Goal: Use online tool/utility: Utilize a website feature to perform a specific function

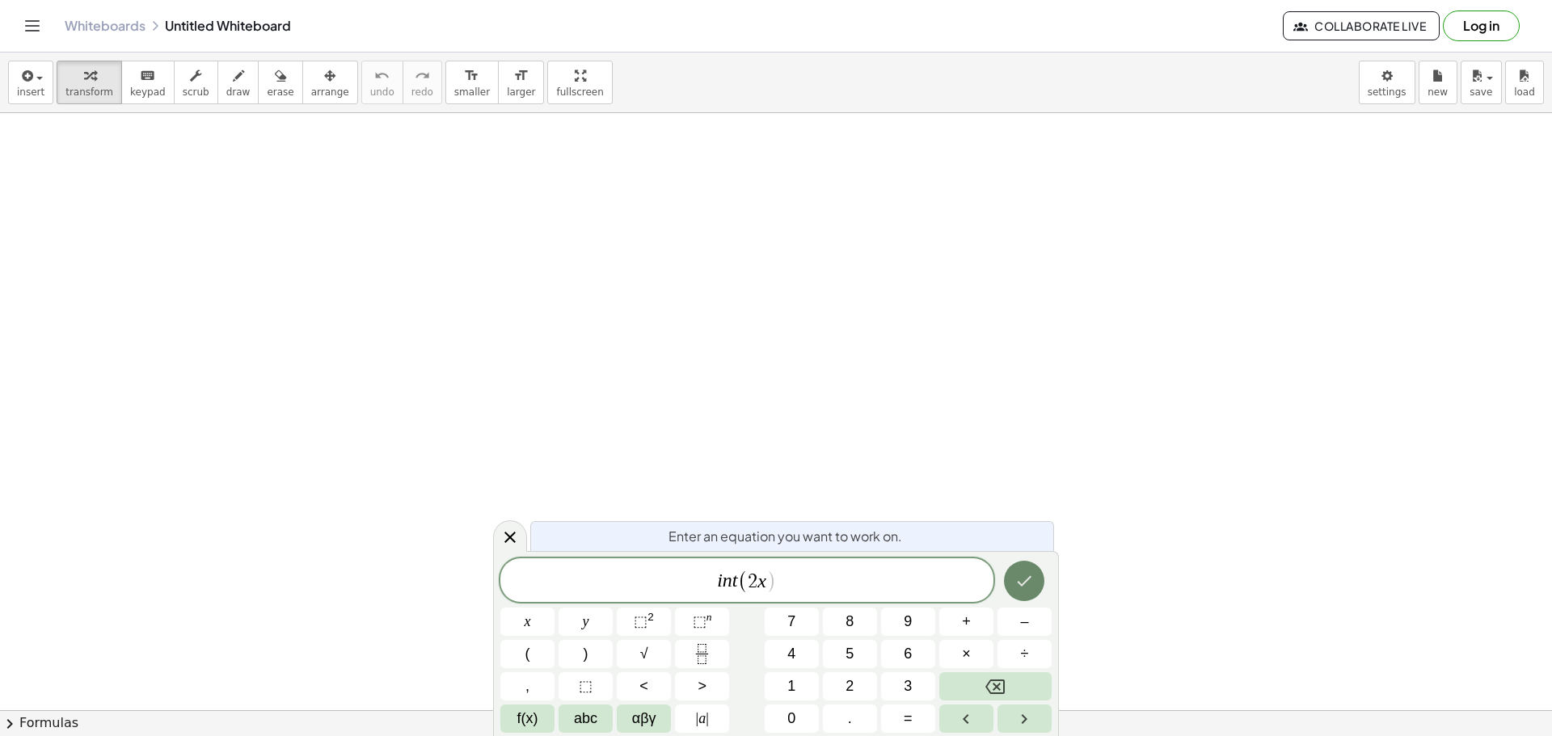
click at [1028, 571] on icon "Done" at bounding box center [1023, 580] width 19 height 19
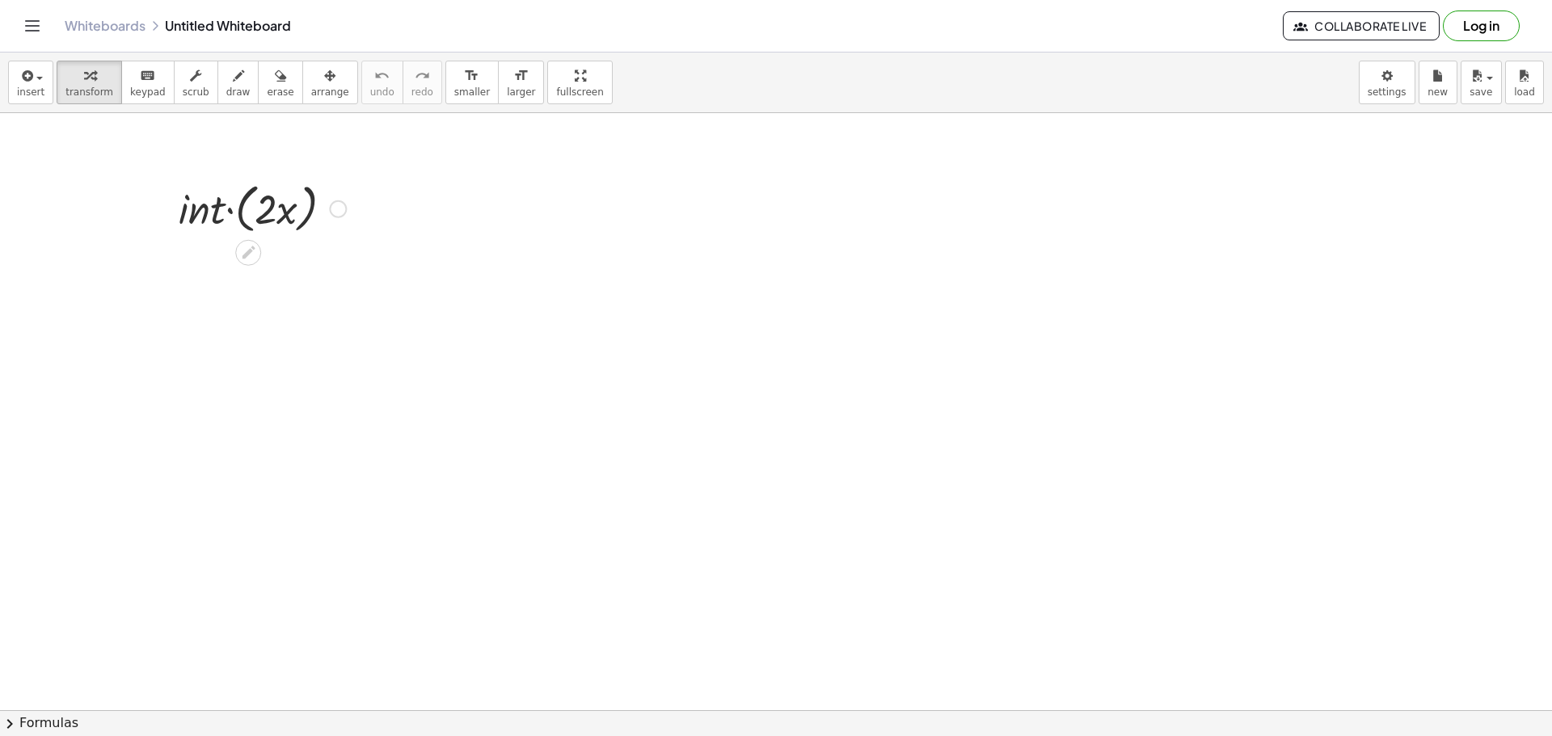
drag, startPoint x: 217, startPoint y: 207, endPoint x: 247, endPoint y: 236, distance: 42.3
click at [239, 231] on div at bounding box center [262, 207] width 183 height 61
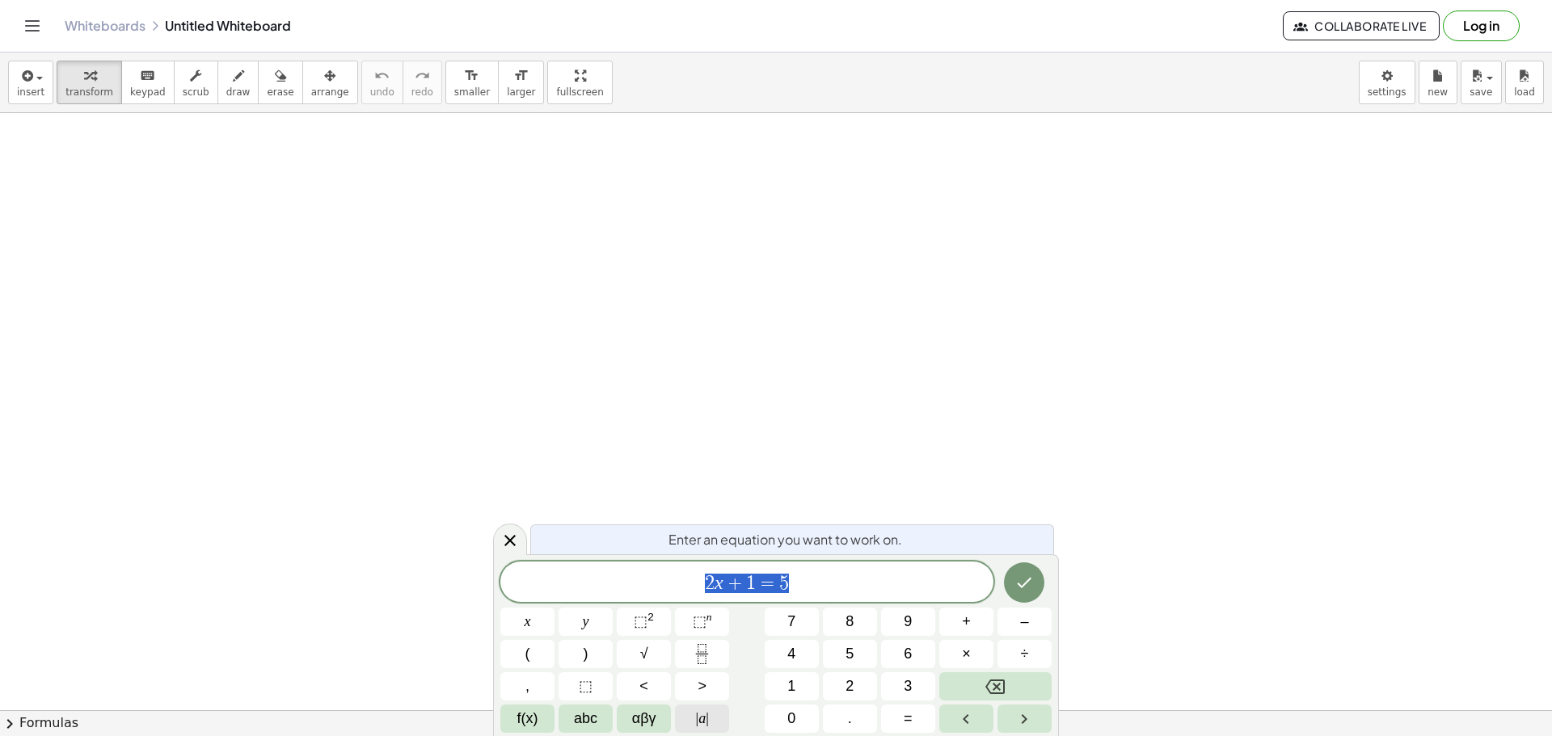
click at [696, 725] on span "|" at bounding box center [697, 718] width 3 height 16
click at [832, 586] on span "| 2 x + 1 = 5 | ​" at bounding box center [746, 581] width 493 height 27
click at [525, 712] on span "f(x)" at bounding box center [527, 719] width 21 height 22
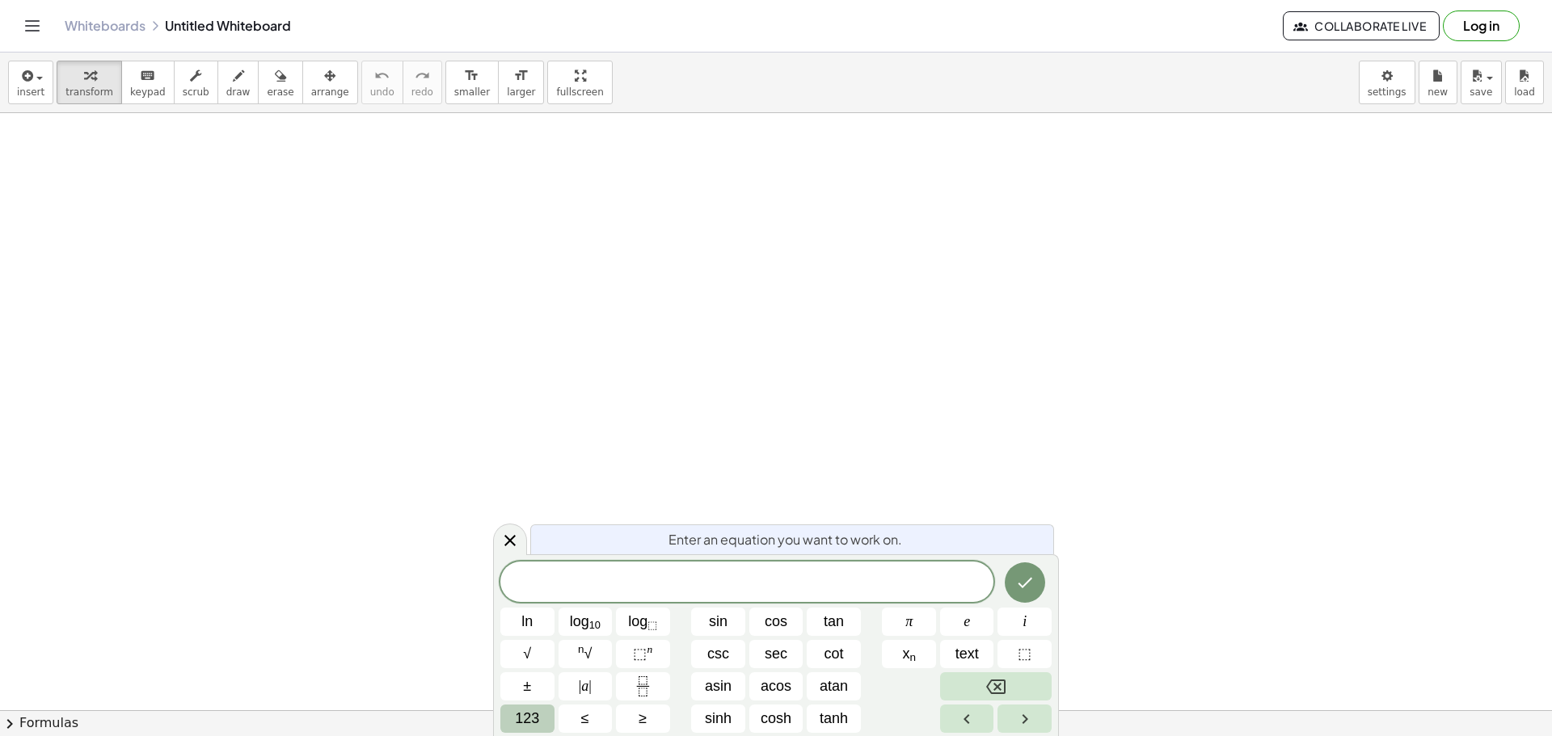
click at [537, 719] on span "123" at bounding box center [527, 719] width 24 height 22
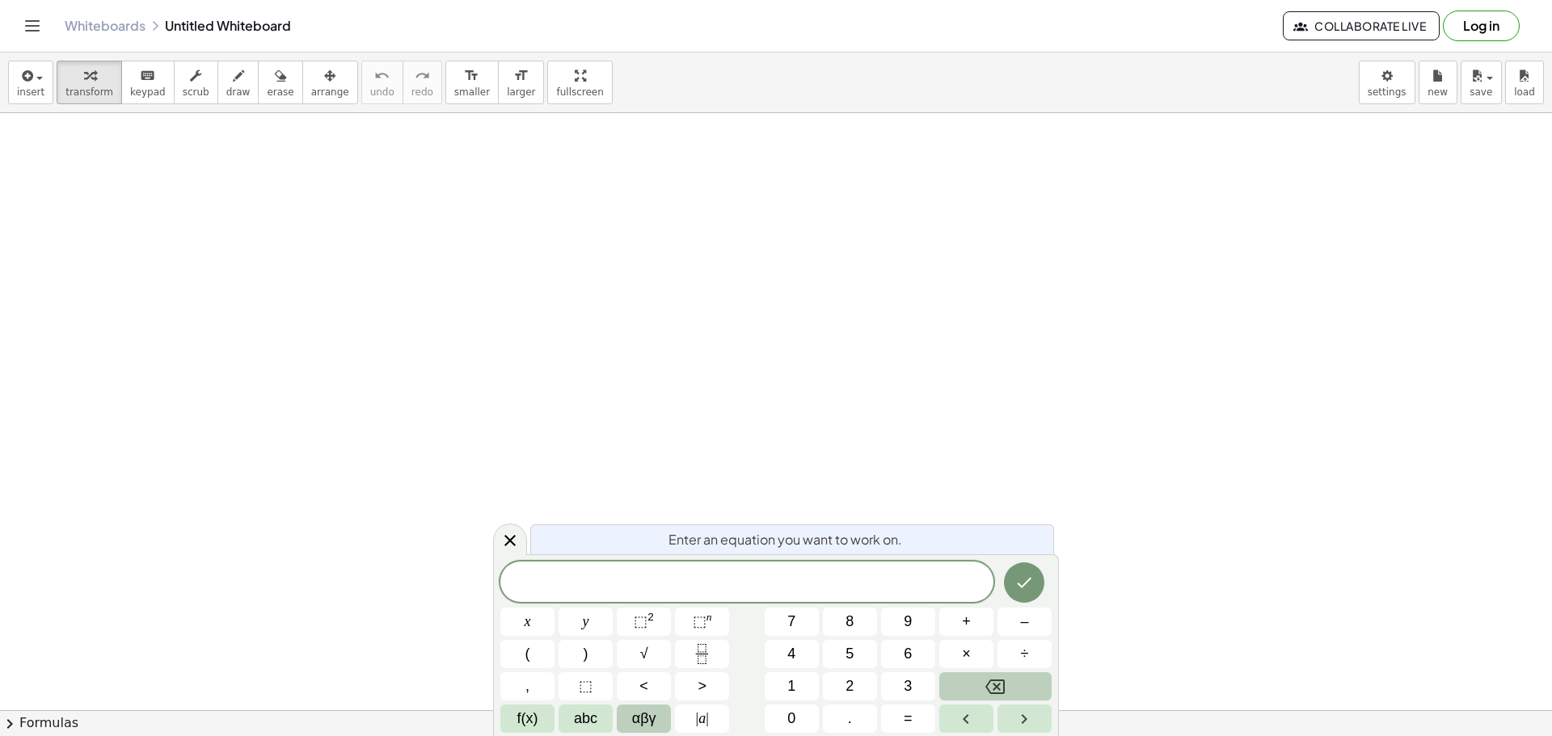
click at [636, 719] on span "αβγ" at bounding box center [644, 719] width 24 height 22
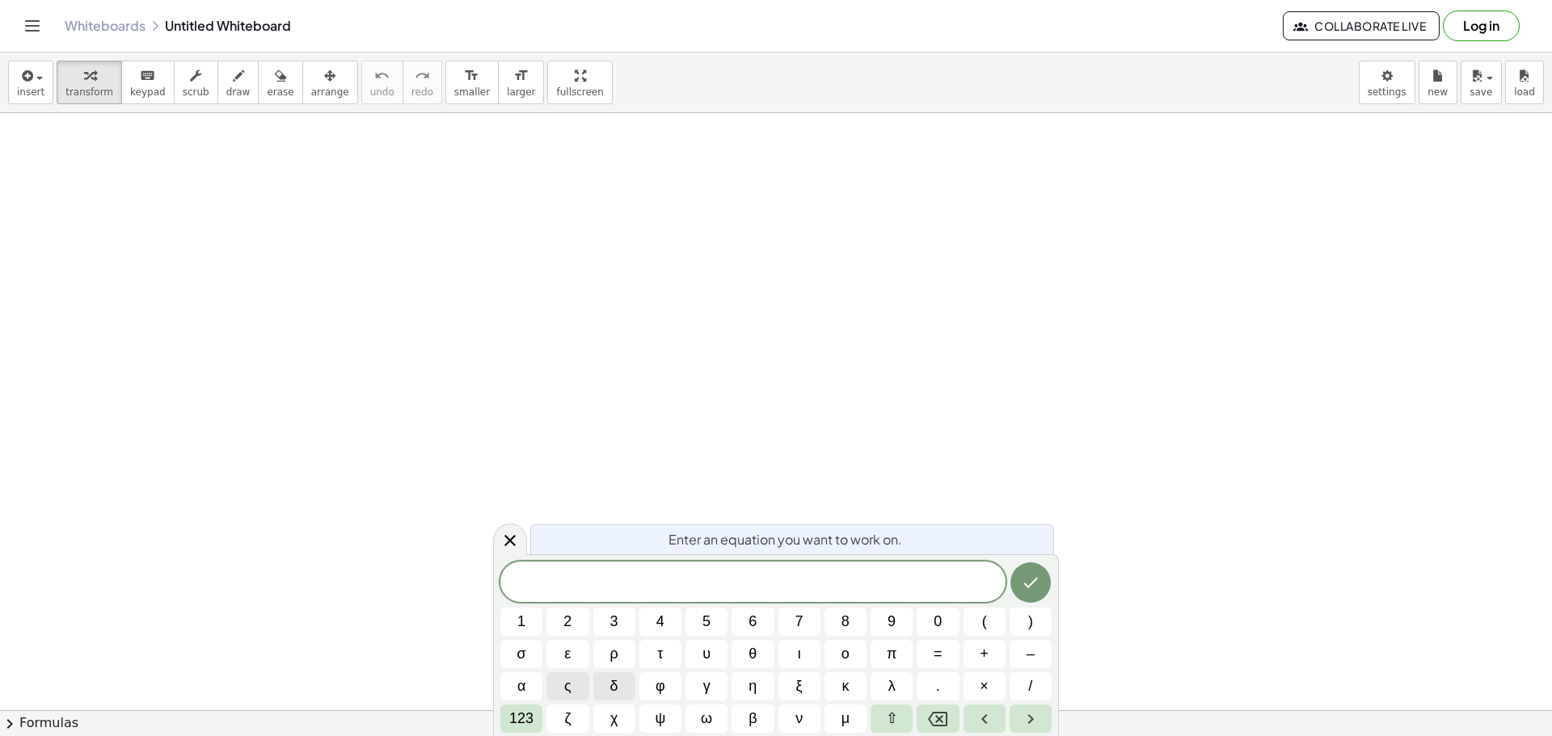
click at [533, 719] on span "123" at bounding box center [521, 719] width 24 height 22
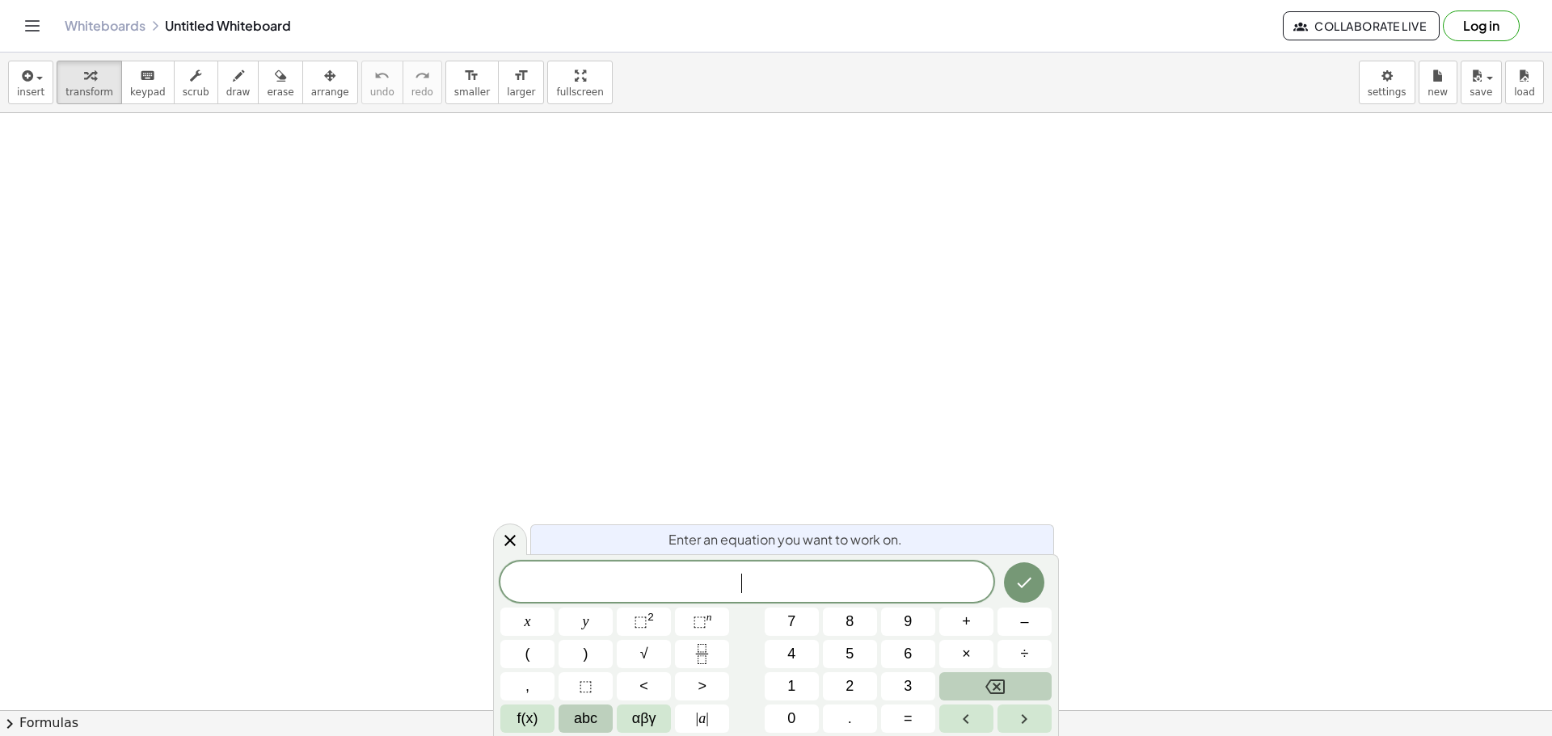
click at [606, 719] on button "abc" at bounding box center [585, 719] width 54 height 28
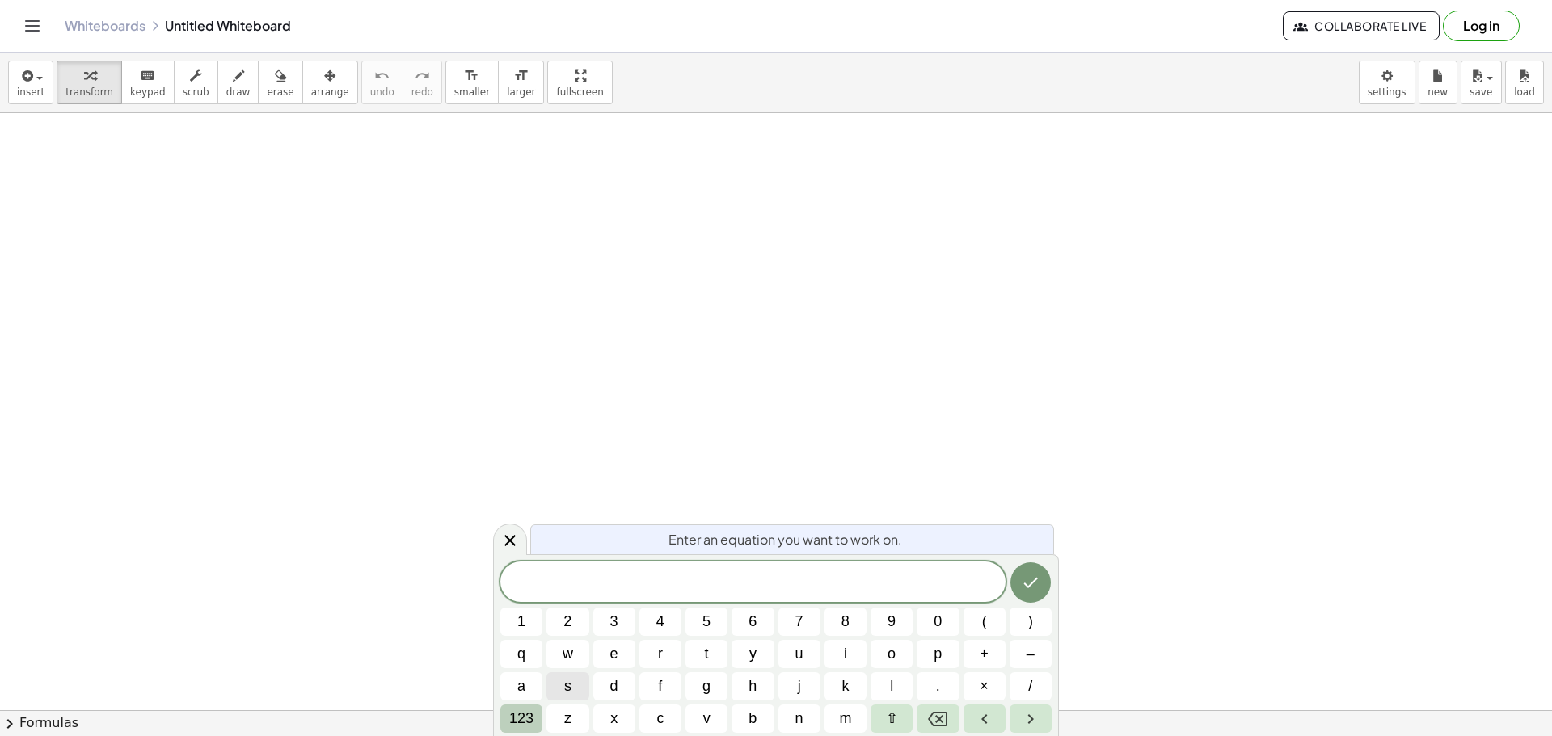
click at [524, 719] on span "123" at bounding box center [521, 719] width 24 height 22
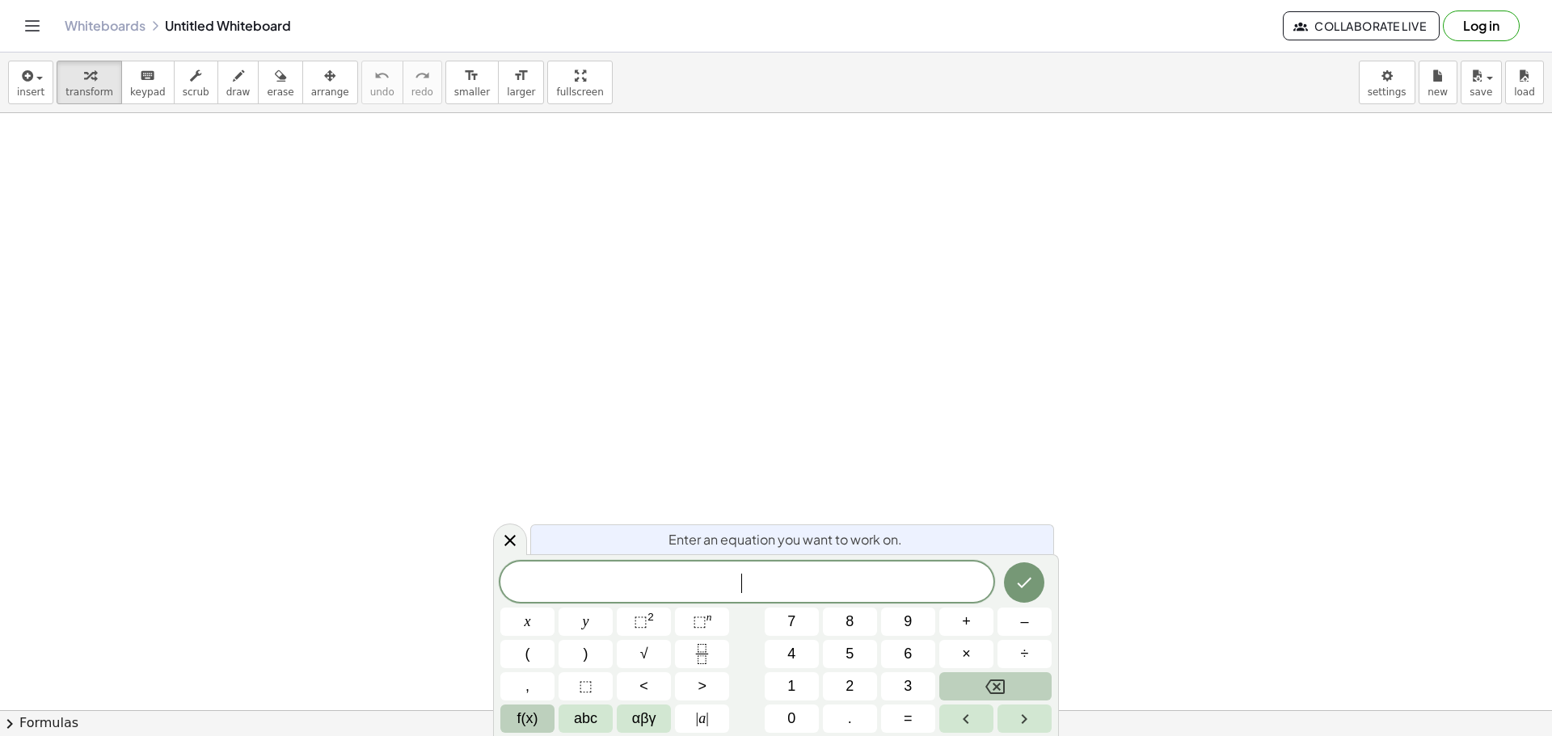
click at [529, 716] on span "f(x)" at bounding box center [527, 719] width 21 height 22
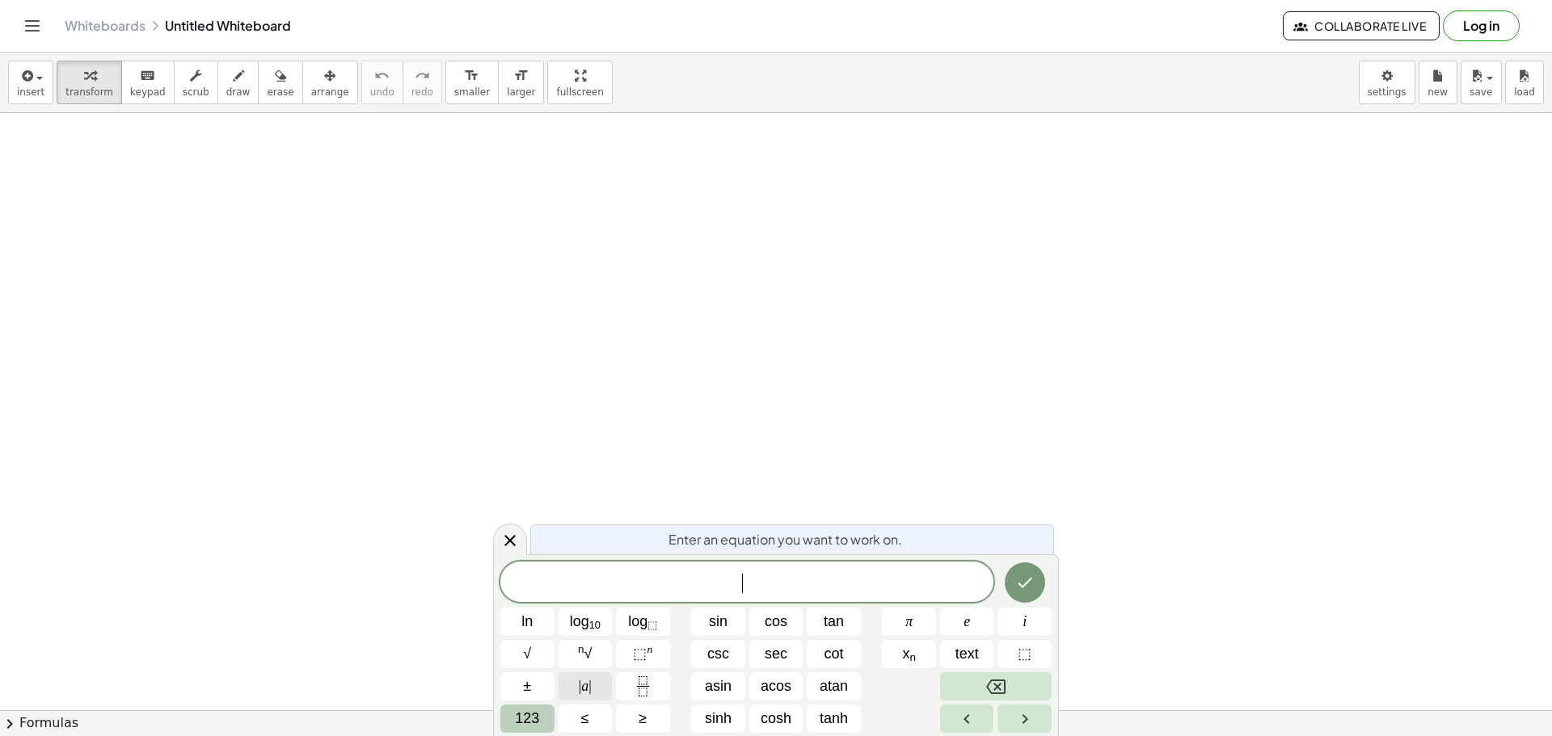
click at [582, 690] on span "| a |" at bounding box center [585, 687] width 13 height 22
click at [542, 714] on button "123" at bounding box center [527, 719] width 54 height 28
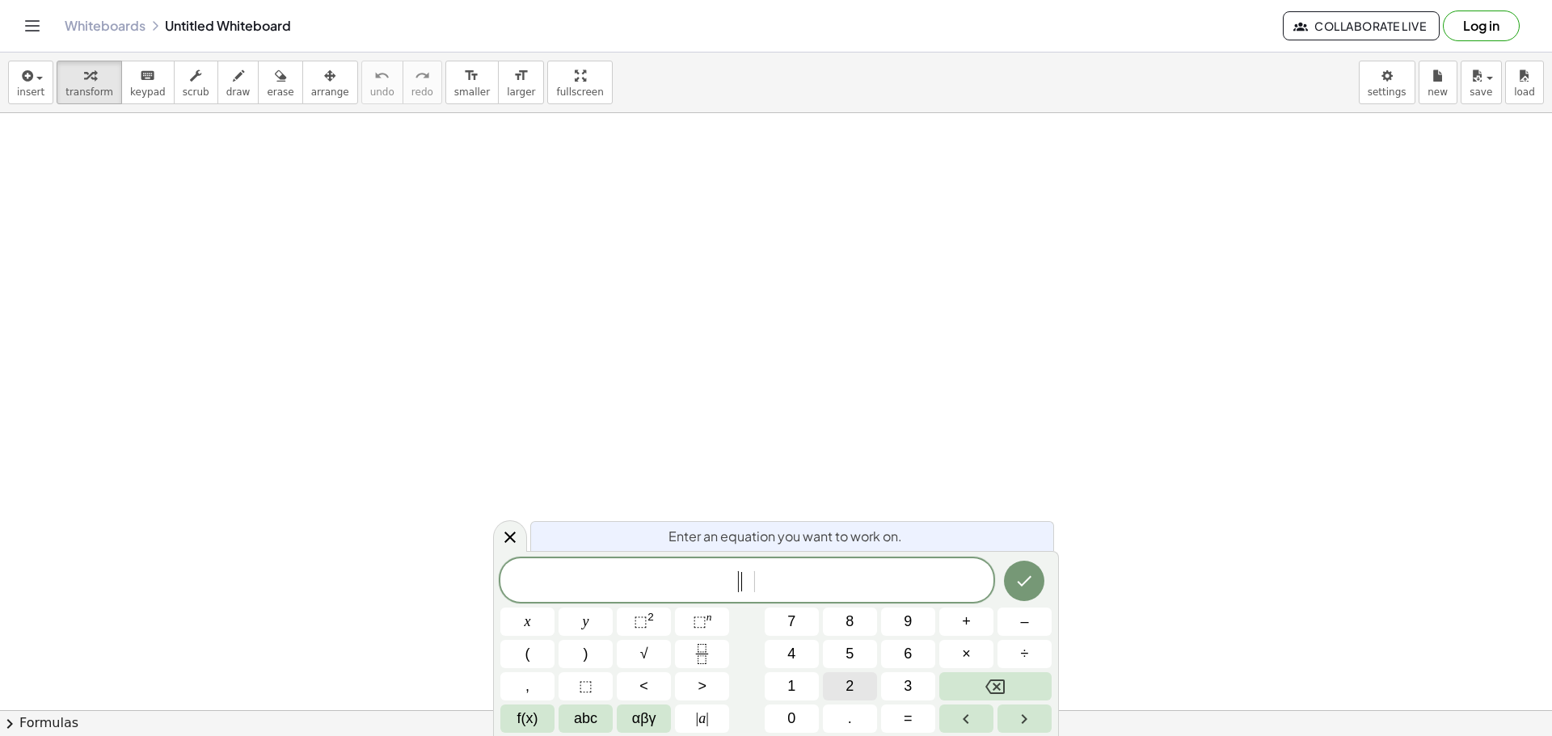
click at [853, 685] on span "2" at bounding box center [849, 687] width 8 height 22
click at [553, 622] on button "x" at bounding box center [527, 622] width 54 height 28
click at [1026, 655] on span "÷" at bounding box center [1025, 654] width 8 height 22
click at [1008, 689] on button "Backspace" at bounding box center [995, 686] width 112 height 28
click at [968, 626] on span "+" at bounding box center [966, 622] width 9 height 22
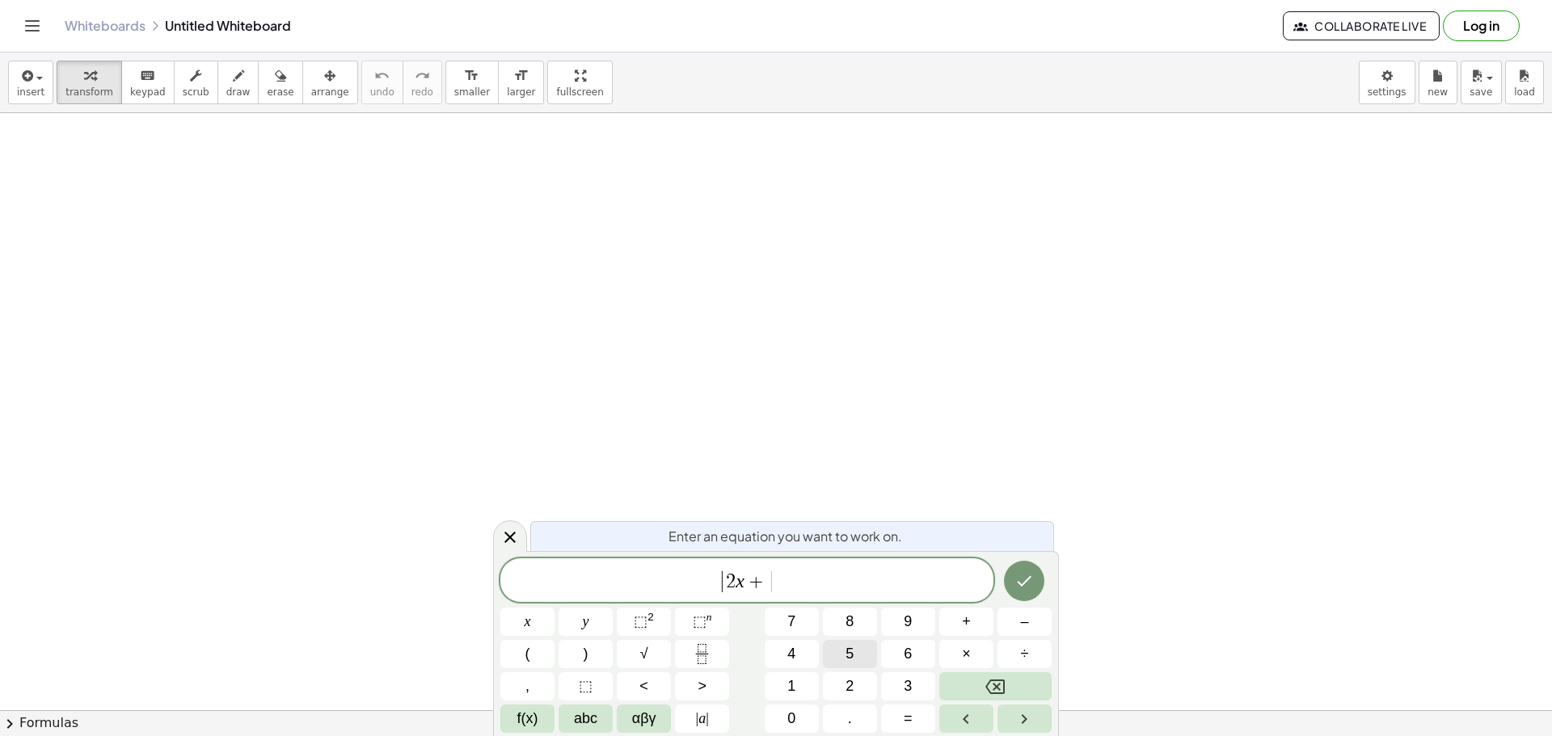
click at [851, 651] on span "5" at bounding box center [849, 654] width 8 height 22
click at [1015, 722] on icon "Right arrow" at bounding box center [1023, 719] width 19 height 19
click at [1036, 622] on button "–" at bounding box center [1024, 622] width 54 height 28
click at [544, 718] on button "f(x)" at bounding box center [527, 719] width 54 height 28
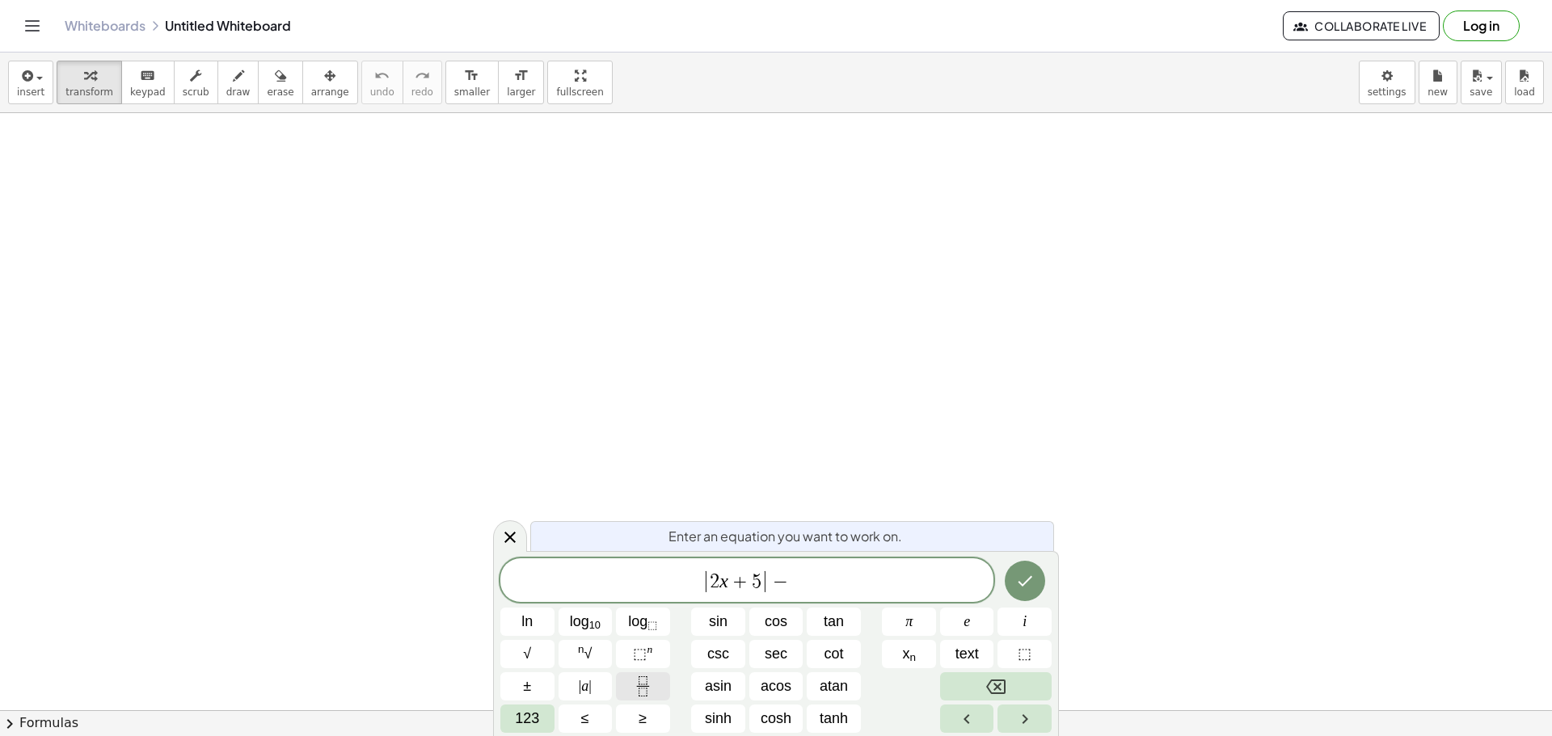
click at [636, 679] on icon "Fraction" at bounding box center [643, 686] width 20 height 20
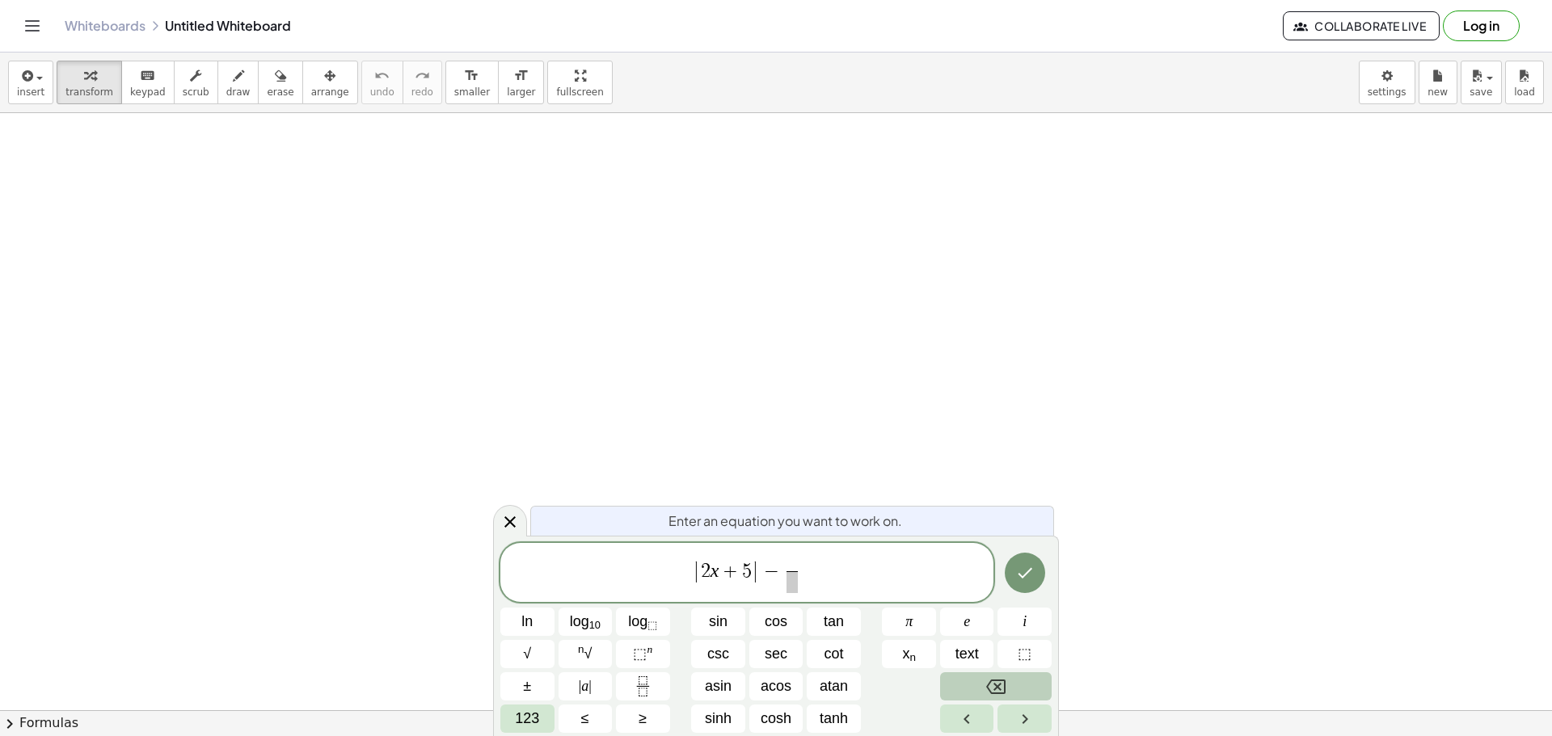
click at [1011, 685] on button "Backspace" at bounding box center [996, 686] width 112 height 28
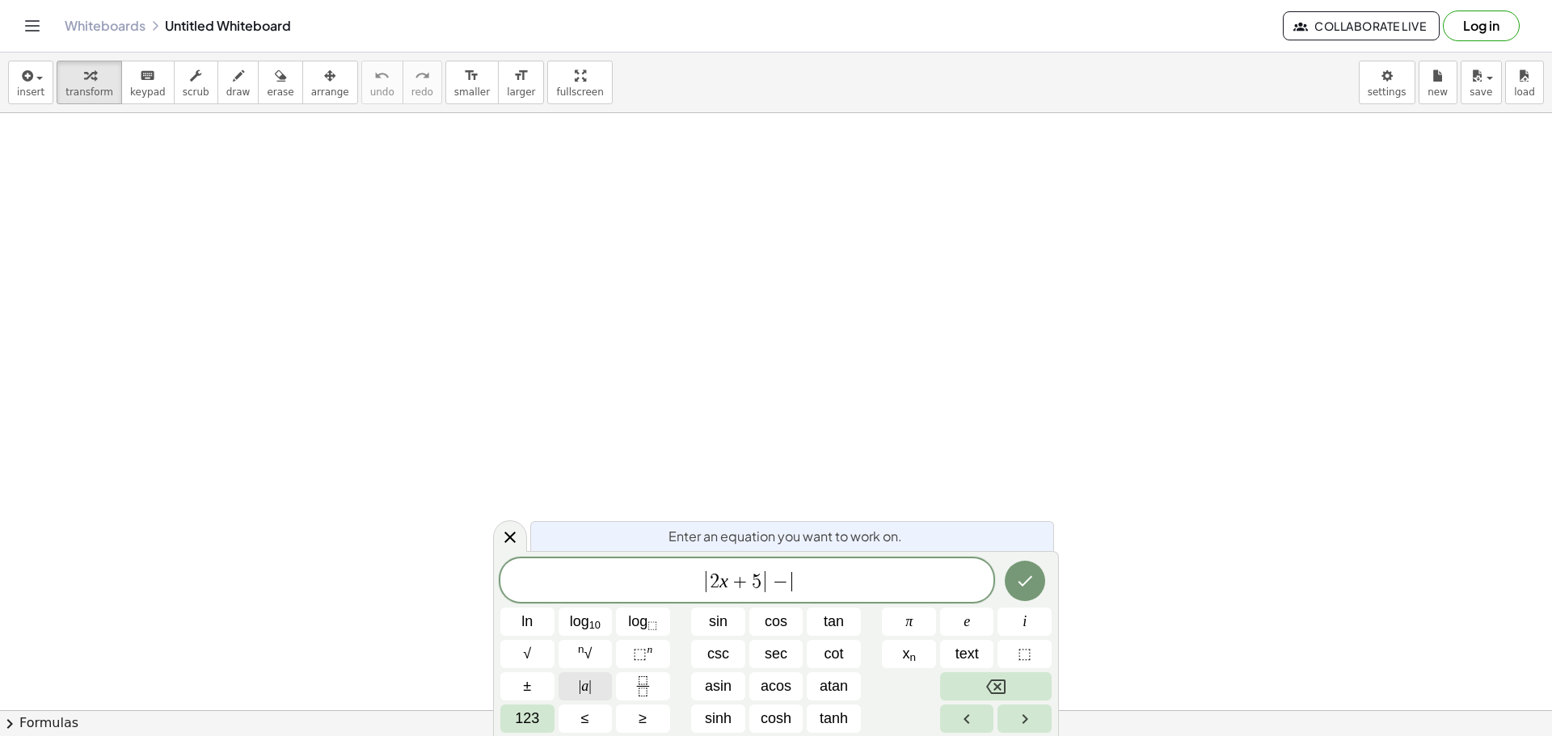
click at [597, 685] on button "| a |" at bounding box center [585, 686] width 54 height 28
click at [534, 718] on span "123" at bounding box center [527, 719] width 24 height 22
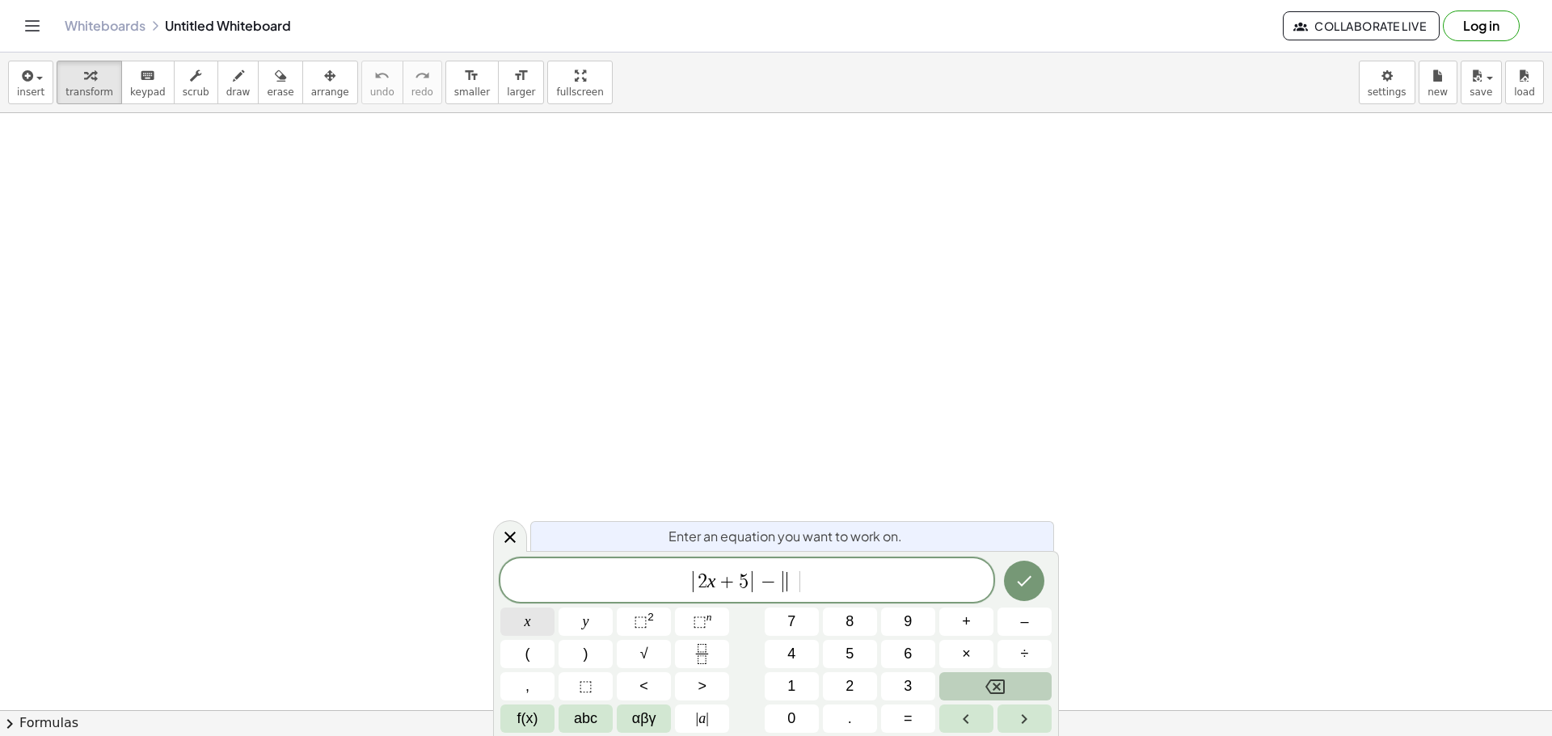
click at [540, 620] on button "x" at bounding box center [527, 622] width 54 height 28
click at [658, 620] on button "⬚ 2" at bounding box center [644, 622] width 54 height 28
click at [1014, 624] on button "–" at bounding box center [1024, 622] width 54 height 28
click at [801, 659] on button "4" at bounding box center [792, 654] width 54 height 28
click at [1018, 714] on icon "Right arrow" at bounding box center [1023, 719] width 19 height 19
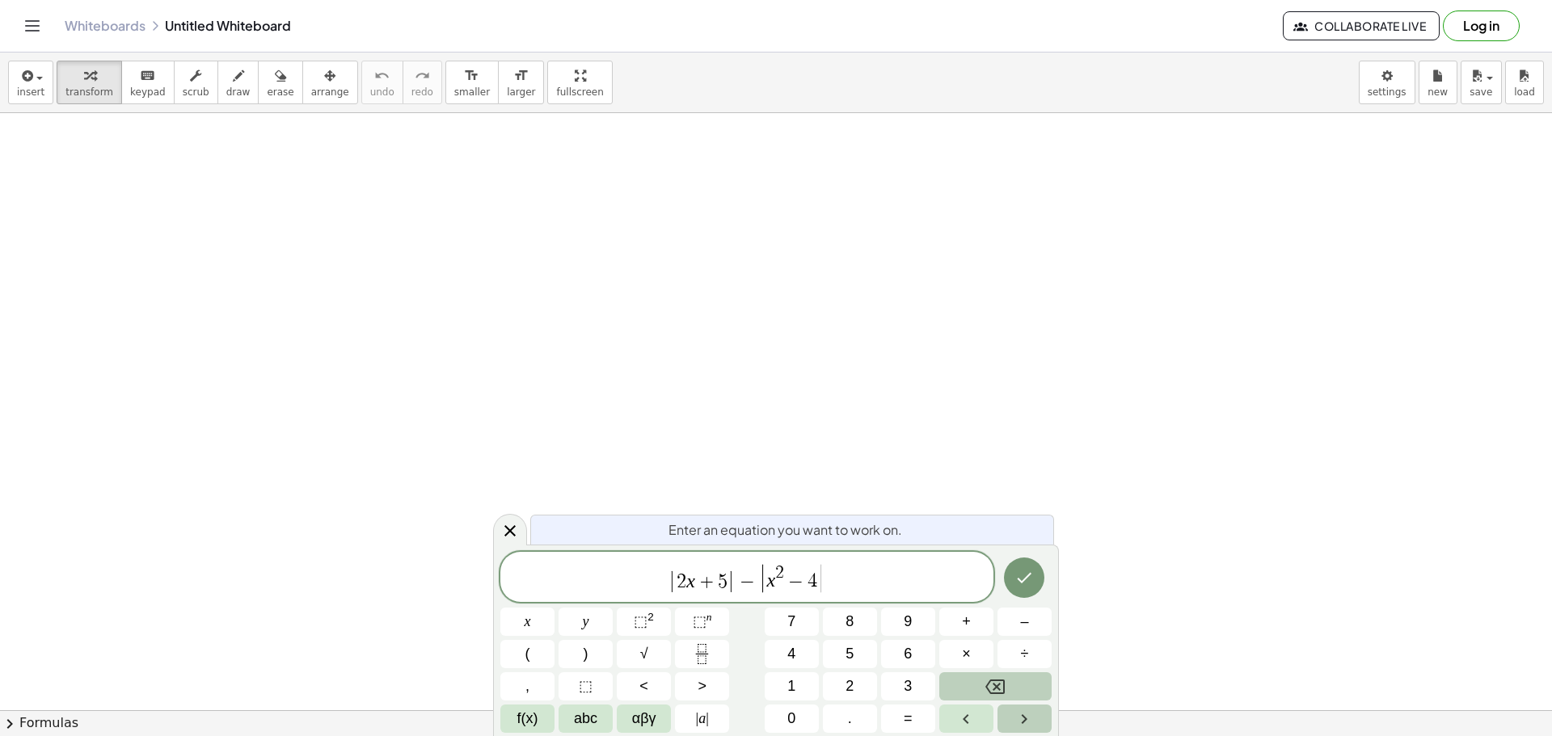
click at [1018, 714] on icon "Right arrow" at bounding box center [1023, 719] width 19 height 19
click at [687, 682] on button ">" at bounding box center [702, 686] width 54 height 28
click at [803, 714] on button "0" at bounding box center [792, 719] width 54 height 28
click at [1009, 685] on button "Backspace" at bounding box center [995, 686] width 112 height 28
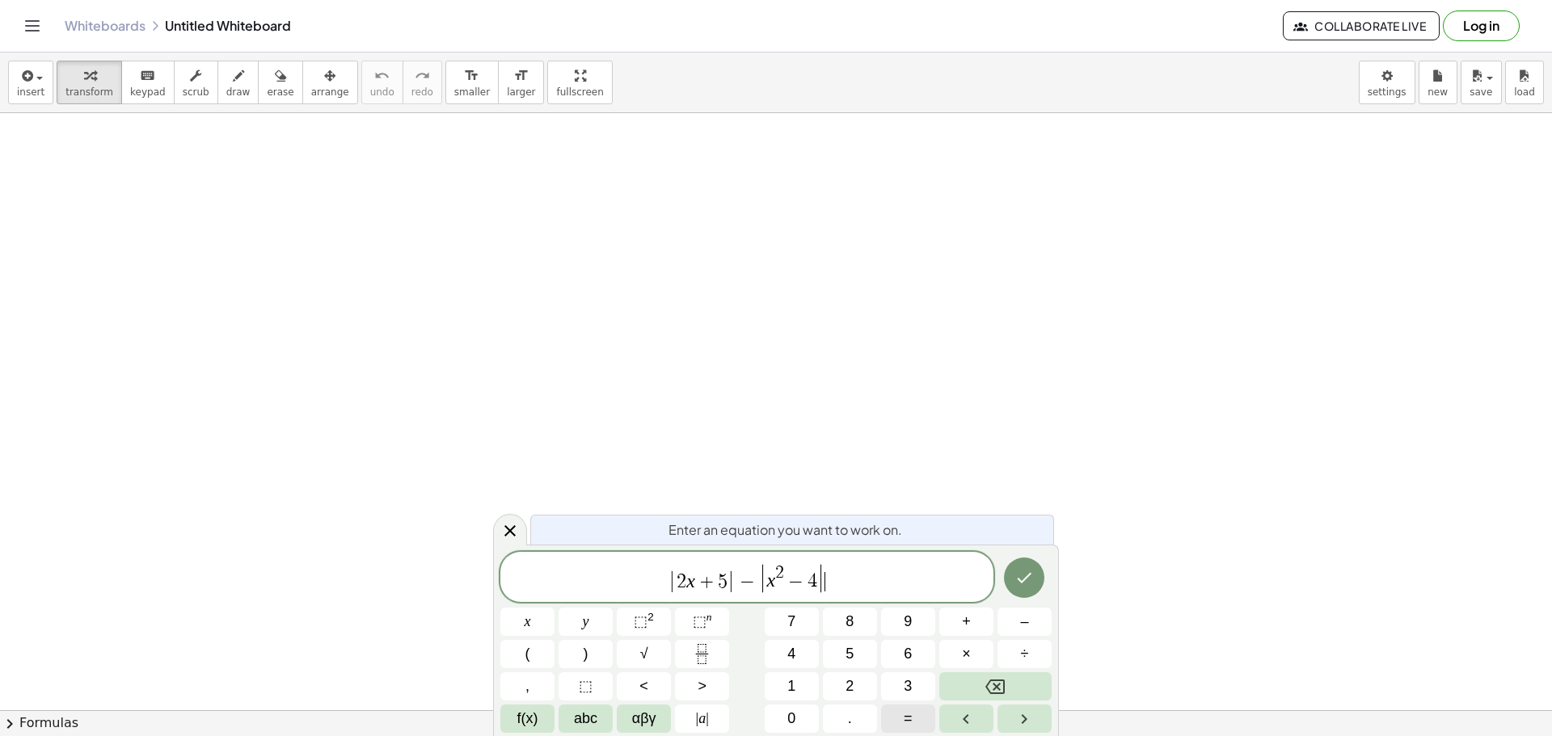
click at [904, 716] on span "=" at bounding box center [908, 719] width 9 height 22
click at [661, 655] on button "√" at bounding box center [644, 654] width 54 height 28
click at [851, 644] on span "5" at bounding box center [849, 654] width 8 height 22
click at [1024, 569] on icon "Done" at bounding box center [1023, 577] width 19 height 19
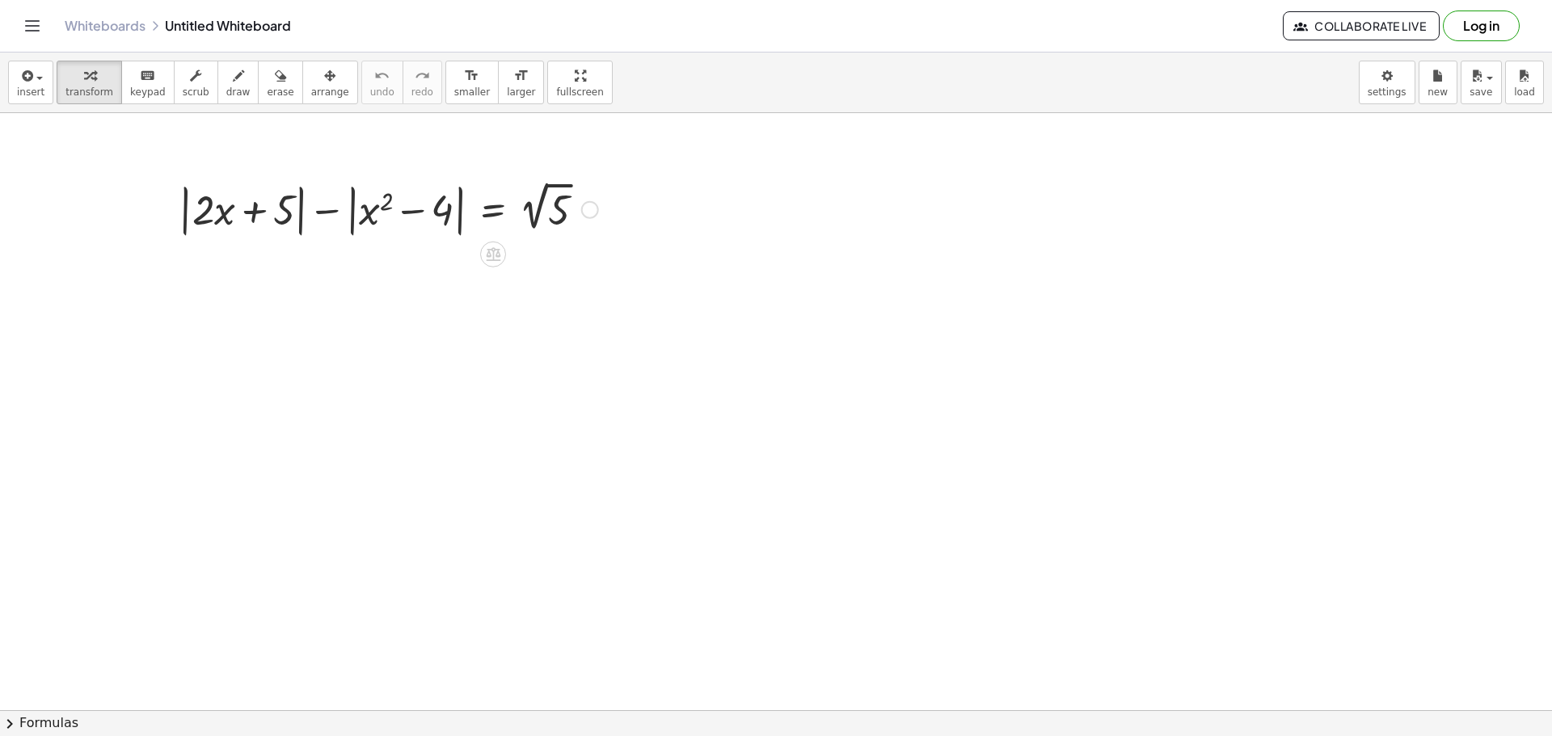
click at [487, 258] on icon at bounding box center [493, 255] width 15 height 14
click at [520, 256] on div "÷" at bounding box center [525, 254] width 26 height 26
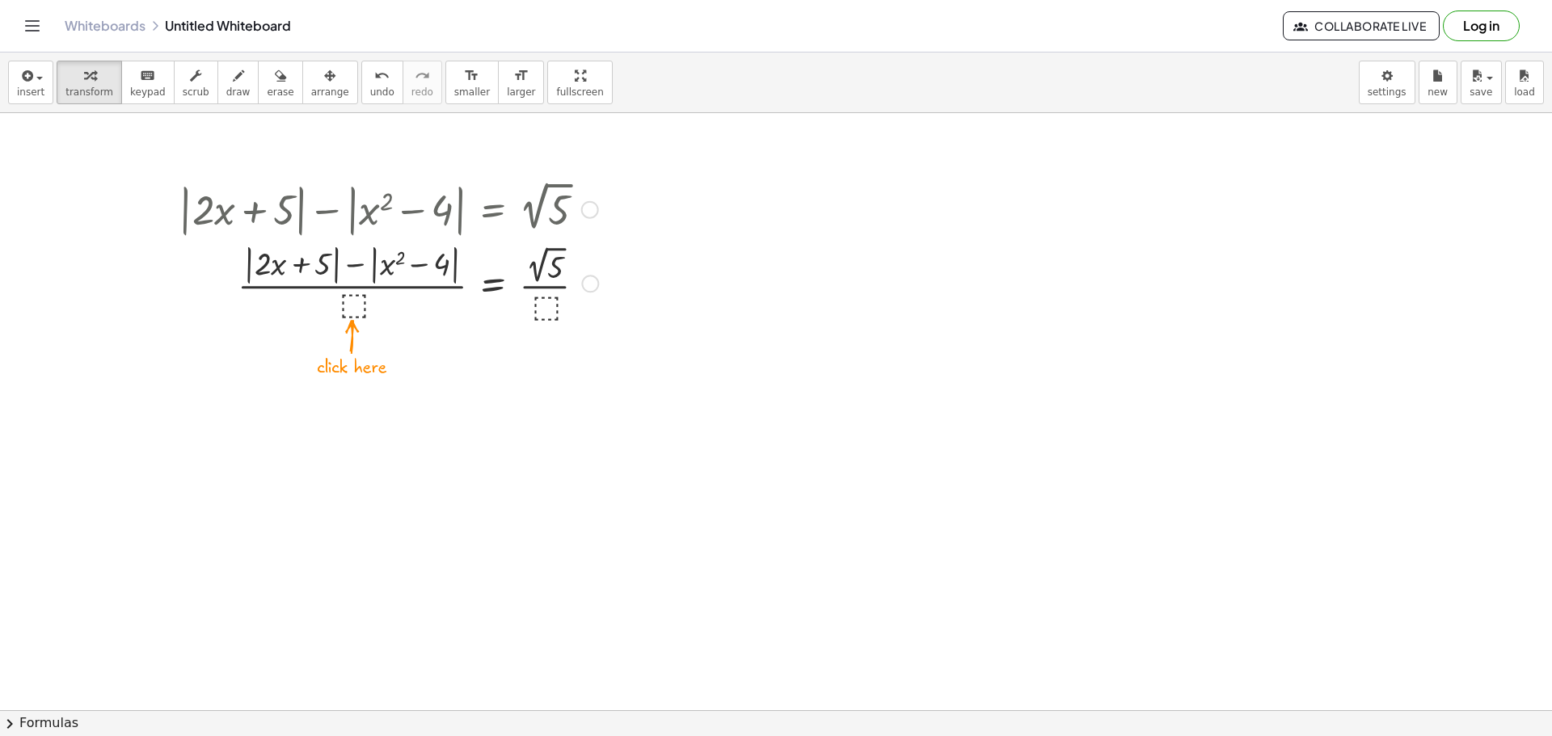
click at [352, 310] on div at bounding box center [389, 282] width 436 height 86
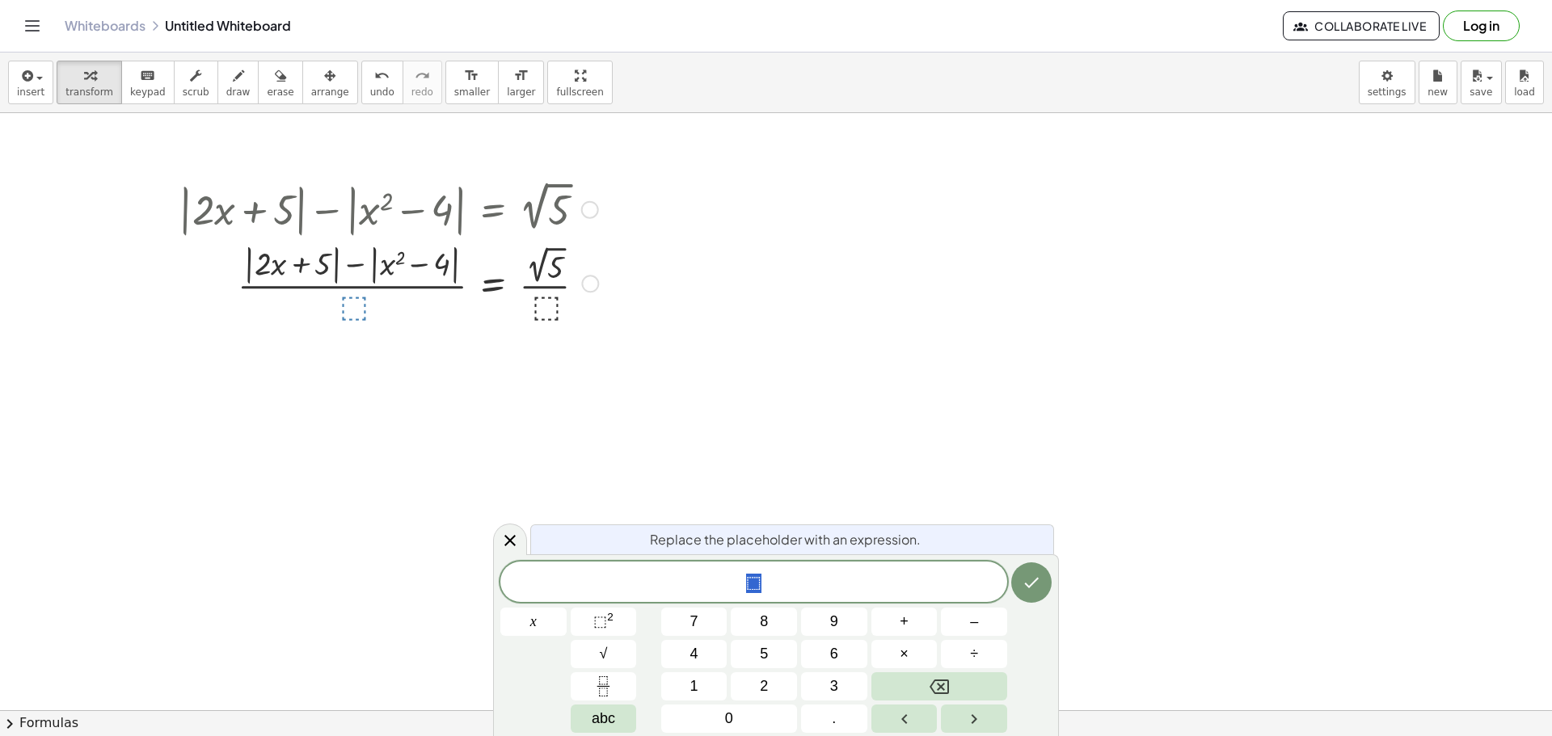
click at [499, 532] on div at bounding box center [510, 540] width 34 height 32
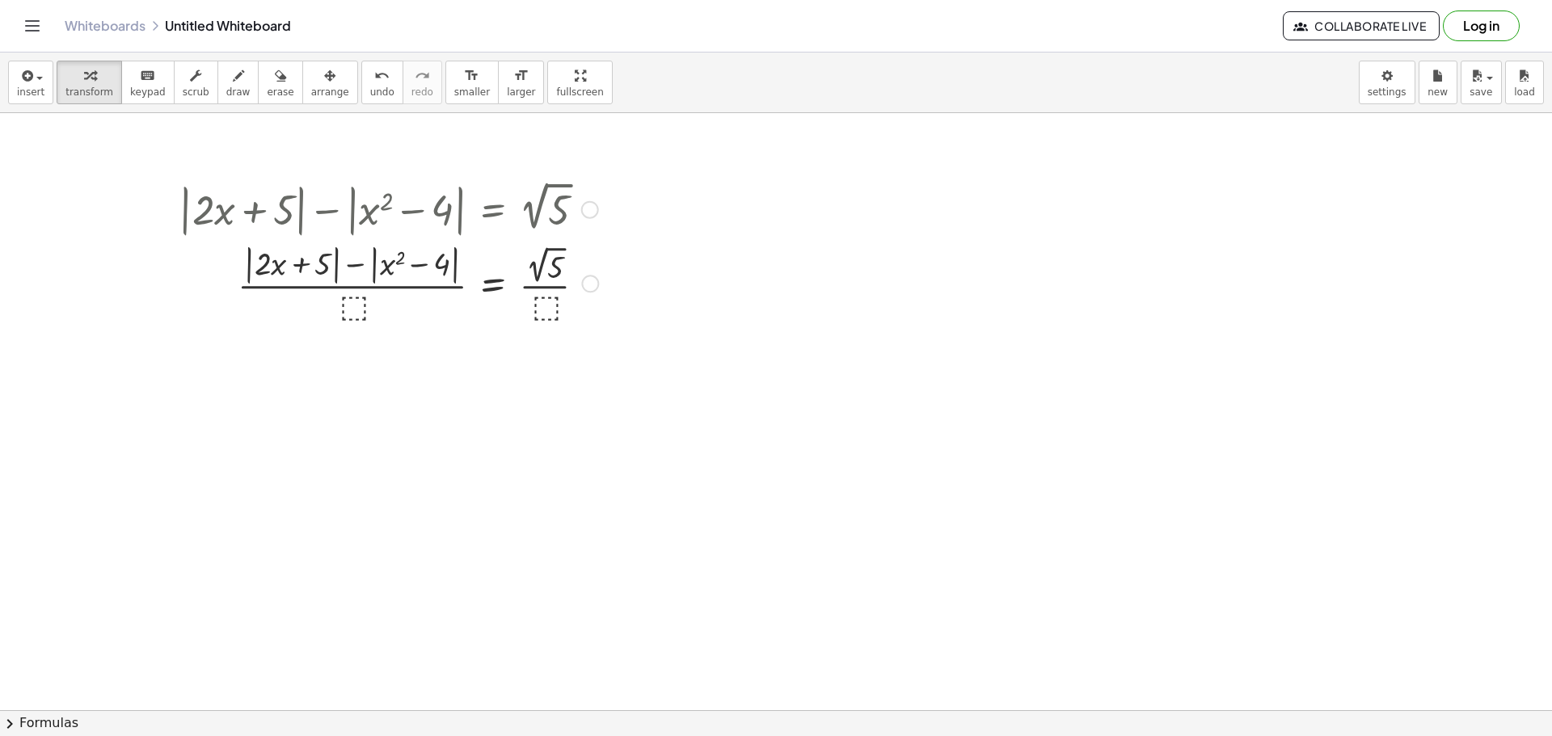
drag, startPoint x: 592, startPoint y: 283, endPoint x: 603, endPoint y: 364, distance: 81.5
drag, startPoint x: 581, startPoint y: 284, endPoint x: 541, endPoint y: 274, distance: 41.6
click at [493, 284] on div "+ | + · 2 · x + 5 | − | + x 2 − 4 | = 2 √ 5 · ( ) · ⬚ · · ⬚" at bounding box center [493, 284] width 0 height 0
click at [586, 209] on div at bounding box center [590, 210] width 18 height 18
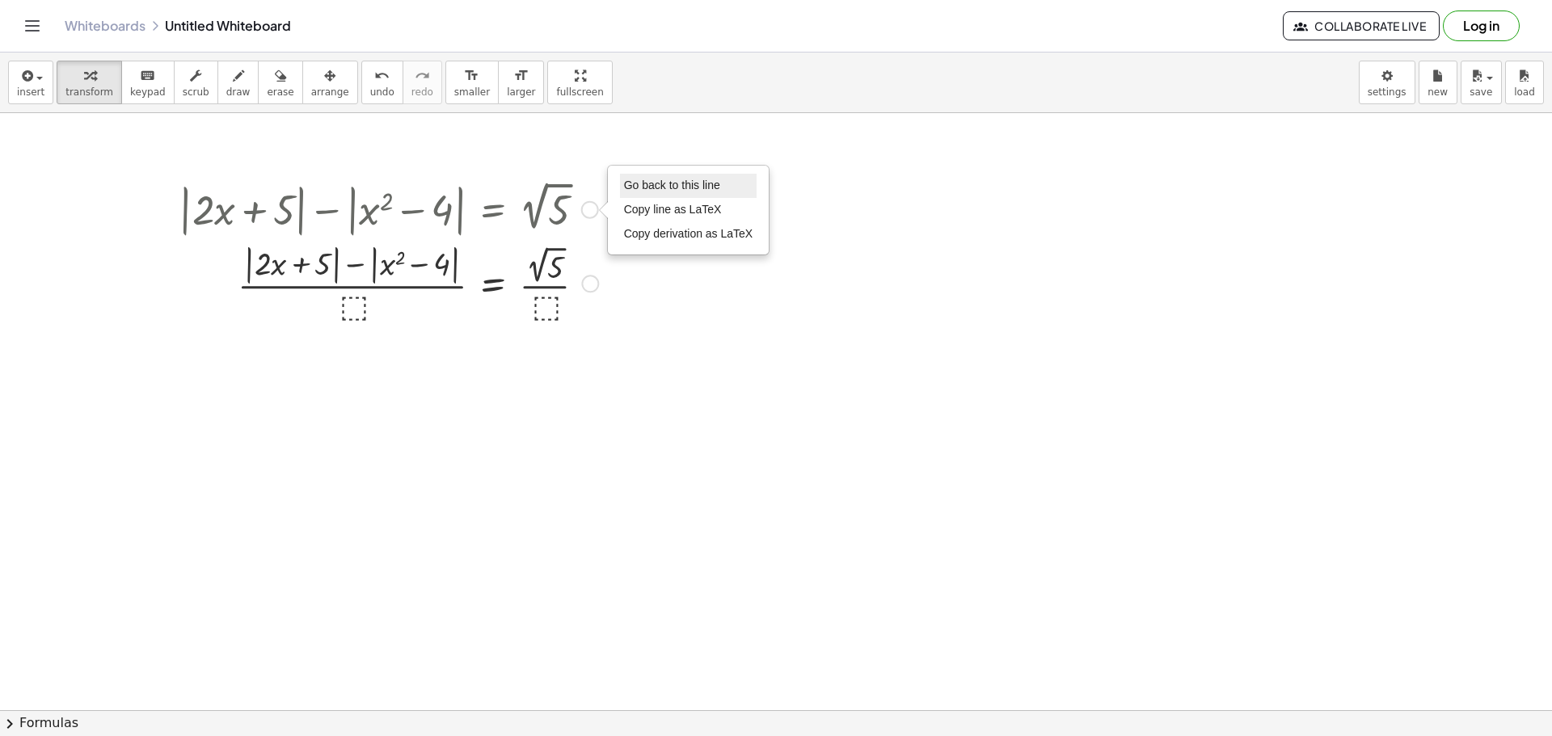
click at [707, 183] on span "Go back to this line" at bounding box center [672, 185] width 96 height 13
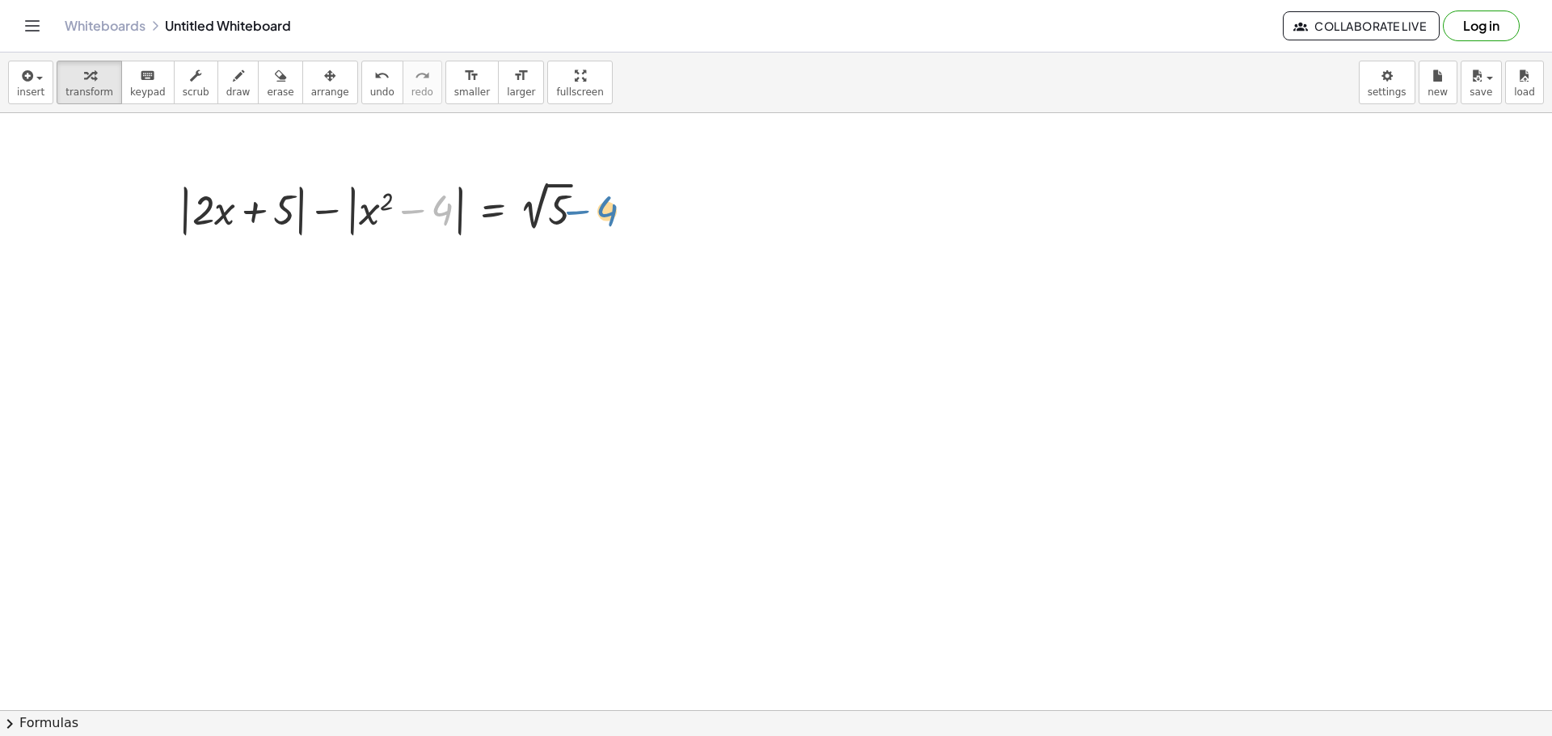
drag, startPoint x: 398, startPoint y: 215, endPoint x: 563, endPoint y: 215, distance: 164.9
click at [563, 215] on div at bounding box center [389, 208] width 436 height 62
drag, startPoint x: 462, startPoint y: 215, endPoint x: 793, endPoint y: 210, distance: 331.4
drag, startPoint x: 250, startPoint y: 213, endPoint x: 259, endPoint y: 213, distance: 8.9
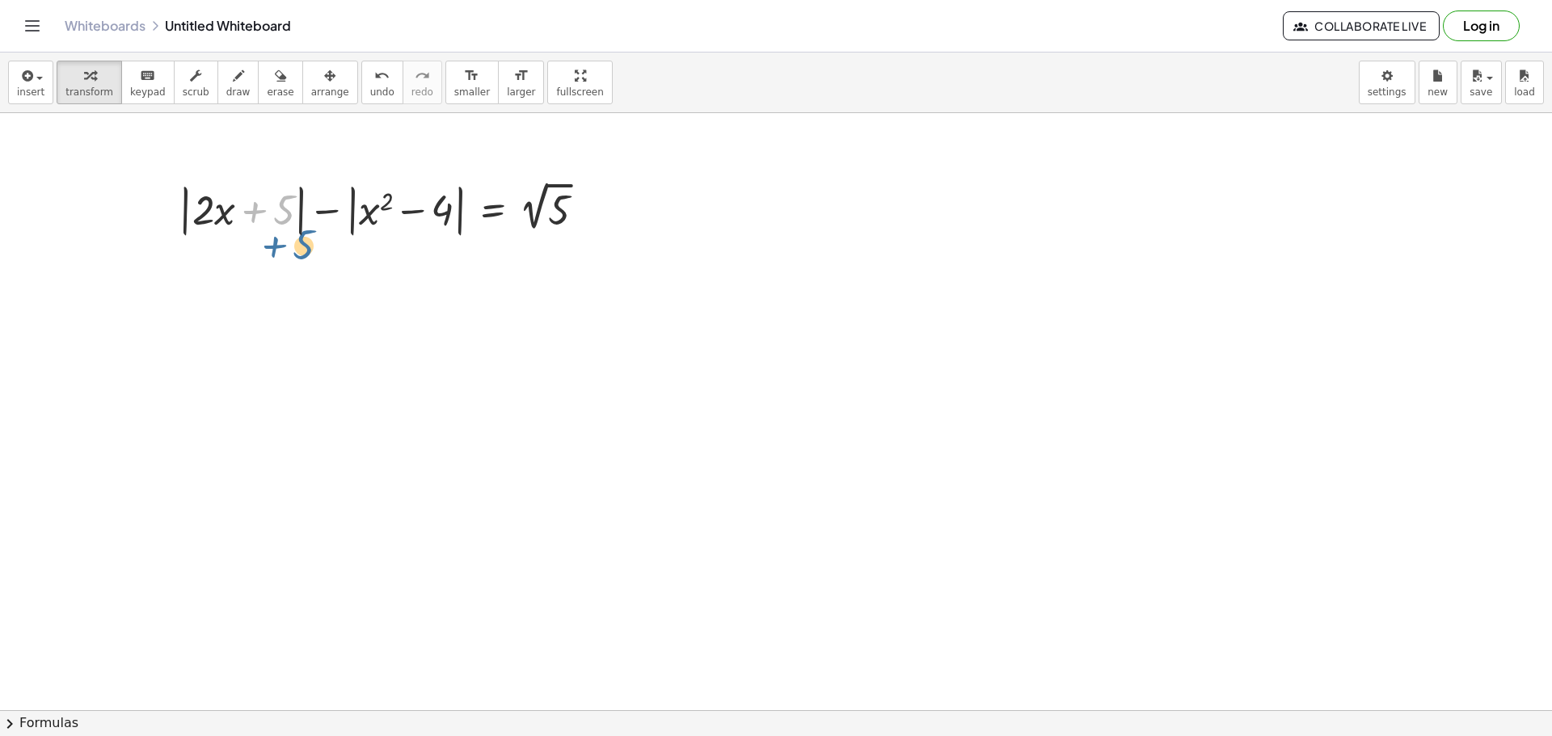
click at [263, 219] on div at bounding box center [389, 208] width 436 height 62
click at [297, 193] on div at bounding box center [389, 208] width 436 height 62
click at [490, 255] on icon at bounding box center [493, 255] width 15 height 14
click at [557, 259] on icon at bounding box center [557, 254] width 15 height 15
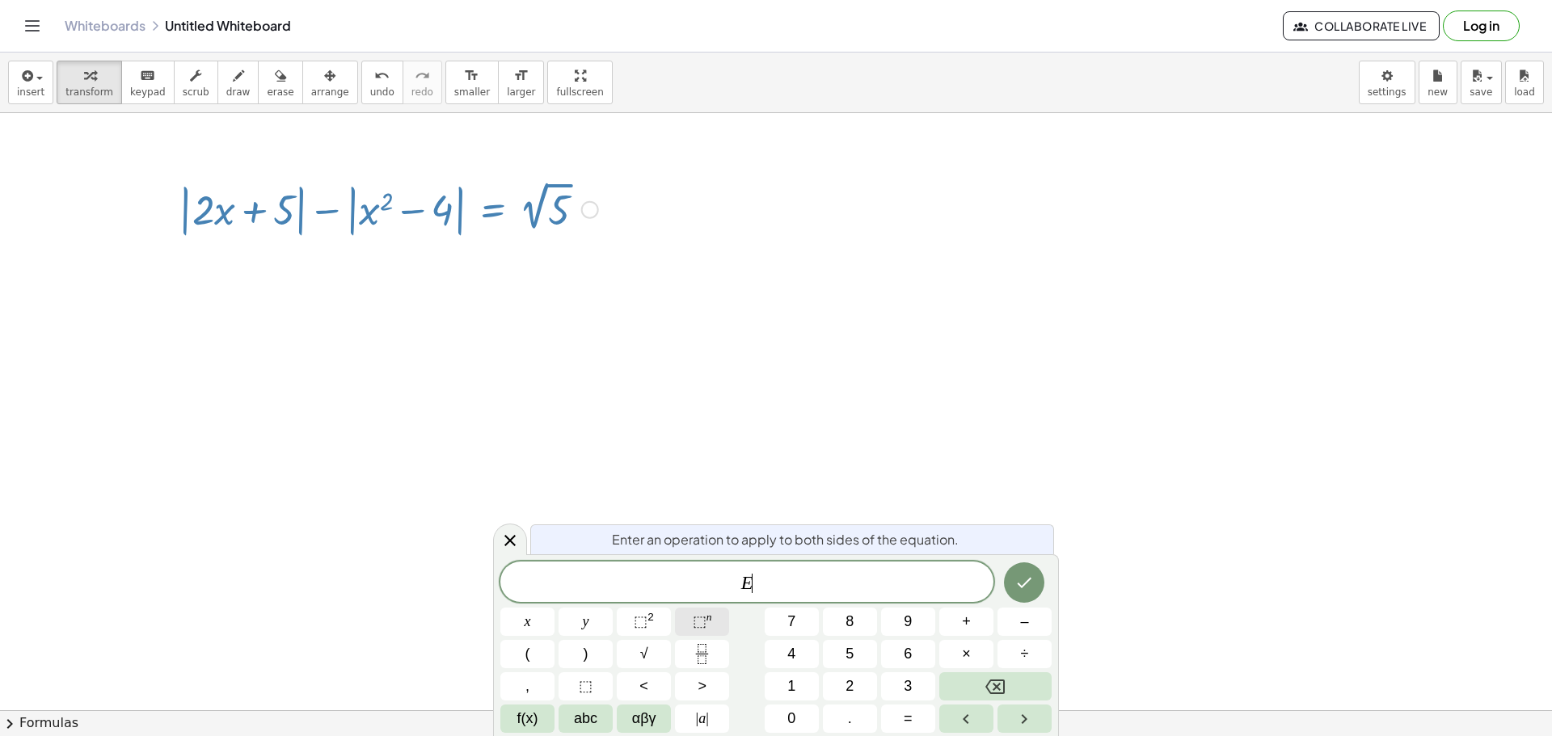
click at [710, 626] on span "⬚ n" at bounding box center [702, 622] width 19 height 22
click at [807, 622] on button "7" at bounding box center [792, 622] width 54 height 28
click at [1035, 584] on button "Done" at bounding box center [1024, 579] width 40 height 40
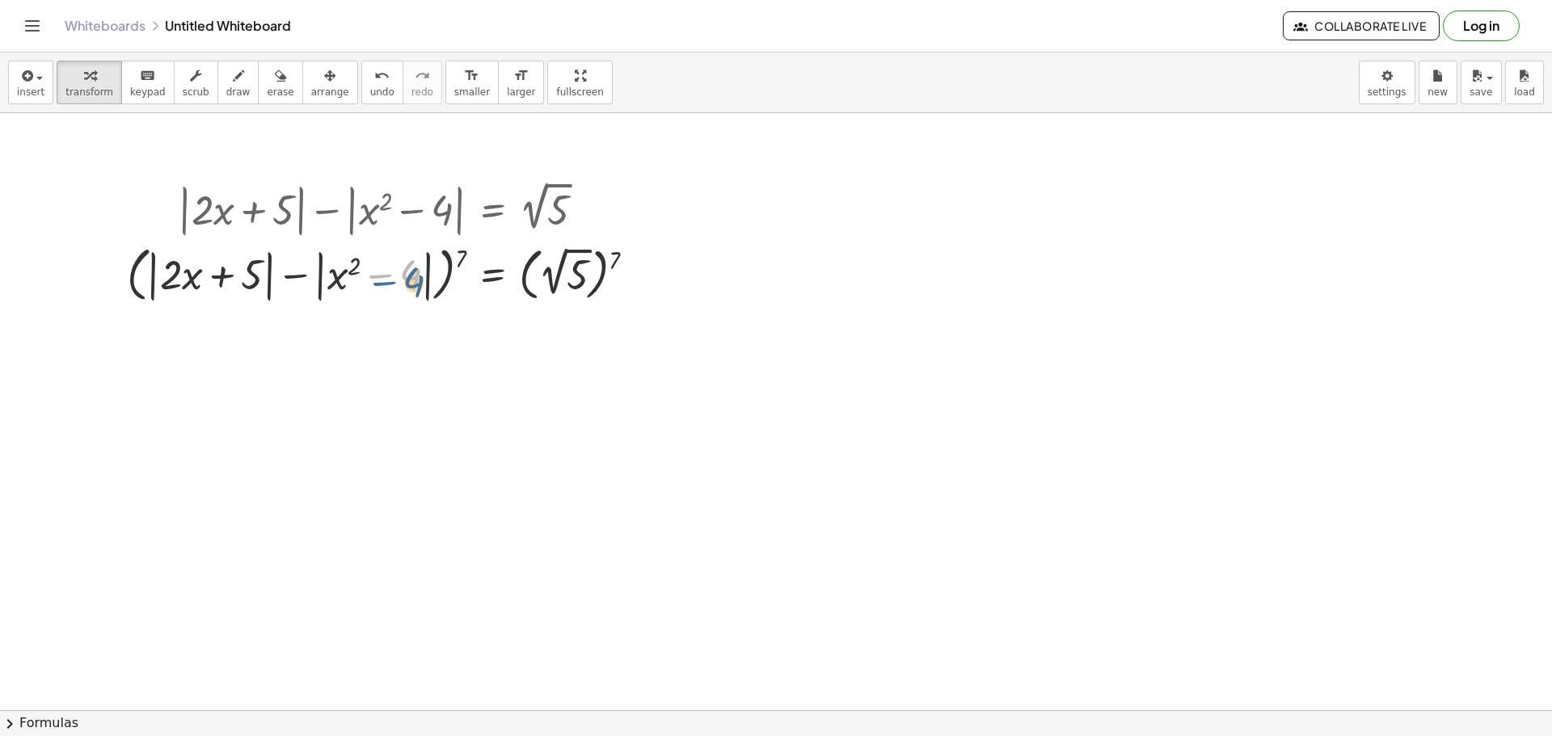
click at [409, 268] on div at bounding box center [387, 272] width 537 height 67
click at [449, 255] on div at bounding box center [387, 272] width 537 height 67
click at [469, 263] on div at bounding box center [387, 272] width 537 height 67
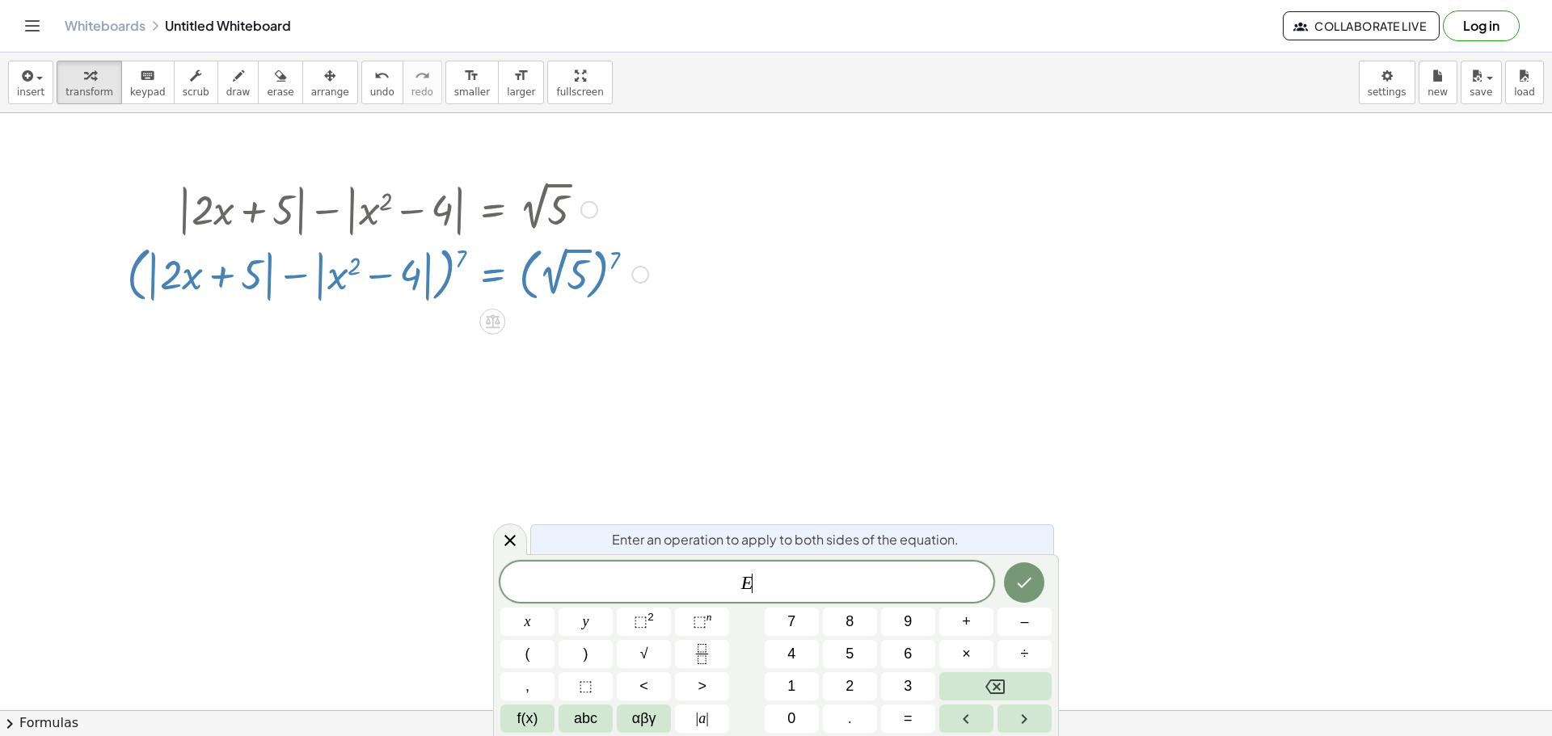
click at [456, 266] on div at bounding box center [387, 272] width 537 height 67
click at [457, 266] on div at bounding box center [387, 272] width 537 height 67
click at [517, 534] on icon at bounding box center [509, 540] width 19 height 19
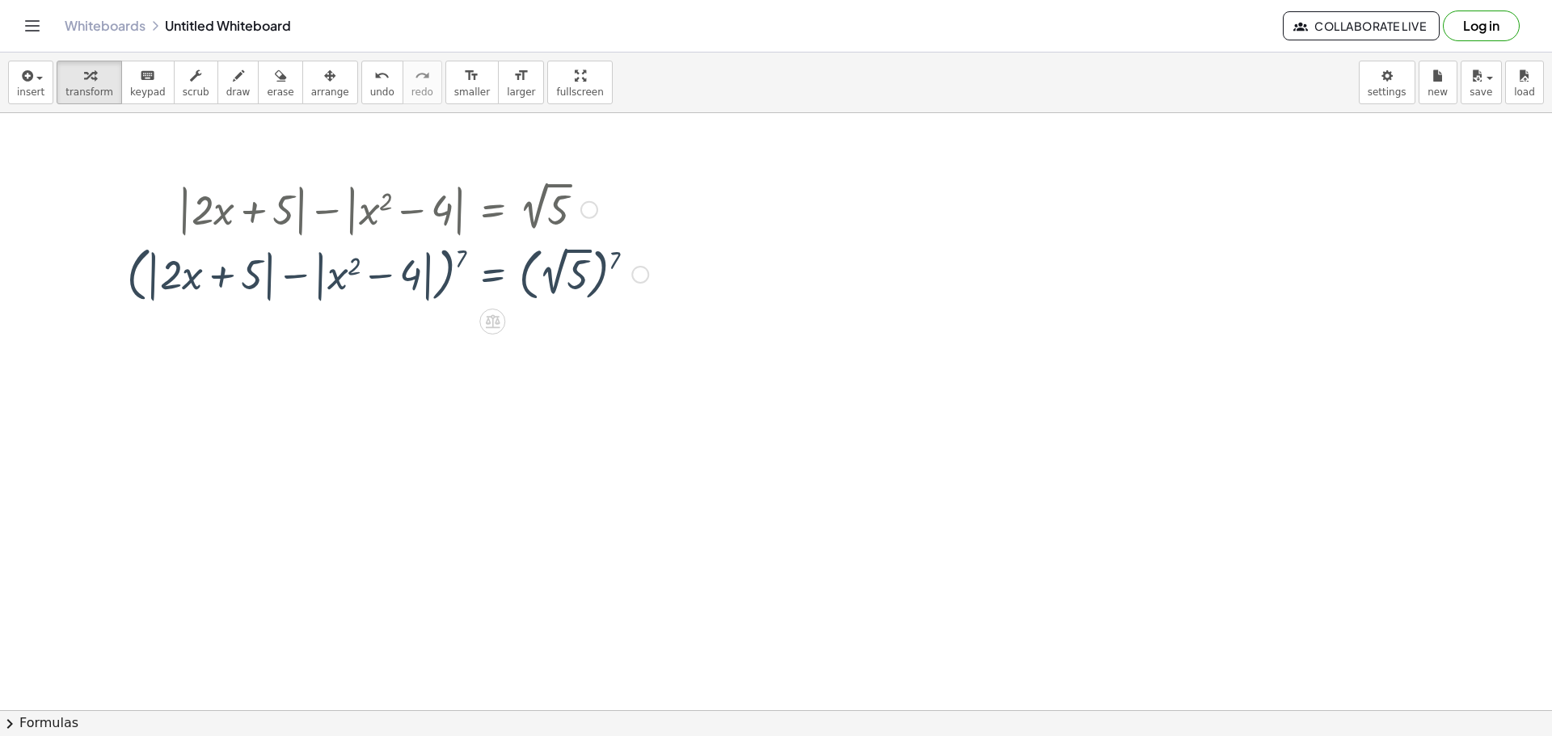
click at [459, 278] on div at bounding box center [387, 272] width 537 height 67
click at [429, 268] on div at bounding box center [387, 272] width 537 height 67
click at [449, 271] on div at bounding box center [387, 272] width 537 height 67
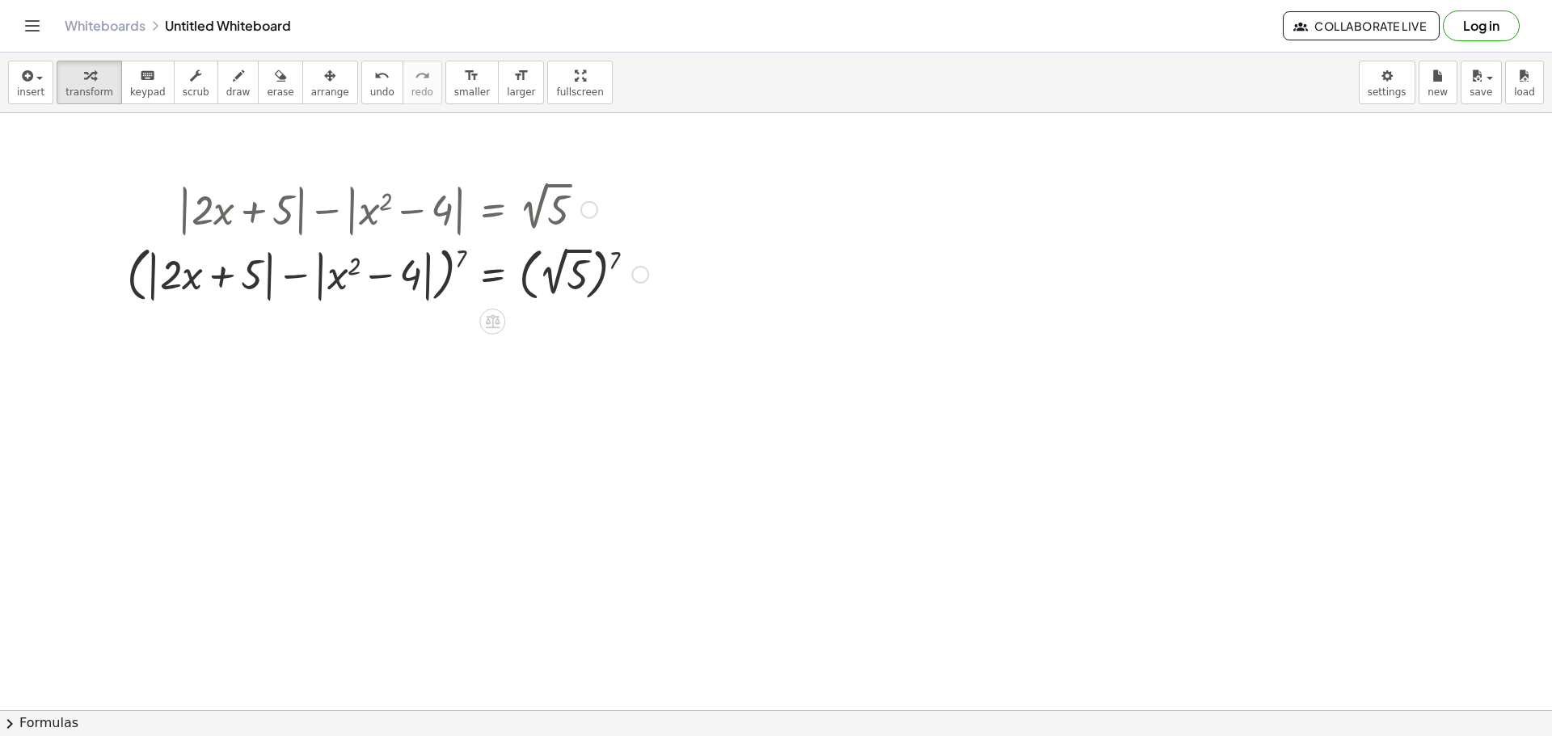
click at [449, 271] on div at bounding box center [387, 272] width 537 height 67
click at [454, 262] on div at bounding box center [387, 272] width 537 height 67
click at [467, 259] on div at bounding box center [387, 272] width 537 height 67
click at [566, 264] on div at bounding box center [387, 272] width 537 height 67
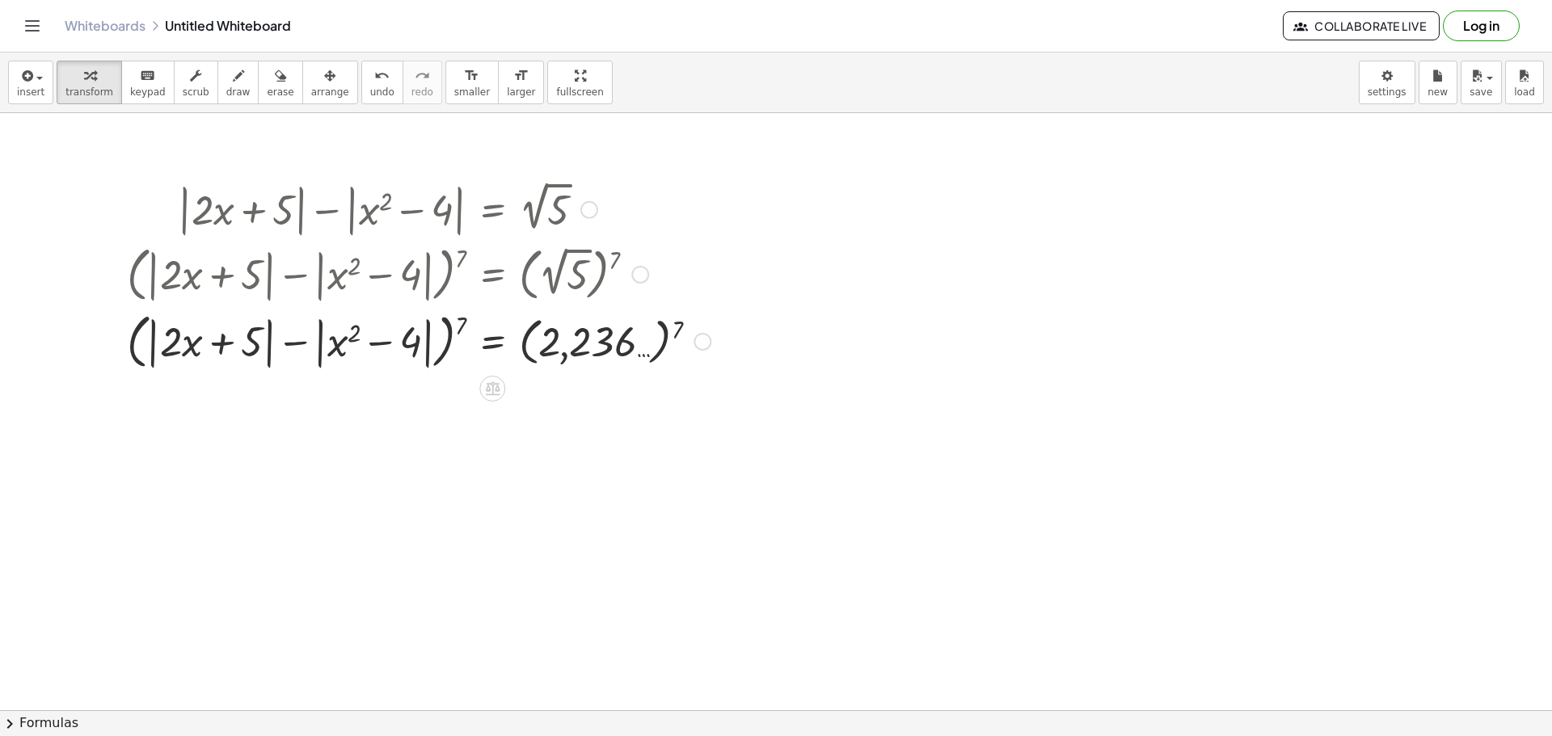
click at [652, 334] on div at bounding box center [419, 339] width 600 height 67
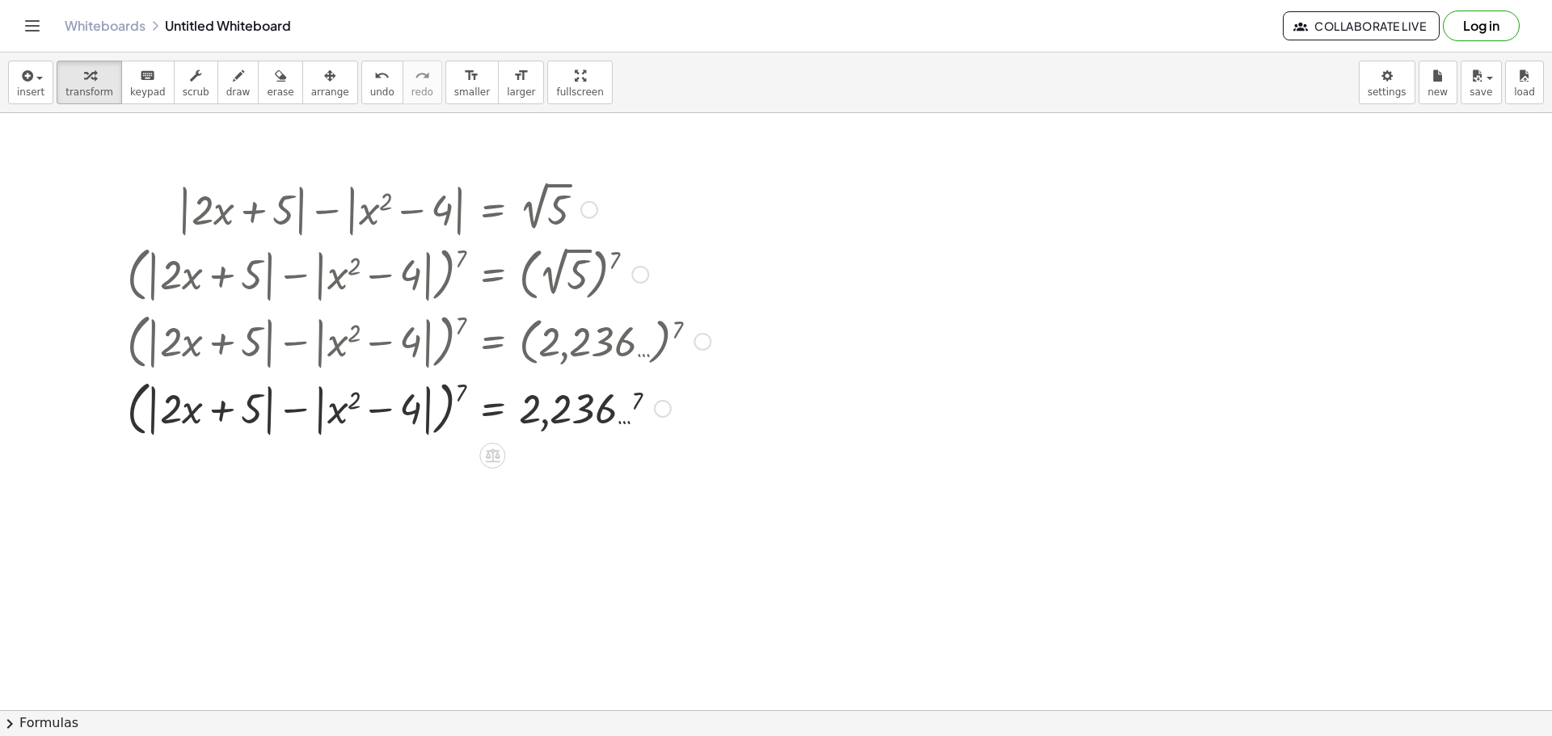
click at [634, 407] on div at bounding box center [419, 406] width 600 height 67
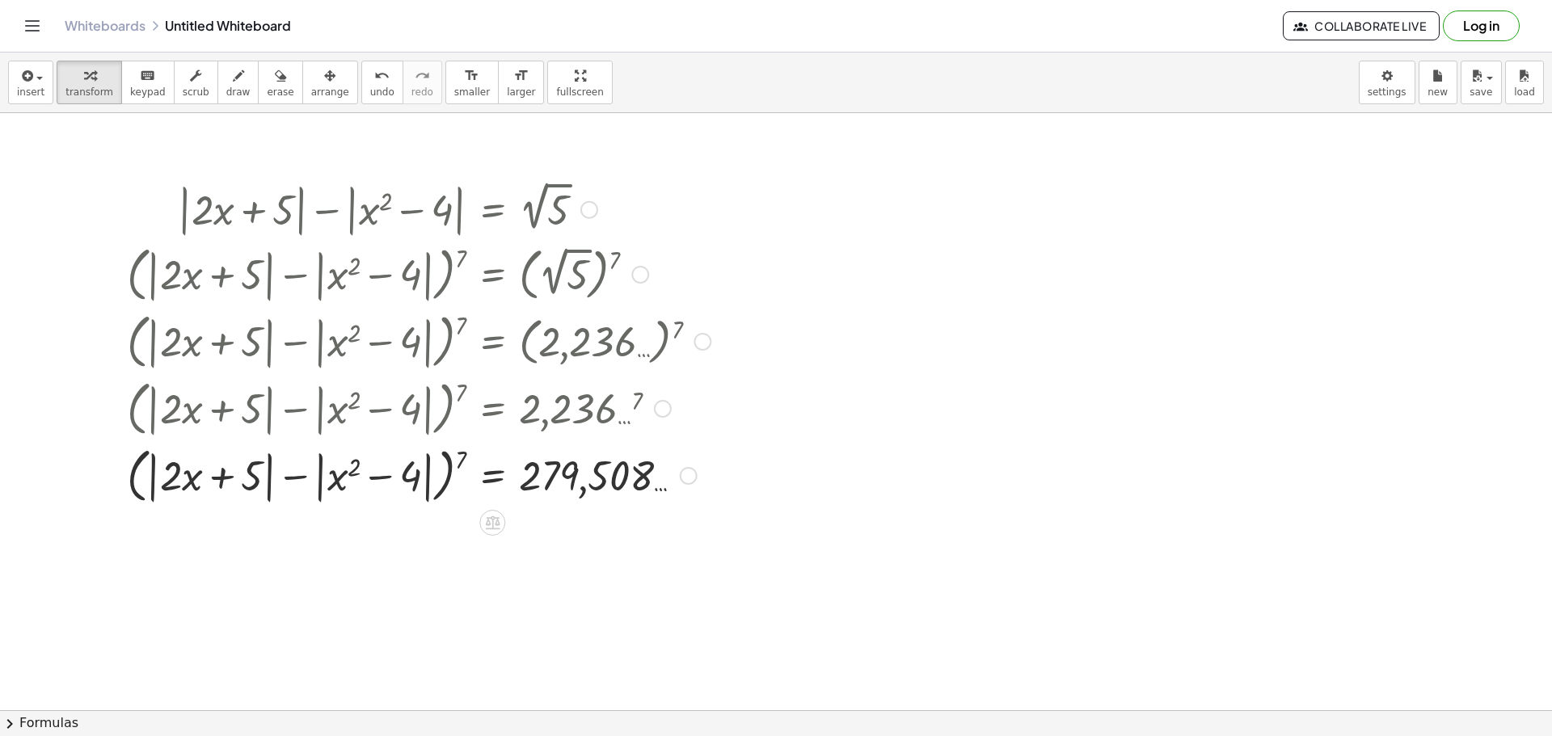
click at [395, 477] on div at bounding box center [419, 473] width 600 height 67
click at [441, 467] on div at bounding box center [419, 473] width 600 height 67
click at [453, 466] on div at bounding box center [419, 473] width 600 height 67
drag, startPoint x: 524, startPoint y: 346, endPoint x: 495, endPoint y: 329, distance: 33.7
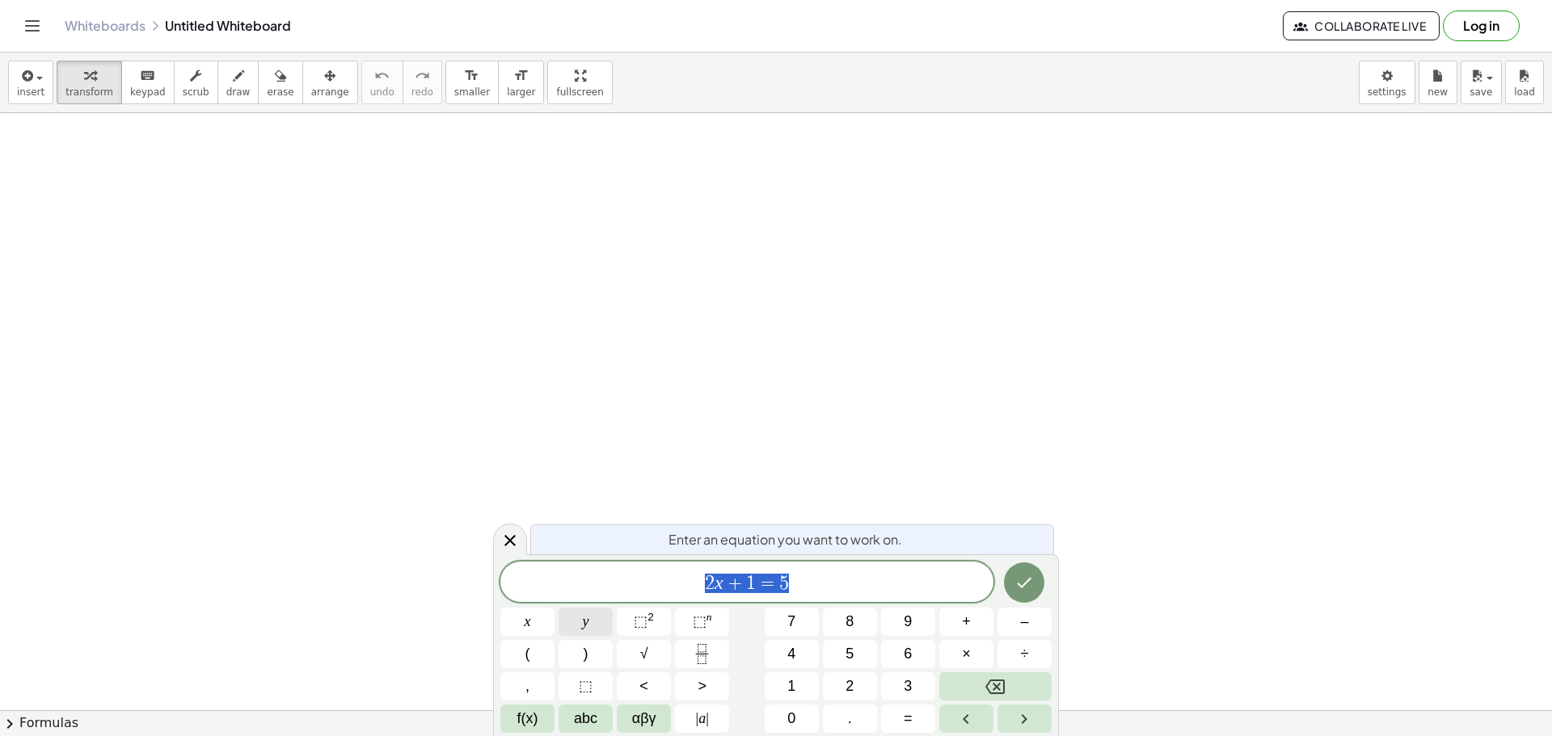
click at [541, 625] on button "x" at bounding box center [527, 622] width 54 height 28
click at [650, 624] on span "⬚ 2" at bounding box center [644, 622] width 20 height 22
click at [975, 622] on button "+" at bounding box center [966, 622] width 54 height 28
click at [807, 675] on button "1" at bounding box center [792, 686] width 54 height 28
click at [799, 650] on button "4" at bounding box center [792, 654] width 54 height 28
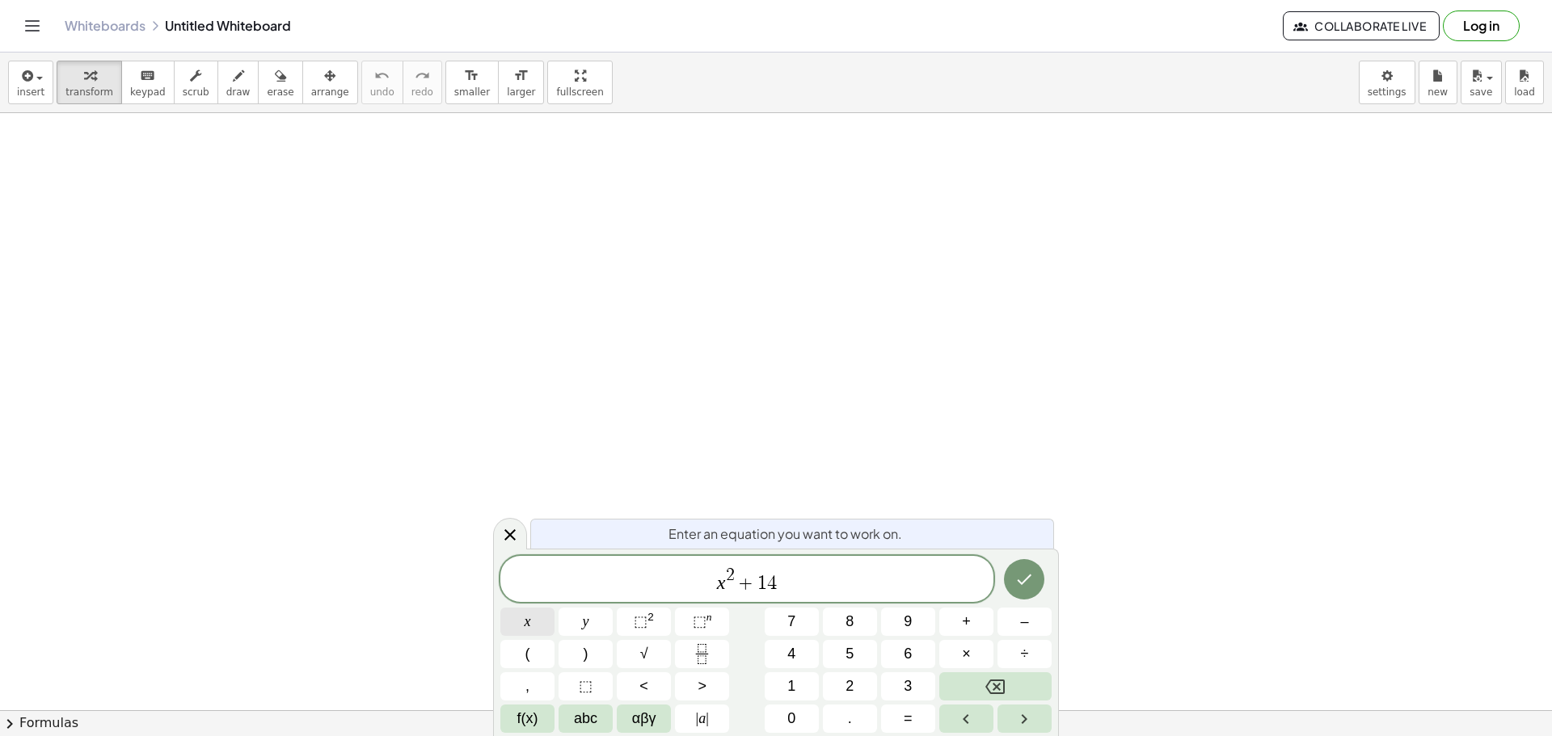
click at [537, 626] on button "x" at bounding box center [527, 622] width 54 height 28
click at [914, 710] on button "=" at bounding box center [908, 719] width 54 height 28
click at [865, 640] on button "5" at bounding box center [850, 654] width 54 height 28
click at [863, 626] on button "8" at bounding box center [850, 622] width 54 height 28
click at [1026, 561] on button "Done" at bounding box center [1024, 579] width 40 height 40
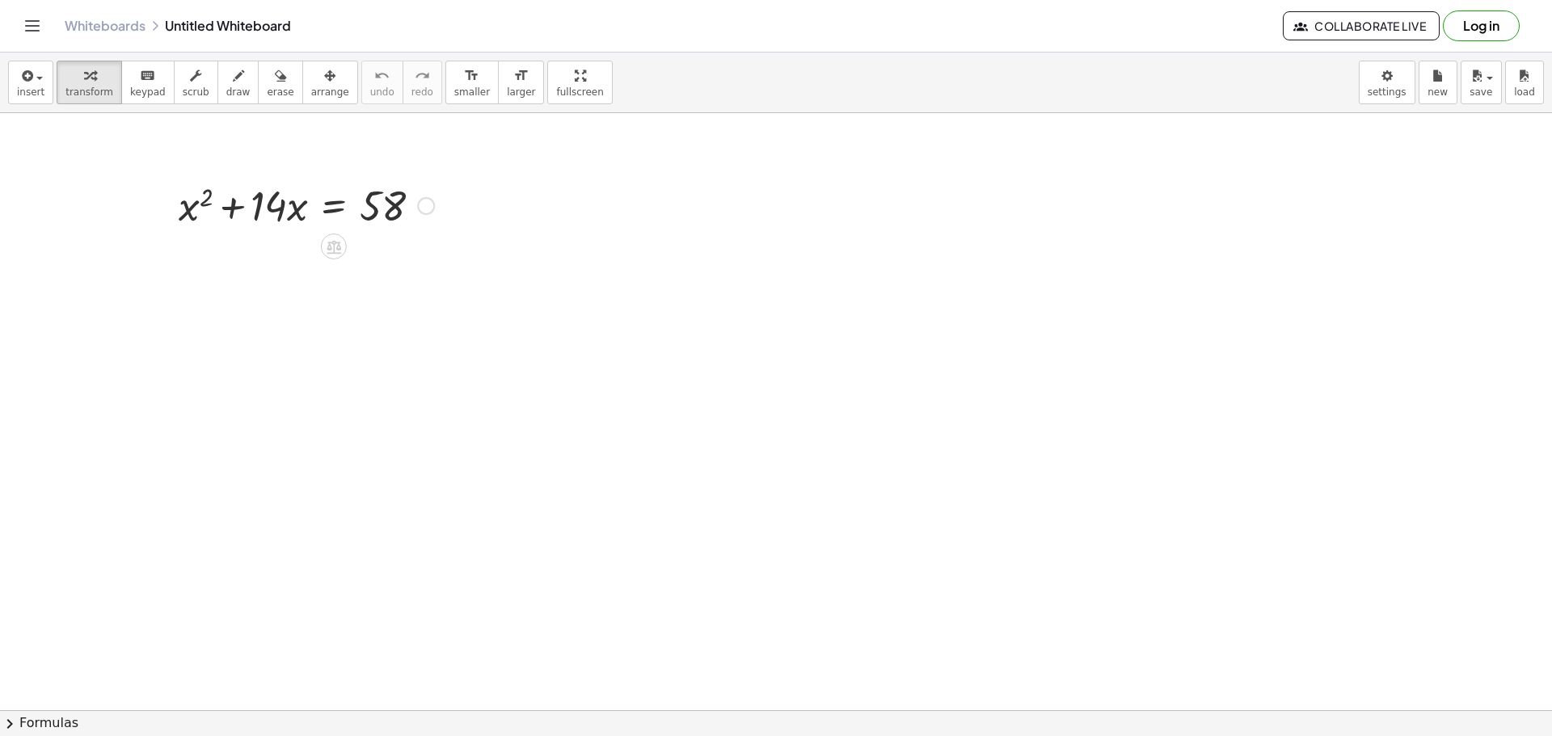
click at [338, 244] on icon at bounding box center [334, 247] width 15 height 14
click at [267, 251] on span "+" at bounding box center [269, 246] width 10 height 23
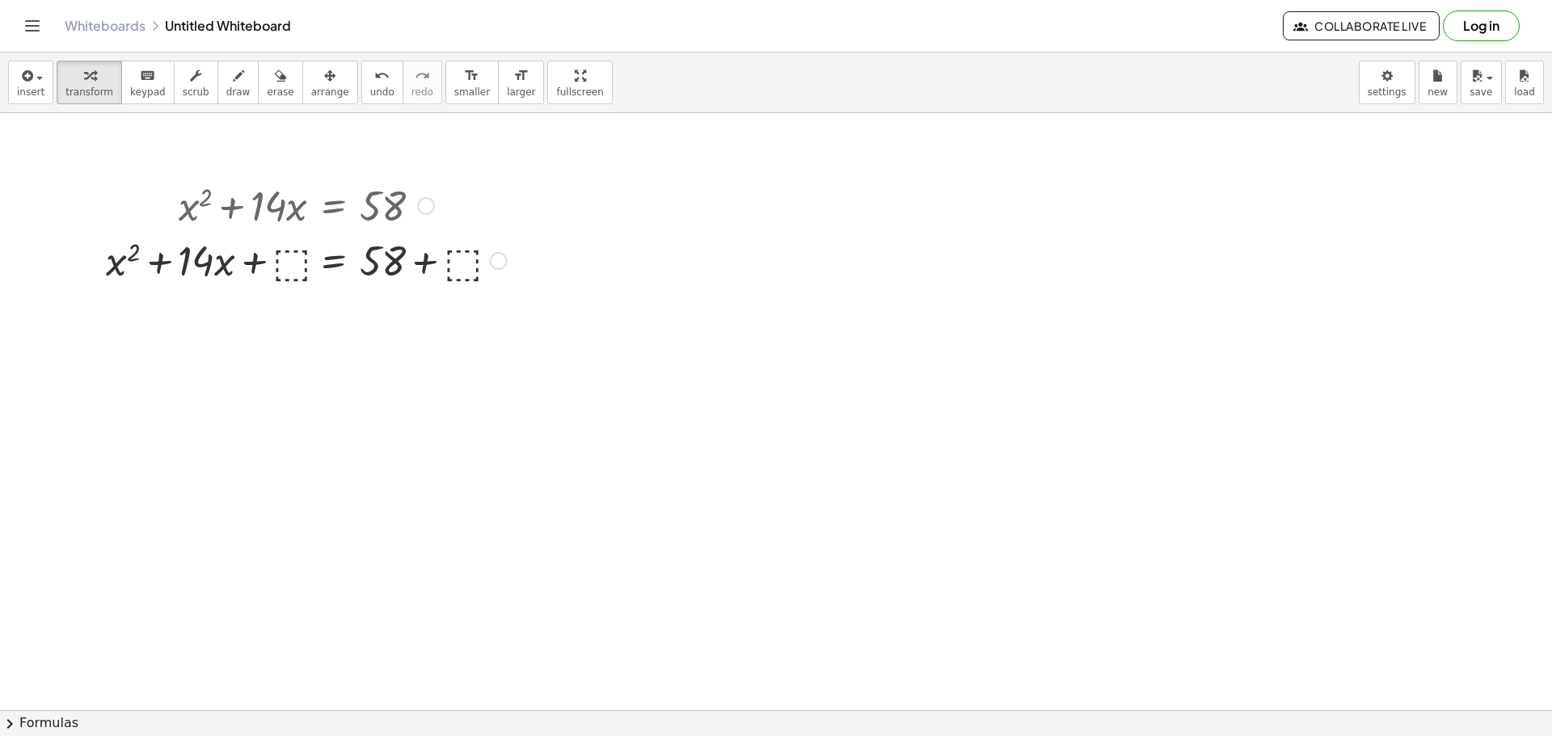
click at [298, 254] on div at bounding box center [306, 259] width 417 height 55
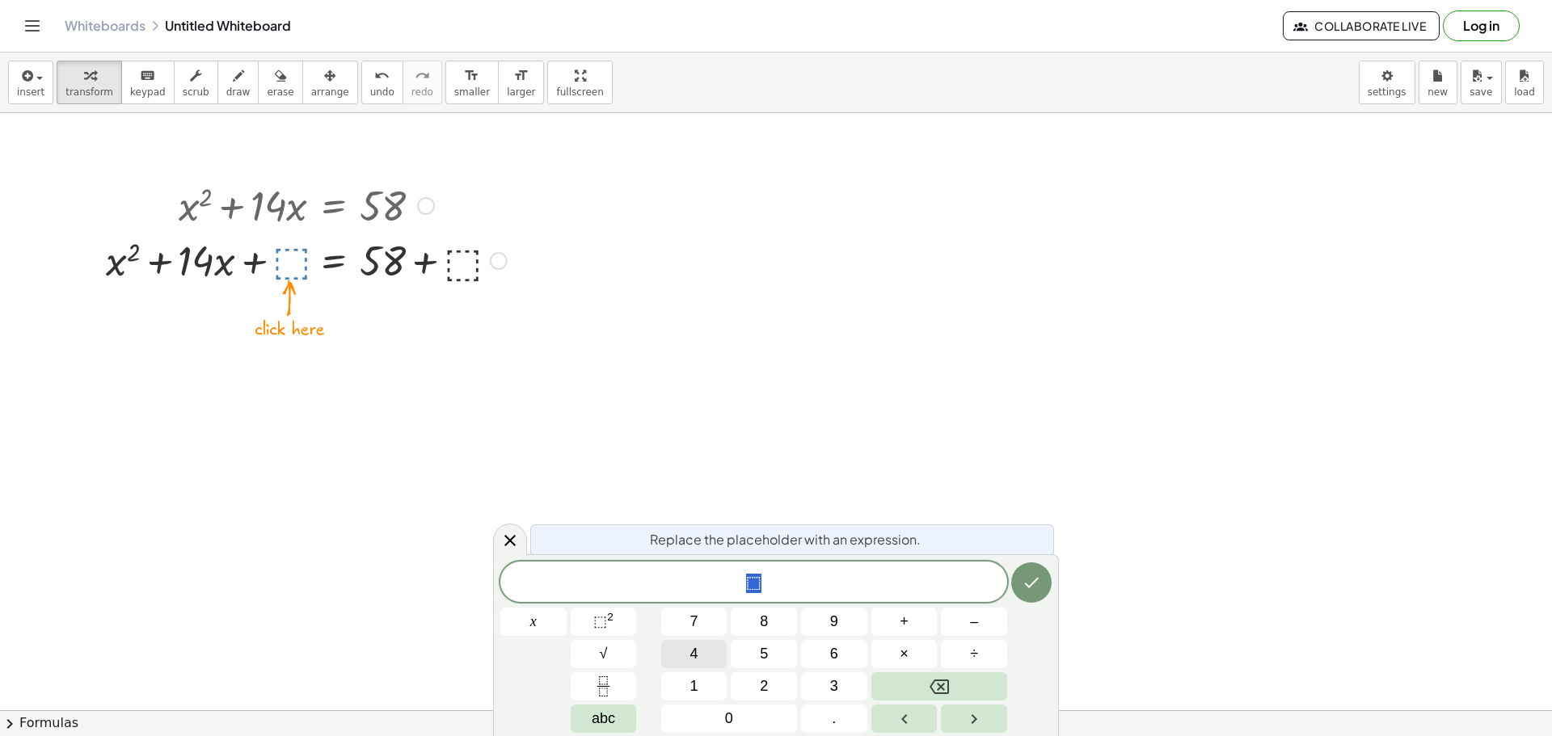
click at [707, 647] on button "4" at bounding box center [694, 654] width 66 height 28
click at [836, 616] on span "9" at bounding box center [834, 622] width 8 height 22
click at [1035, 584] on icon "Done" at bounding box center [1031, 582] width 19 height 19
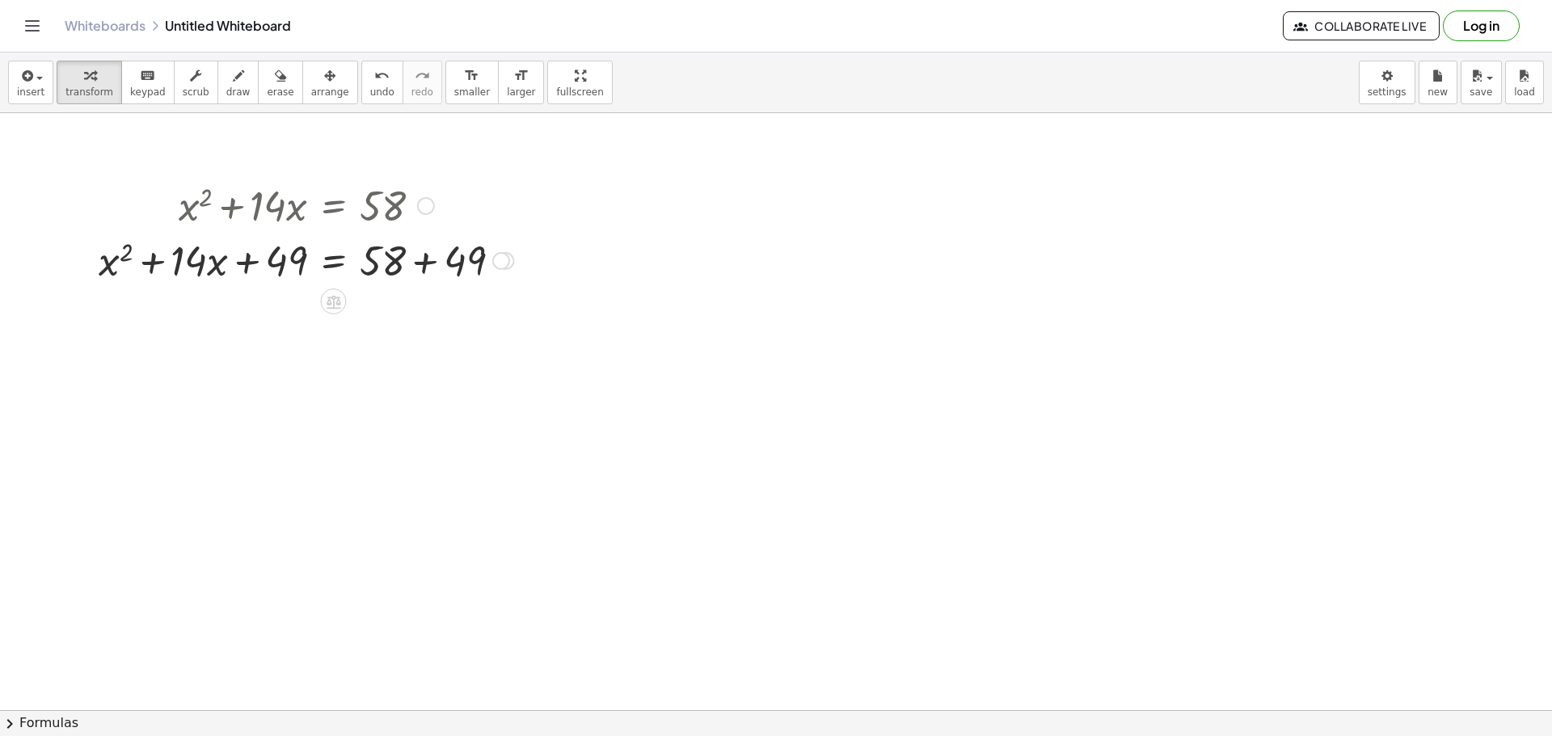
click at [402, 261] on div at bounding box center [307, 259] width 432 height 55
click at [436, 260] on div at bounding box center [307, 259] width 432 height 55
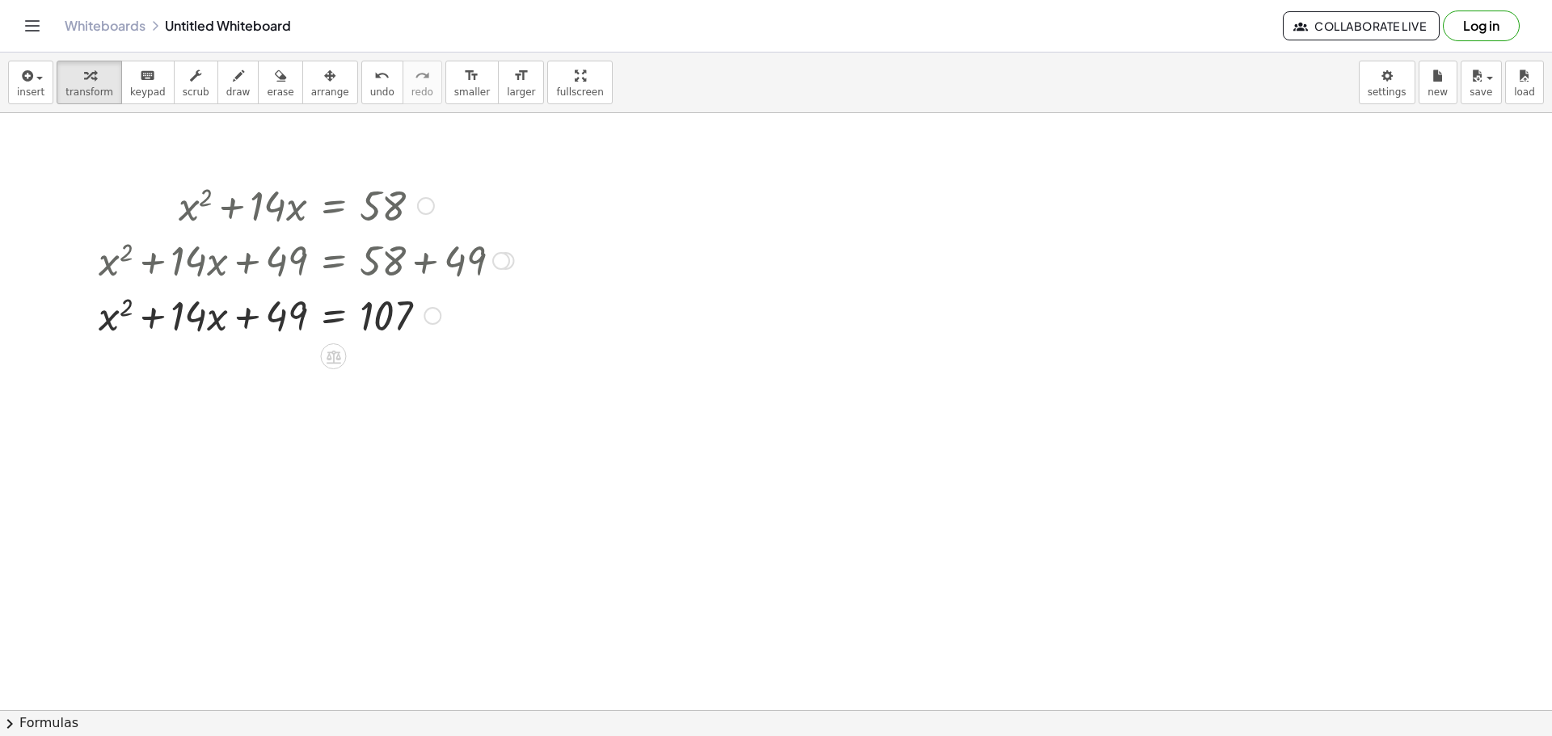
click at [213, 324] on div at bounding box center [307, 314] width 432 height 55
click at [201, 317] on div at bounding box center [307, 314] width 432 height 55
click at [119, 319] on div at bounding box center [307, 314] width 432 height 55
click at [99, 307] on div at bounding box center [307, 314] width 432 height 55
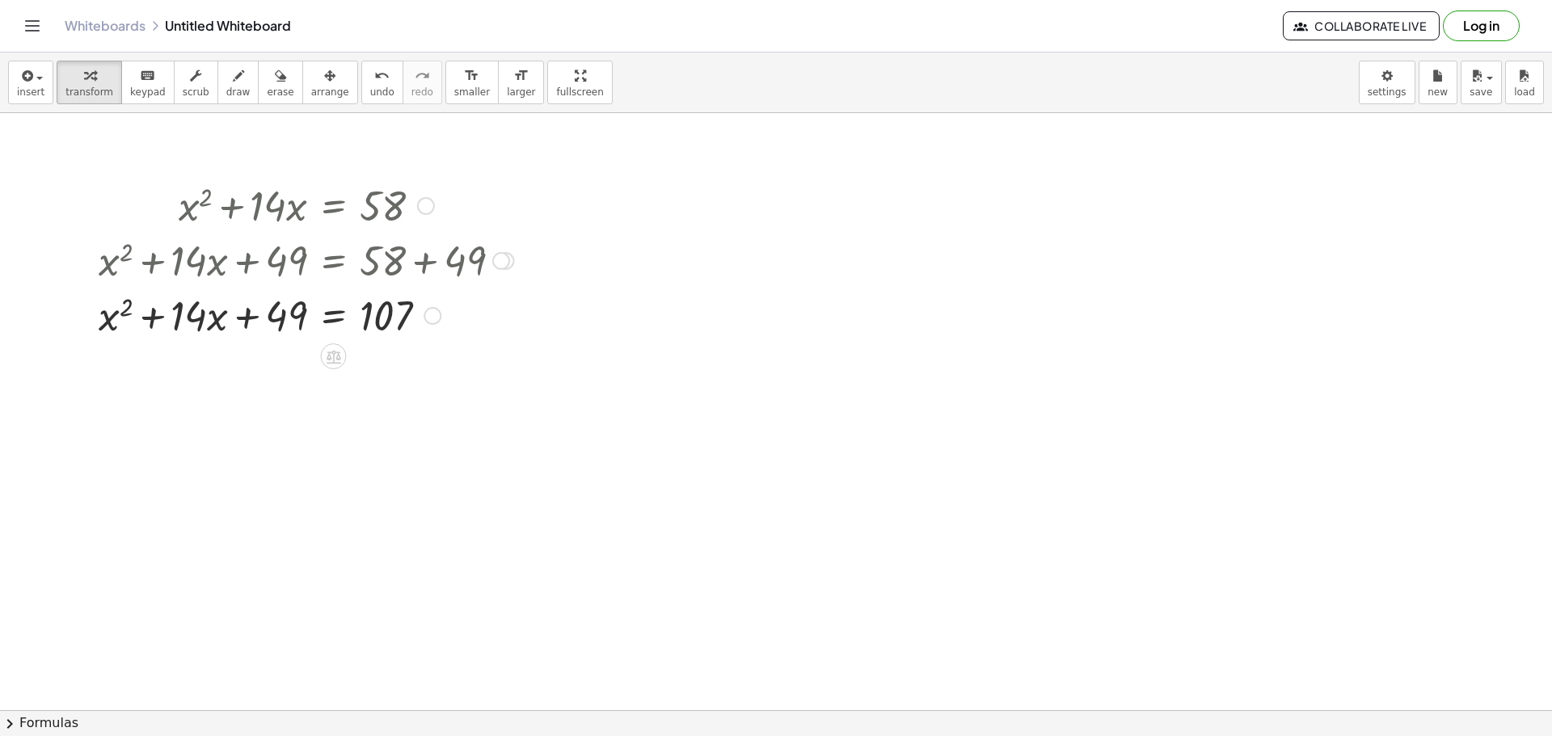
click at [119, 307] on div at bounding box center [307, 314] width 432 height 55
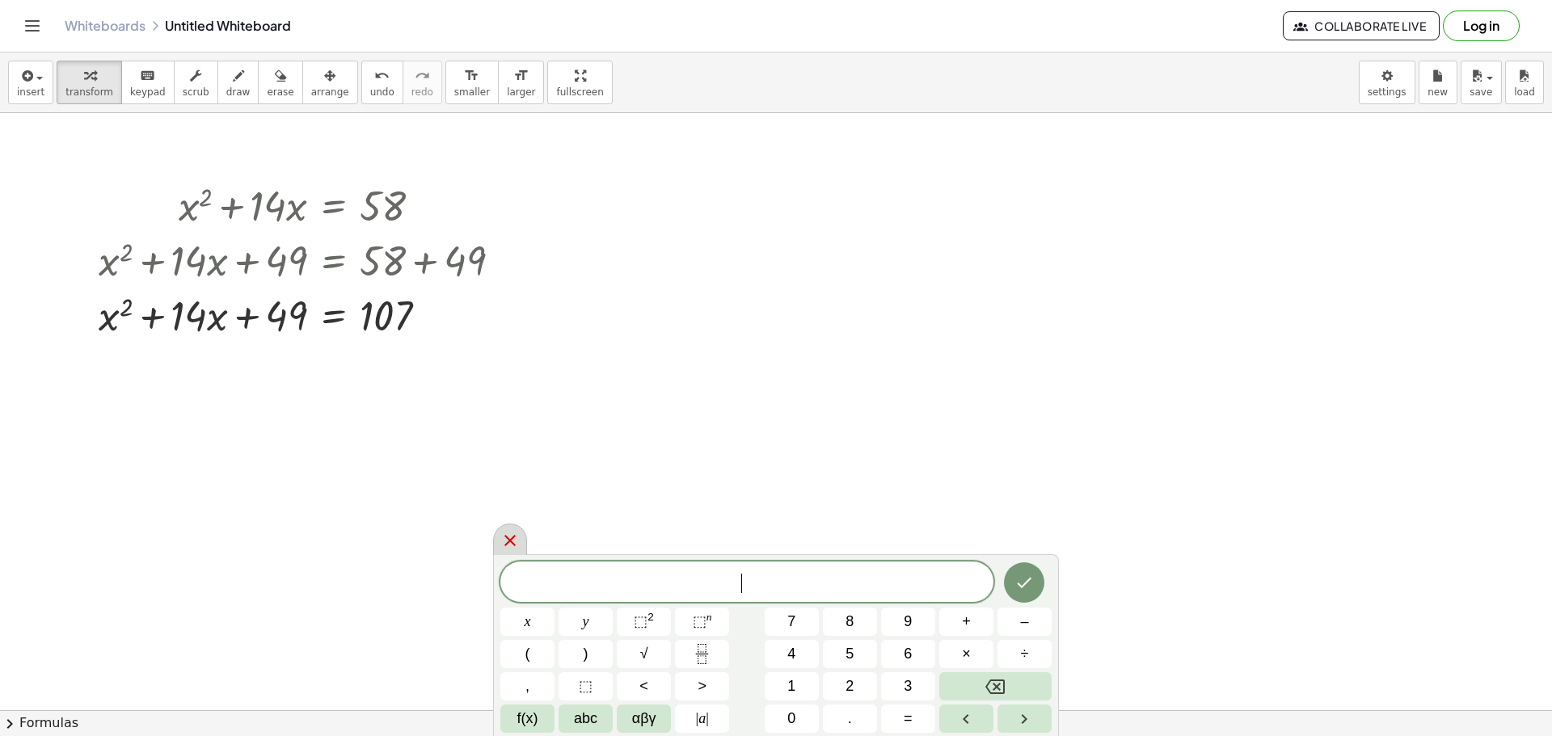
click at [493, 539] on div at bounding box center [510, 540] width 34 height 32
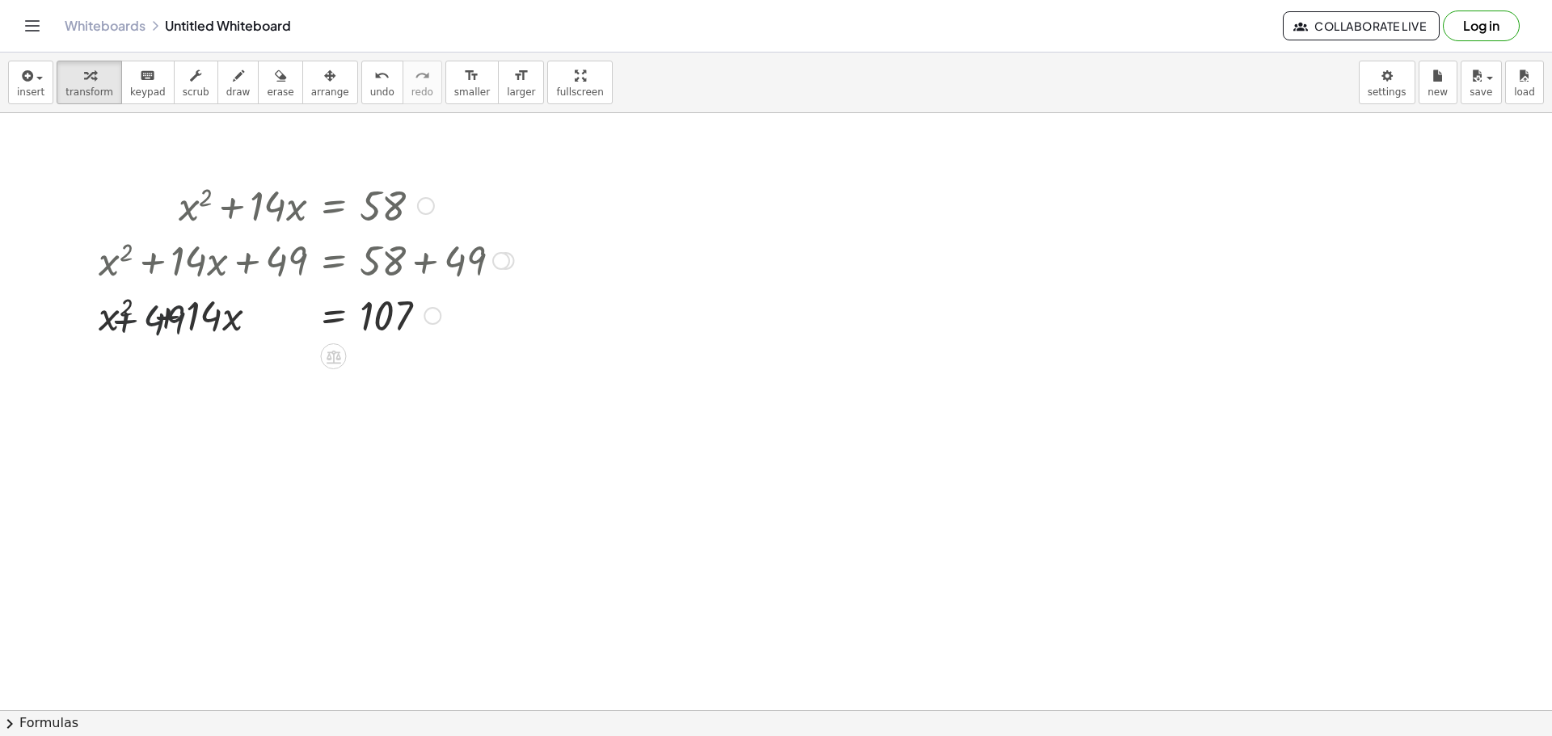
click at [201, 305] on div at bounding box center [307, 314] width 432 height 55
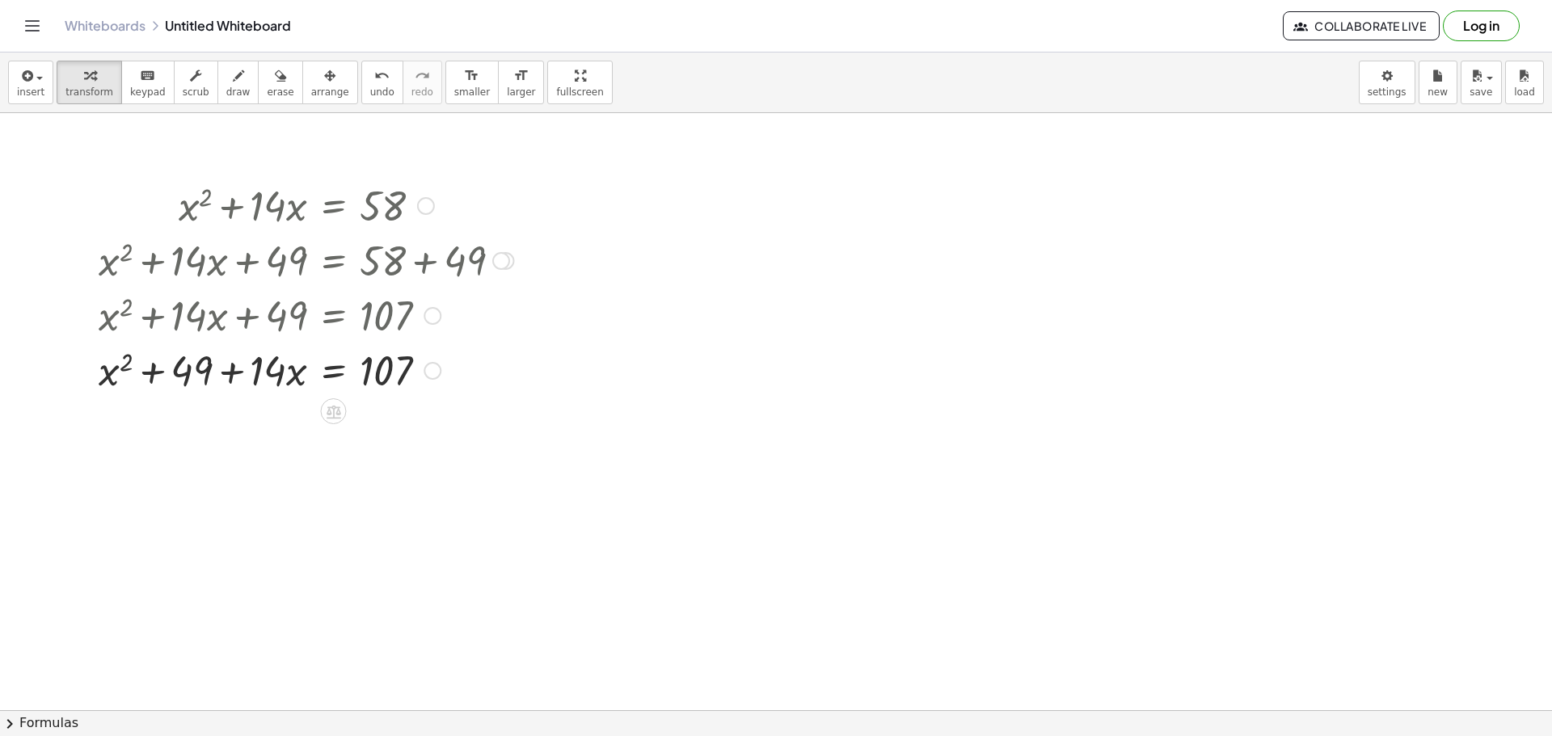
drag, startPoint x: 263, startPoint y: 319, endPoint x: 223, endPoint y: 330, distance: 41.8
click at [223, 330] on div at bounding box center [307, 314] width 432 height 55
drag, startPoint x: 259, startPoint y: 370, endPoint x: 213, endPoint y: 373, distance: 46.1
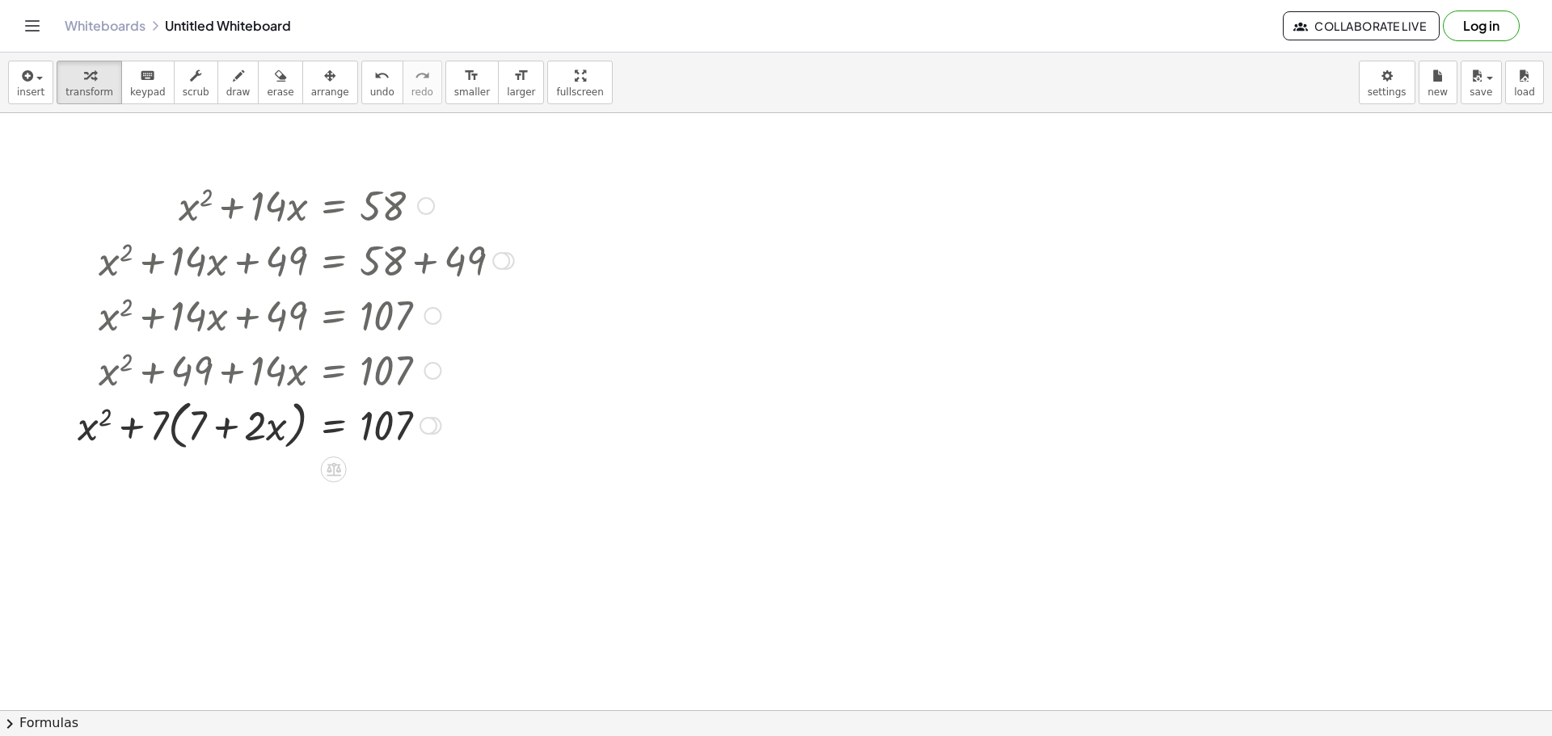
click at [428, 314] on div at bounding box center [433, 316] width 18 height 18
click at [523, 291] on span "Go back to this line" at bounding box center [514, 290] width 96 height 13
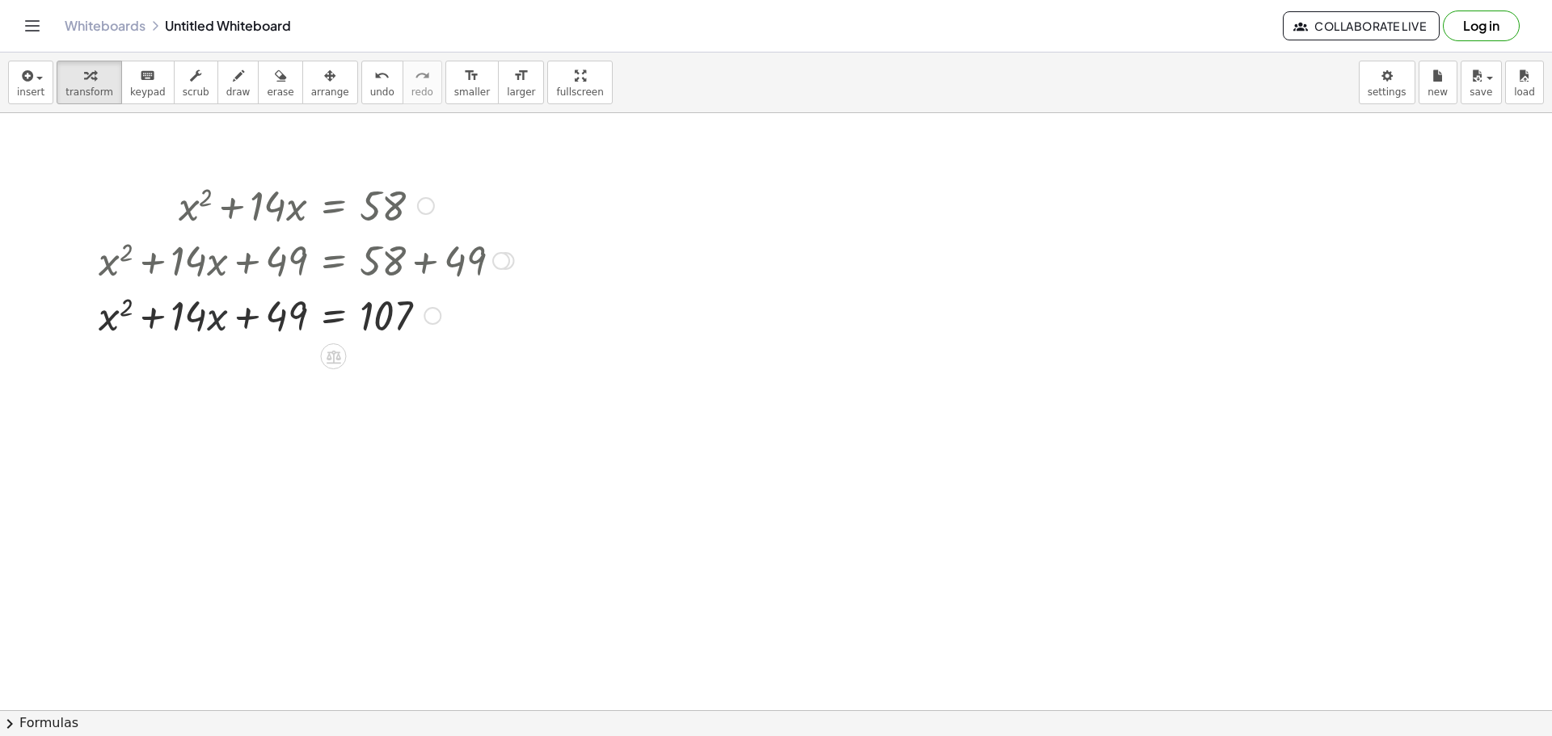
click at [217, 319] on div at bounding box center [307, 314] width 432 height 55
drag, startPoint x: 112, startPoint y: 318, endPoint x: 289, endPoint y: 307, distance: 178.2
click at [289, 307] on div at bounding box center [307, 314] width 432 height 55
drag, startPoint x: 279, startPoint y: 322, endPoint x: 237, endPoint y: 339, distance: 45.3
click at [237, 339] on div at bounding box center [307, 314] width 432 height 55
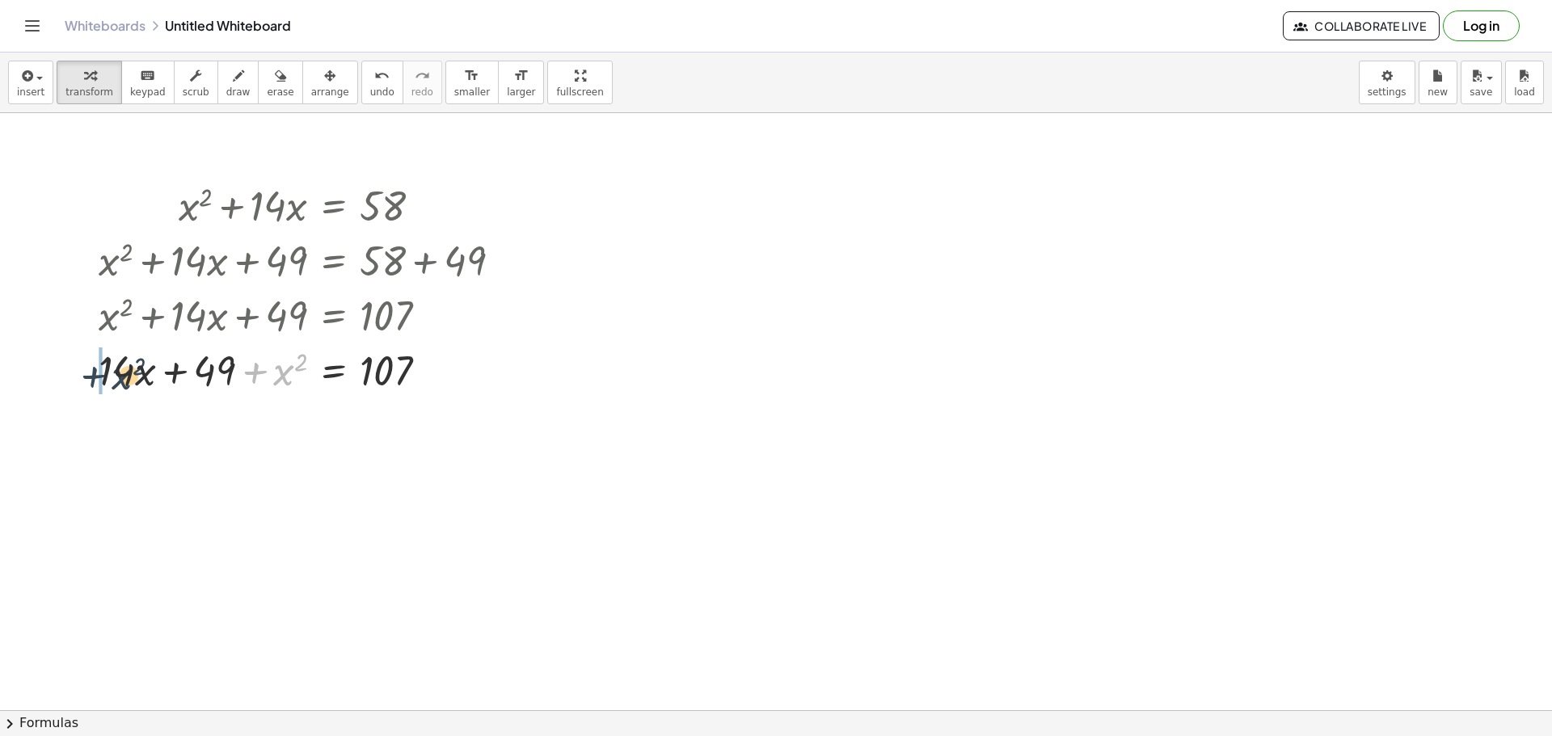
drag, startPoint x: 289, startPoint y: 368, endPoint x: 126, endPoint y: 372, distance: 163.3
click at [126, 372] on div at bounding box center [307, 369] width 432 height 55
drag, startPoint x: 121, startPoint y: 378, endPoint x: 209, endPoint y: 383, distance: 87.4
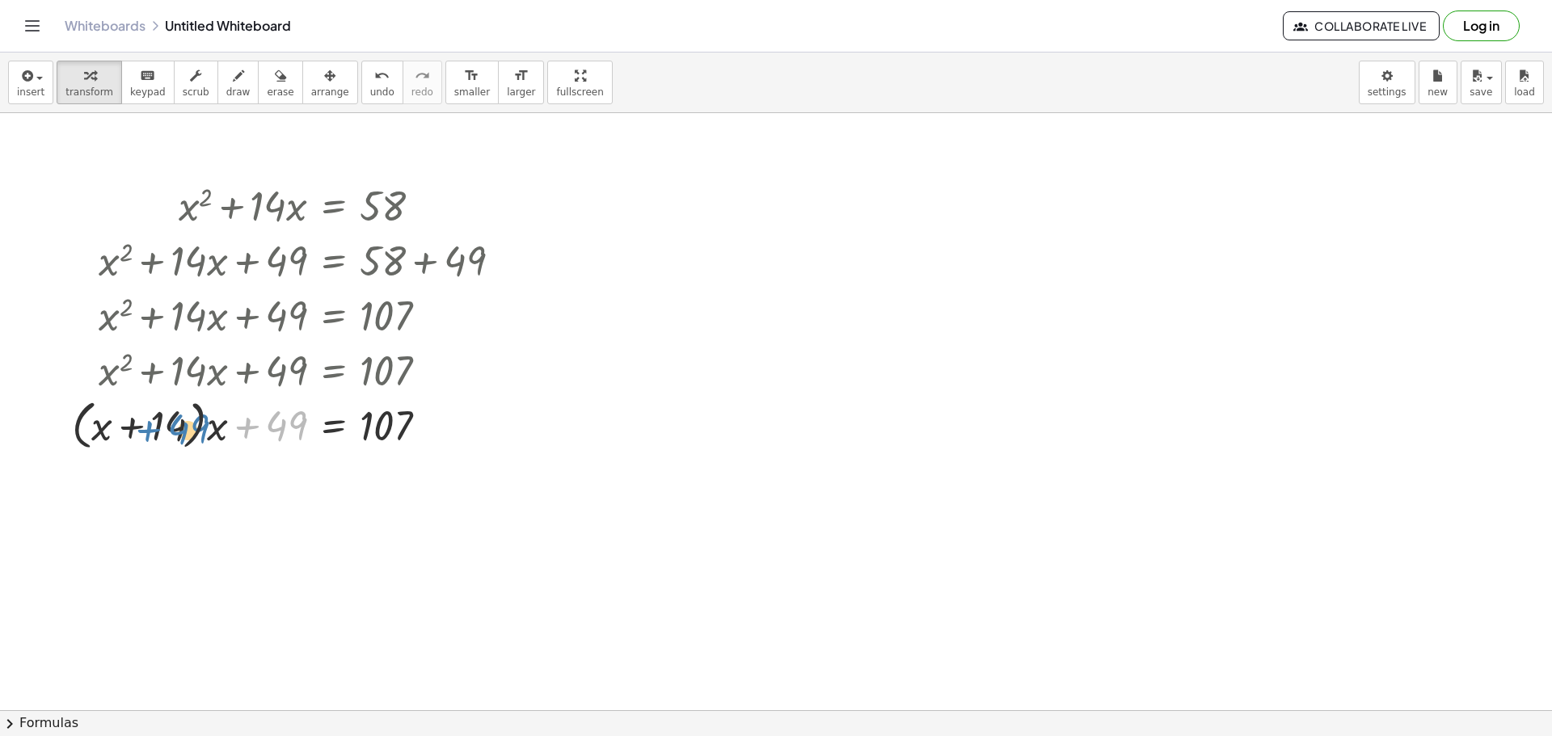
drag, startPoint x: 285, startPoint y: 423, endPoint x: 170, endPoint y: 423, distance: 115.6
click at [170, 423] on div at bounding box center [292, 424] width 457 height 61
drag, startPoint x: 218, startPoint y: 436, endPoint x: 306, endPoint y: 436, distance: 88.1
click at [306, 436] on div at bounding box center [292, 424] width 457 height 61
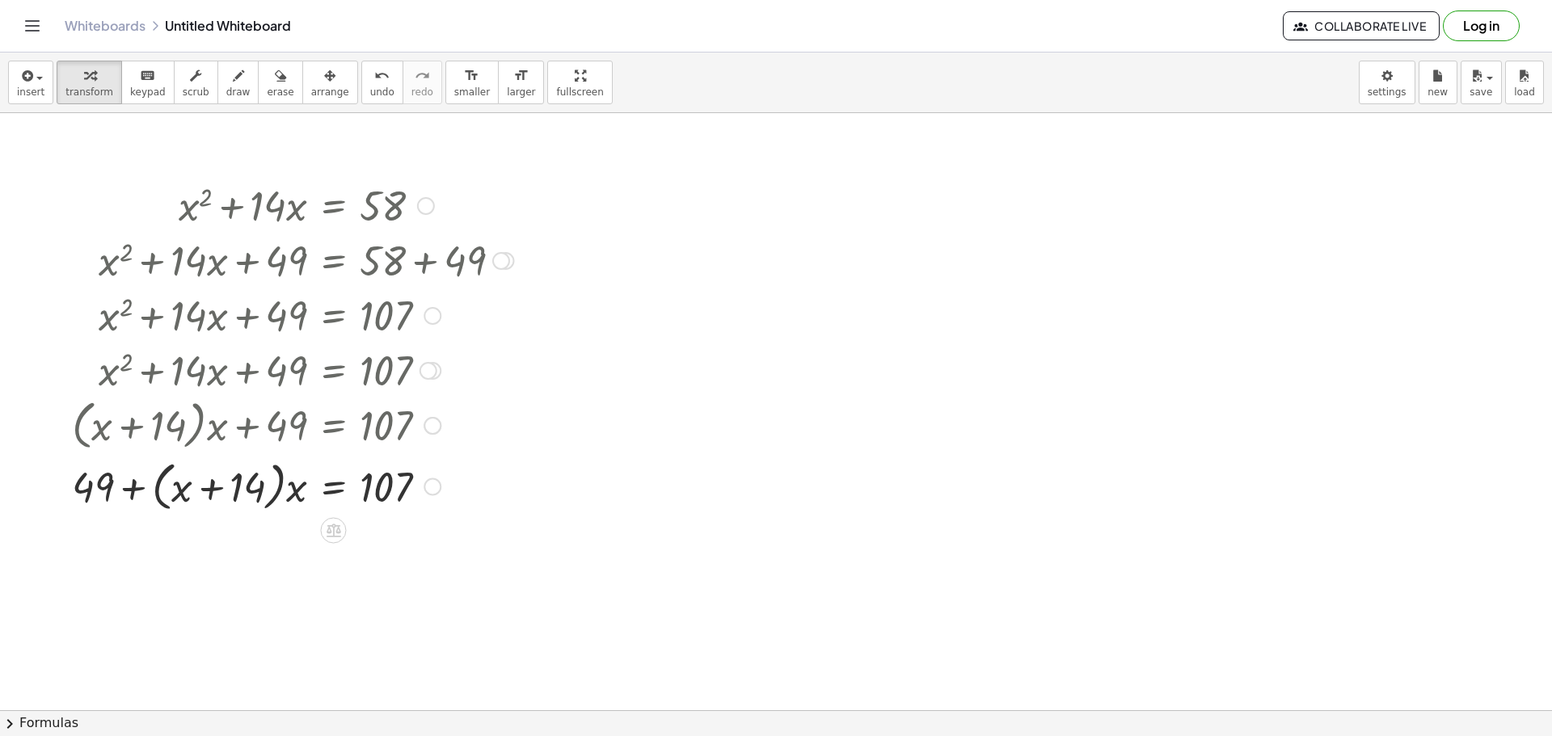
click at [430, 374] on div at bounding box center [428, 371] width 18 height 18
click at [478, 348] on span "Go back to this line" at bounding box center [510, 345] width 96 height 13
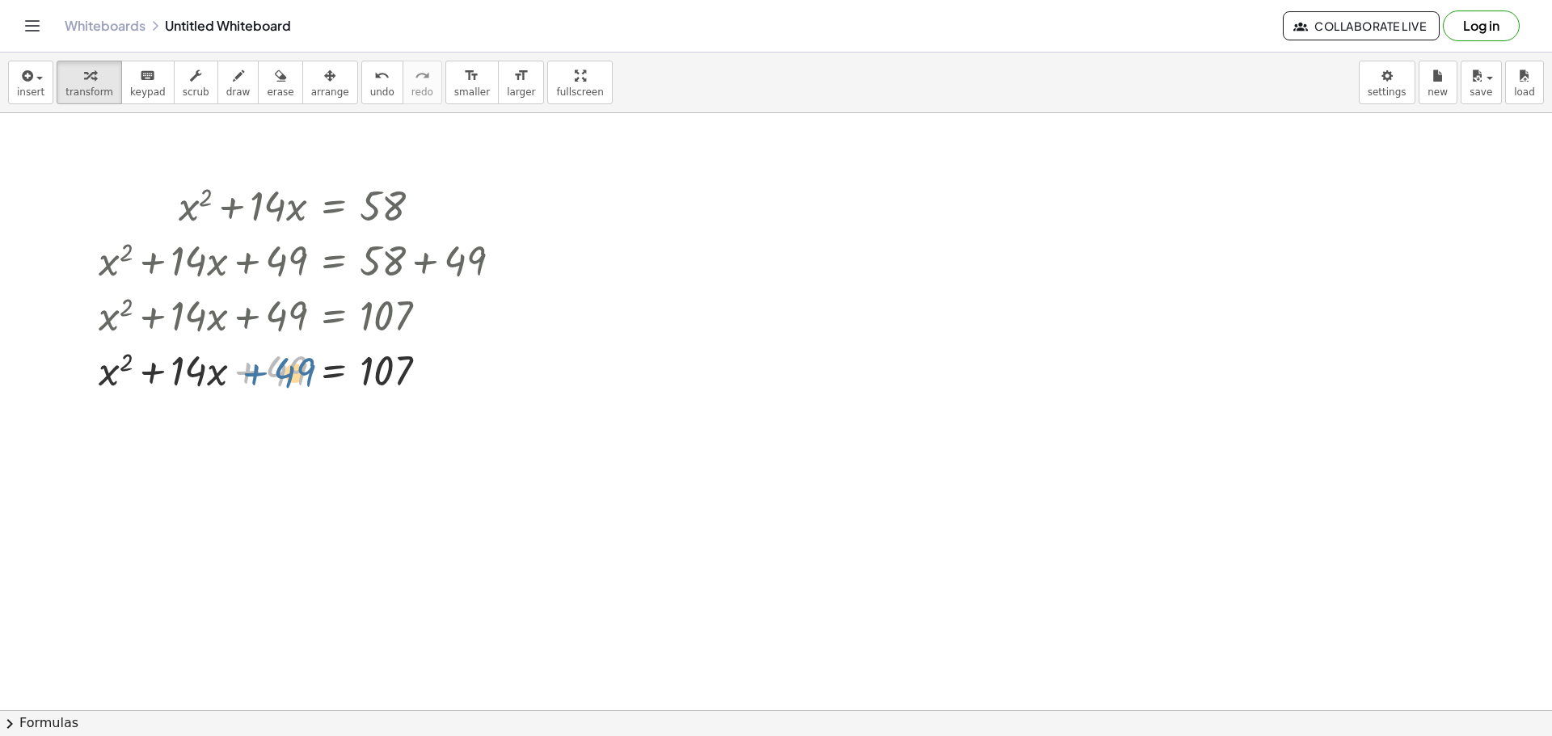
drag, startPoint x: 298, startPoint y: 371, endPoint x: 314, endPoint y: 372, distance: 15.4
click at [314, 372] on div at bounding box center [307, 369] width 432 height 55
click at [213, 372] on div at bounding box center [307, 369] width 432 height 55
drag, startPoint x: 196, startPoint y: 369, endPoint x: 160, endPoint y: 373, distance: 36.5
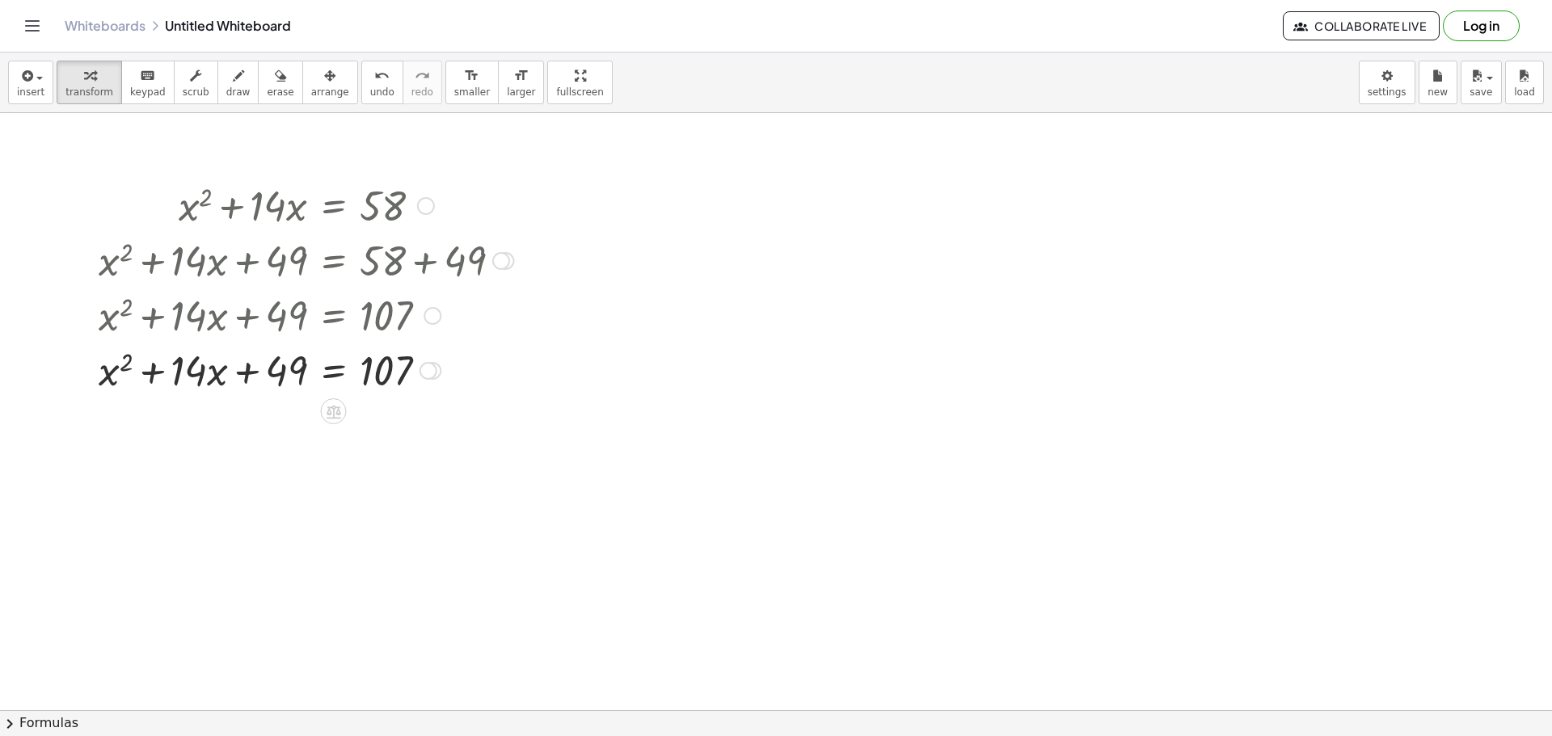
click at [160, 373] on div at bounding box center [307, 369] width 432 height 55
click at [125, 367] on div at bounding box center [307, 369] width 432 height 55
click at [121, 367] on div at bounding box center [307, 369] width 432 height 55
drag, startPoint x: 129, startPoint y: 362, endPoint x: 313, endPoint y: 363, distance: 184.3
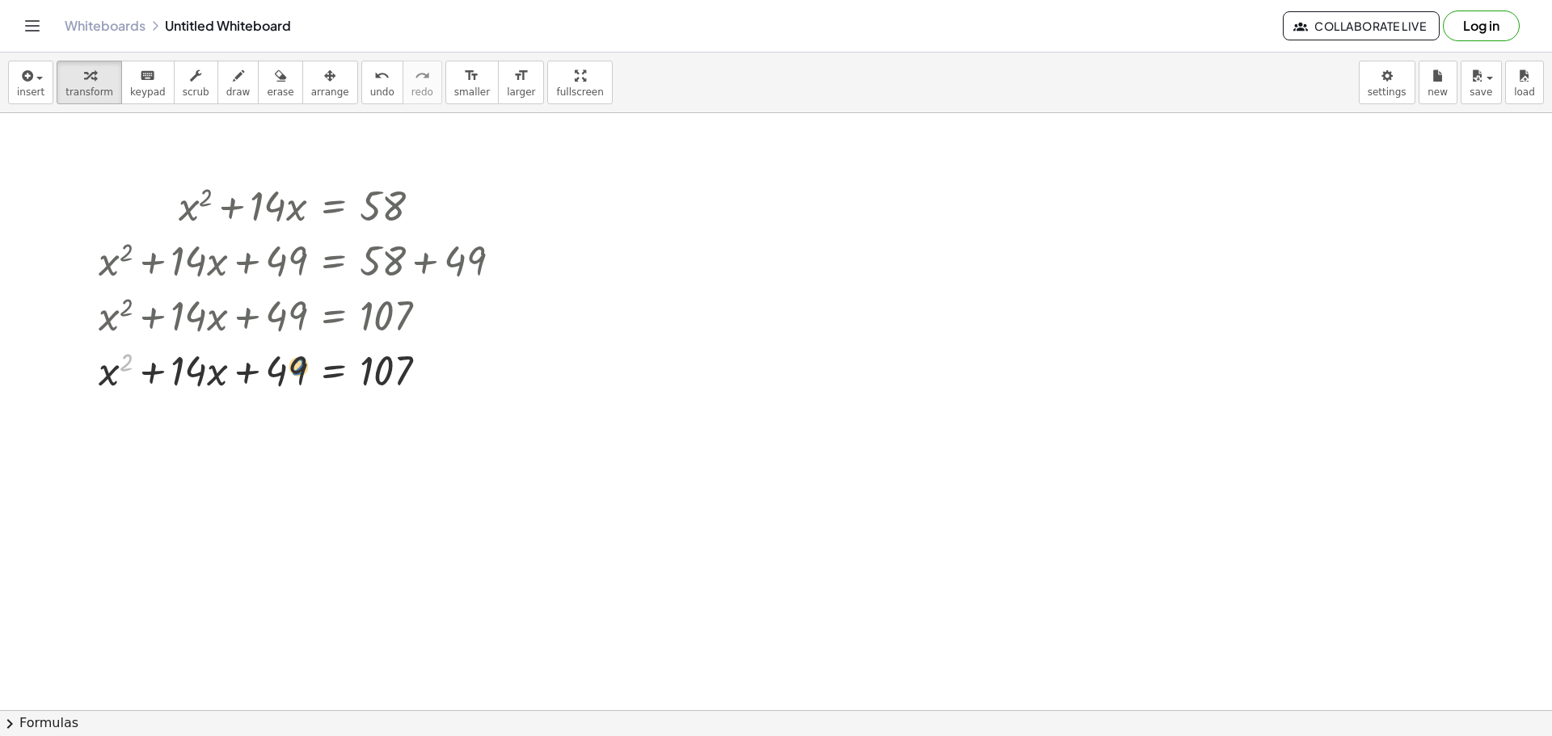
click at [313, 363] on div at bounding box center [307, 369] width 432 height 55
drag, startPoint x: 298, startPoint y: 377, endPoint x: 188, endPoint y: 382, distance: 110.1
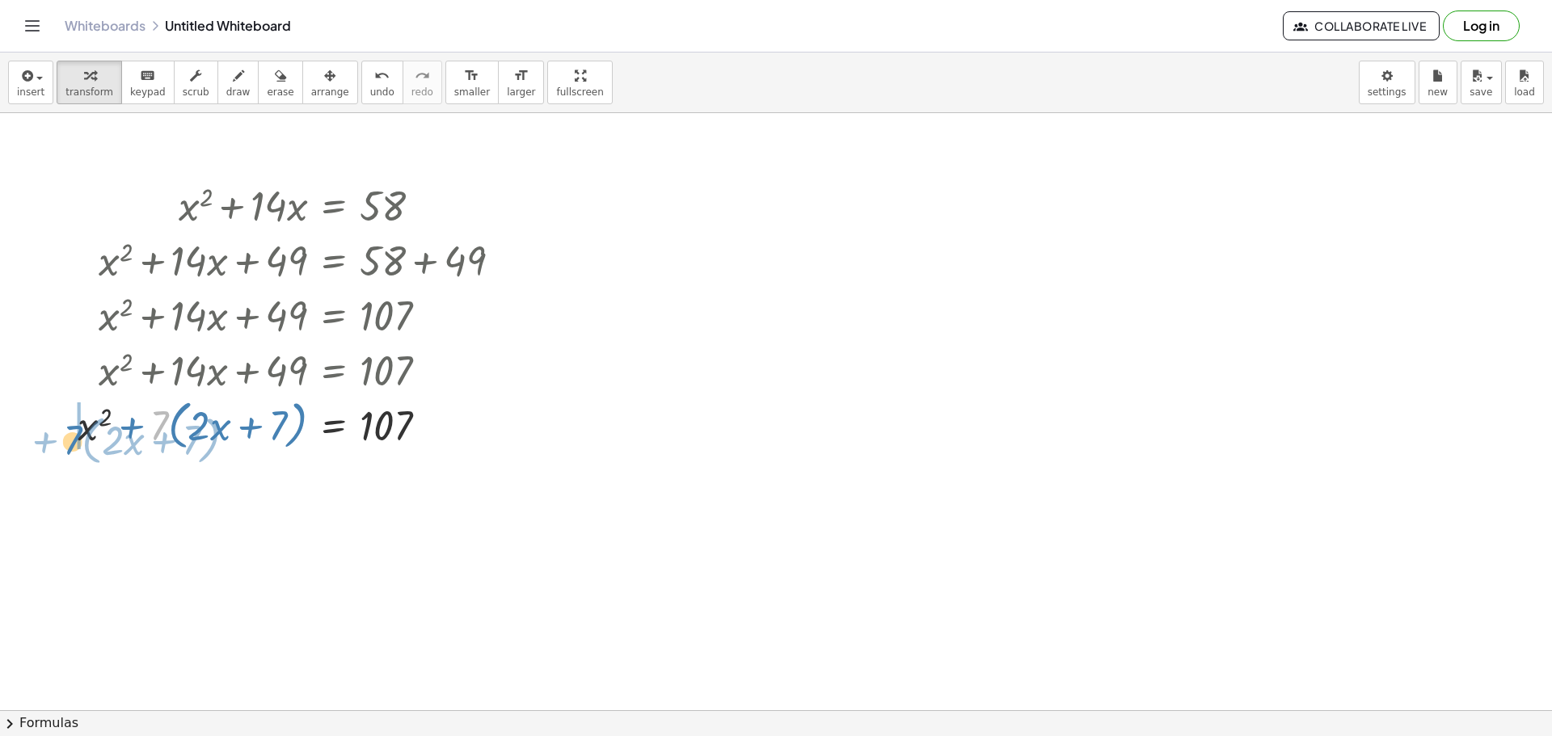
drag, startPoint x: 160, startPoint y: 428, endPoint x: 78, endPoint y: 428, distance: 81.6
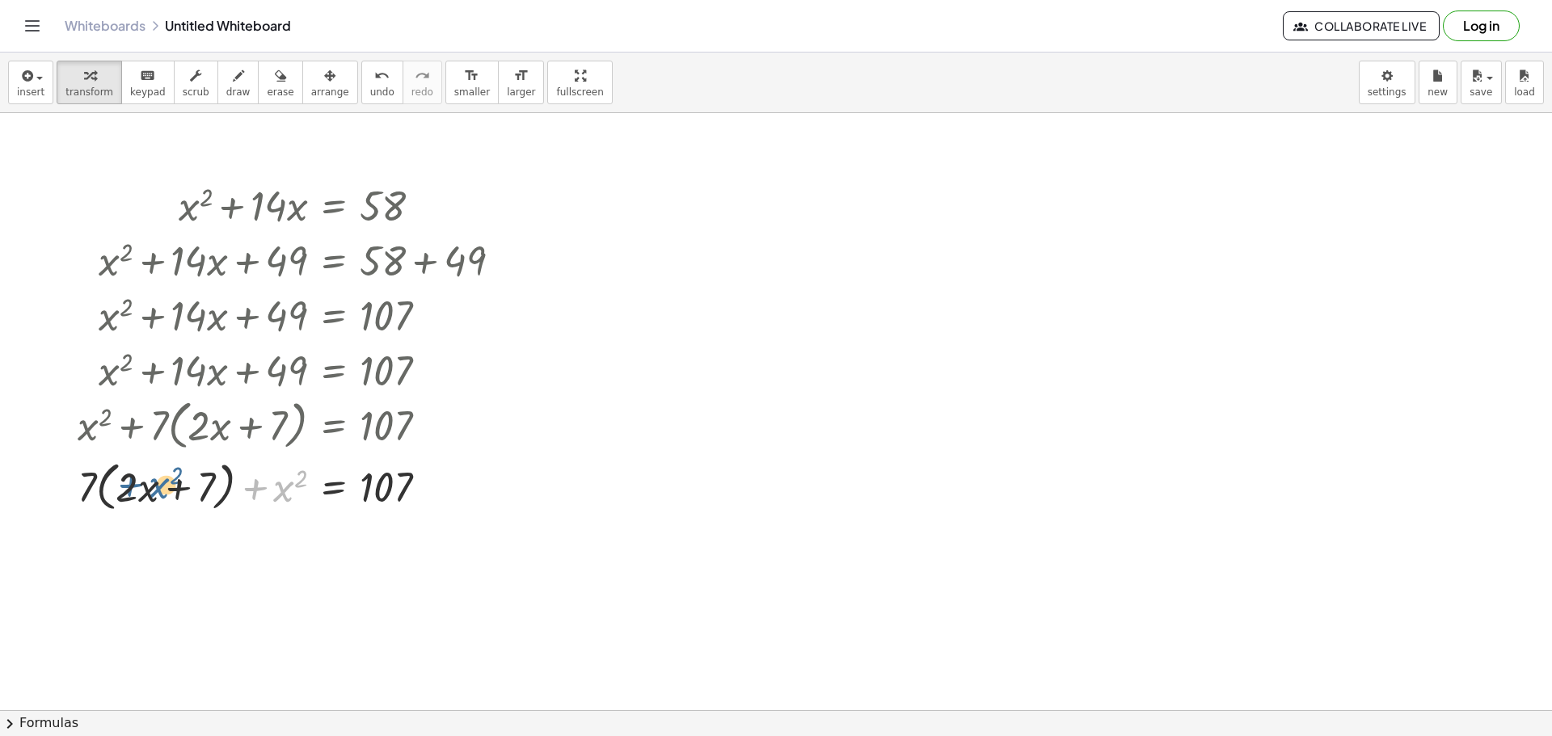
drag, startPoint x: 280, startPoint y: 487, endPoint x: 144, endPoint y: 482, distance: 135.9
click at [144, 482] on div at bounding box center [296, 485] width 453 height 61
drag, startPoint x: 225, startPoint y: 497, endPoint x: 293, endPoint y: 508, distance: 68.0
click at [293, 508] on div at bounding box center [296, 485] width 453 height 61
drag, startPoint x: 204, startPoint y: 493, endPoint x: 150, endPoint y: 504, distance: 54.4
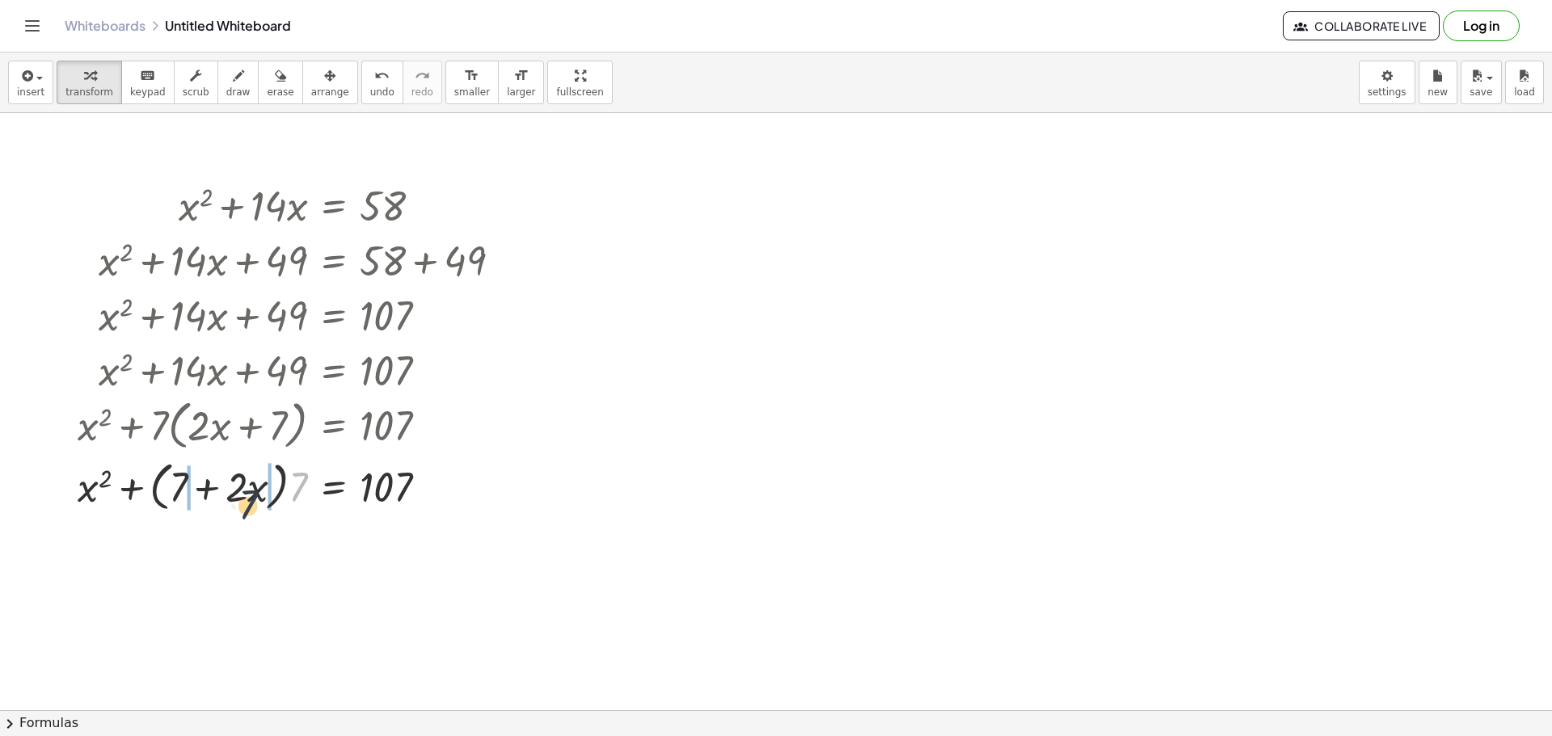
drag, startPoint x: 293, startPoint y: 499, endPoint x: 242, endPoint y: 502, distance: 50.2
click at [242, 502] on div at bounding box center [296, 485] width 453 height 61
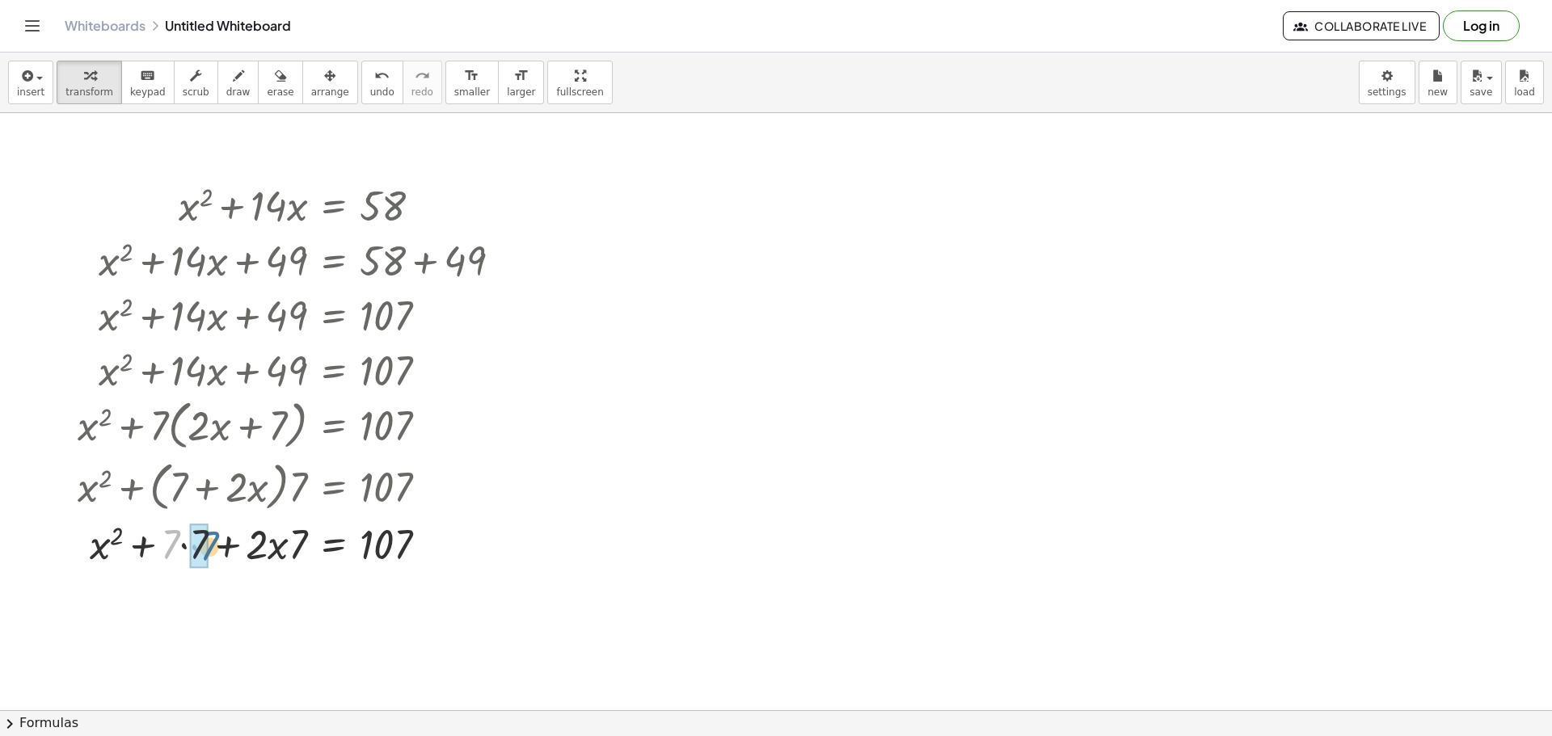
drag, startPoint x: 174, startPoint y: 542, endPoint x: 214, endPoint y: 544, distance: 40.4
click at [214, 544] on div at bounding box center [296, 543] width 453 height 55
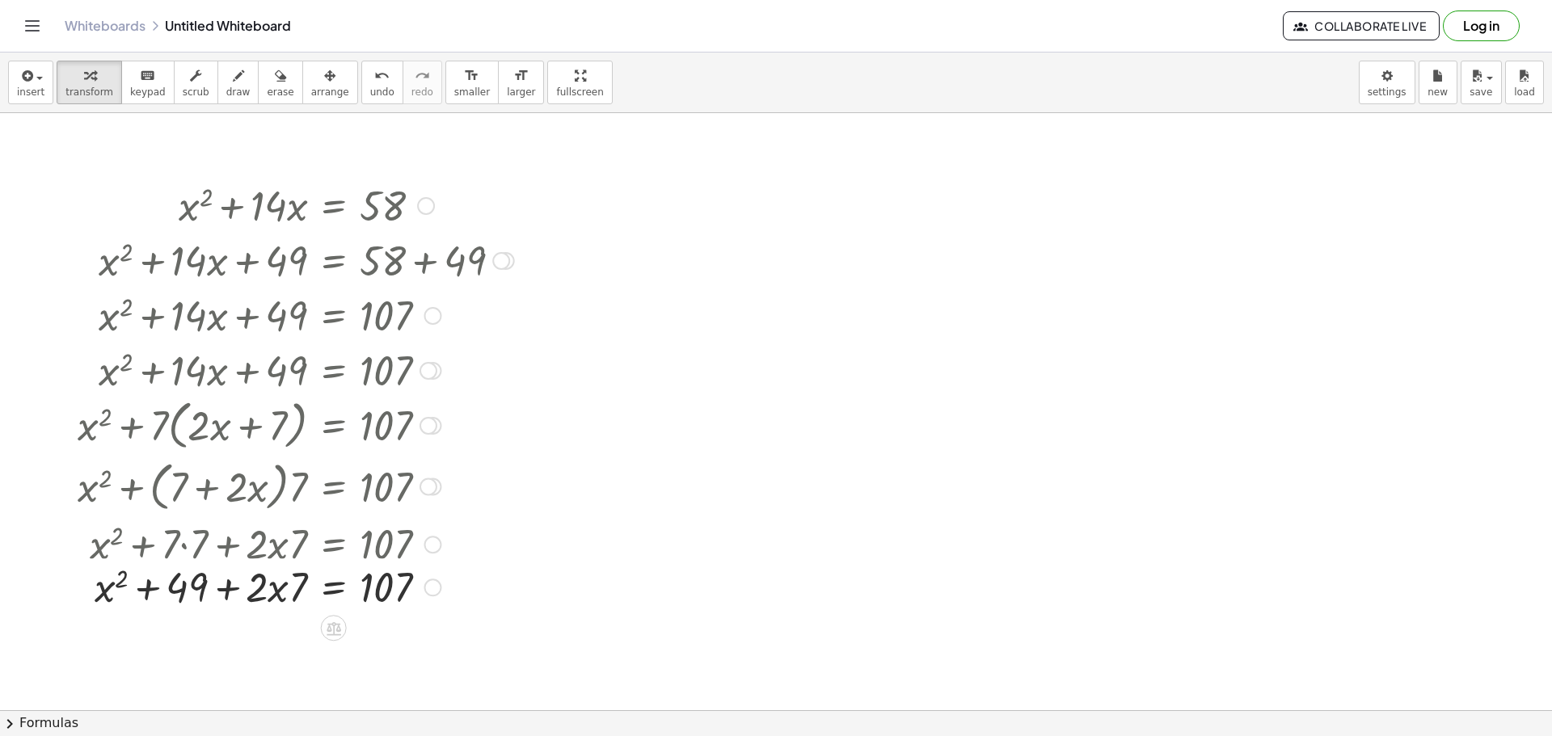
click at [272, 547] on div at bounding box center [293, 543] width 457 height 55
click at [276, 580] on div at bounding box center [296, 598] width 453 height 55
click at [290, 599] on div at bounding box center [296, 598] width 453 height 55
click at [298, 596] on div at bounding box center [296, 598] width 453 height 55
drag, startPoint x: 300, startPoint y: 596, endPoint x: 262, endPoint y: 598, distance: 38.0
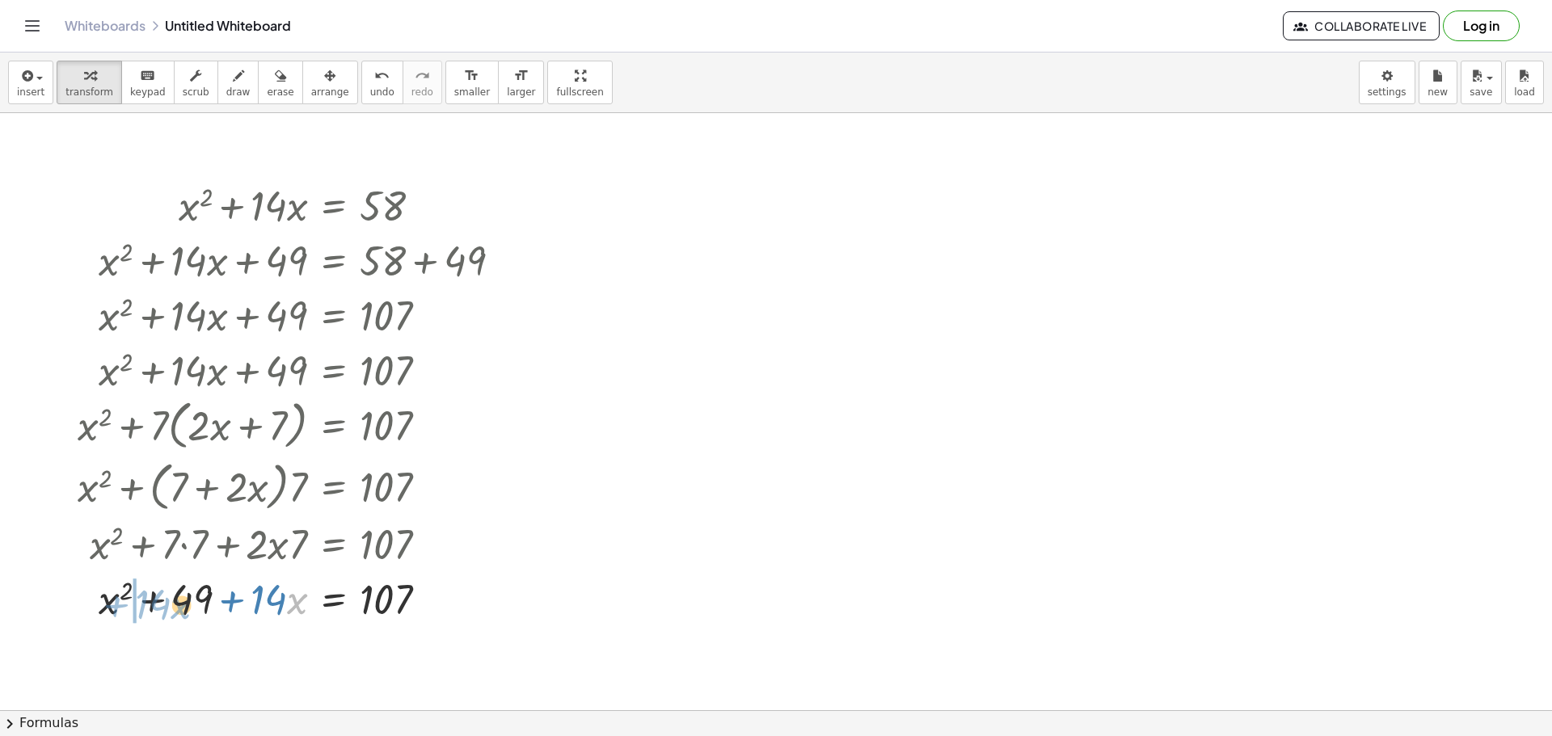
drag, startPoint x: 293, startPoint y: 603, endPoint x: 179, endPoint y: 608, distance: 114.1
click at [179, 608] on div at bounding box center [296, 598] width 453 height 55
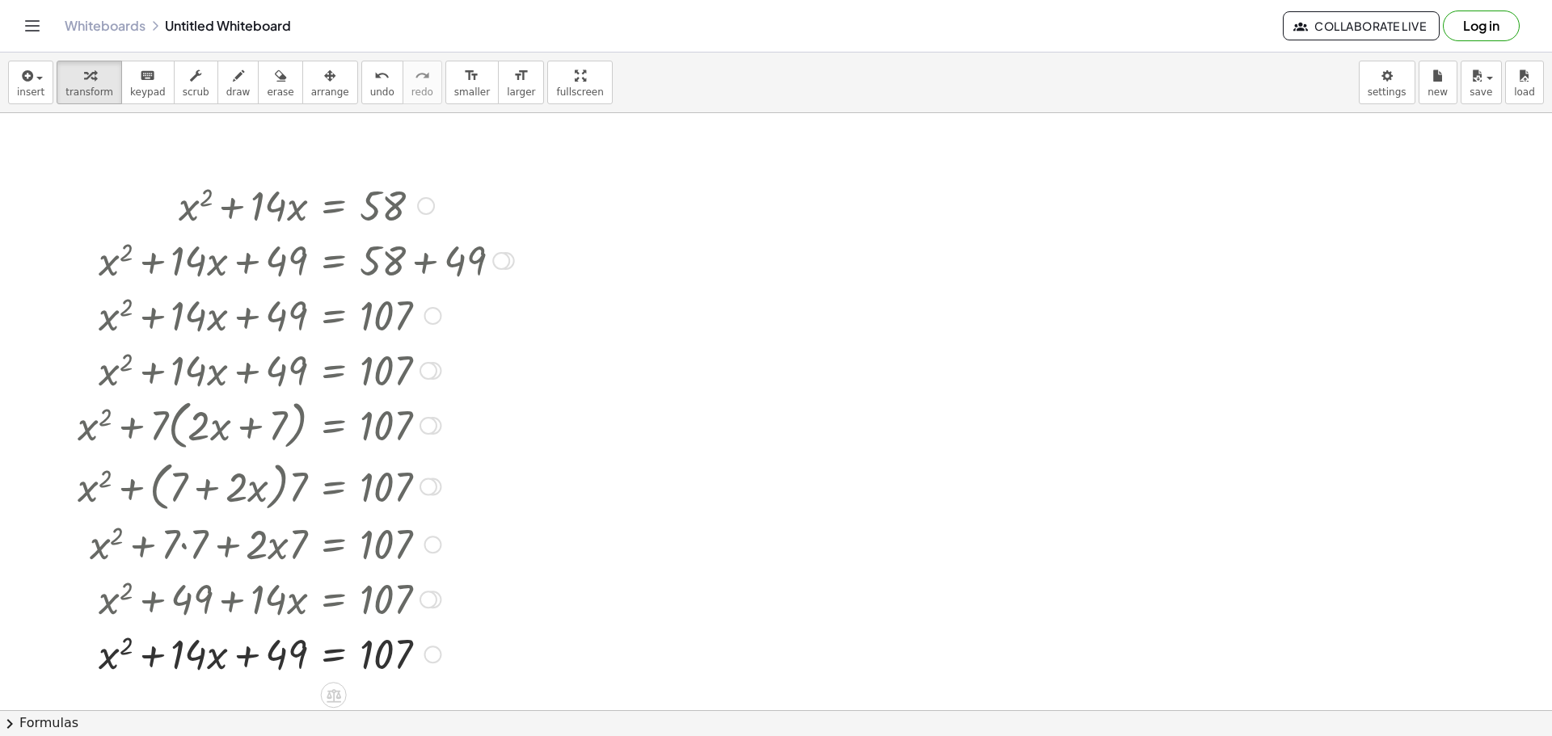
click at [272, 653] on div at bounding box center [296, 653] width 453 height 55
click at [433, 371] on div at bounding box center [428, 371] width 18 height 18
click at [484, 343] on span "Go back to this line" at bounding box center [510, 345] width 96 height 13
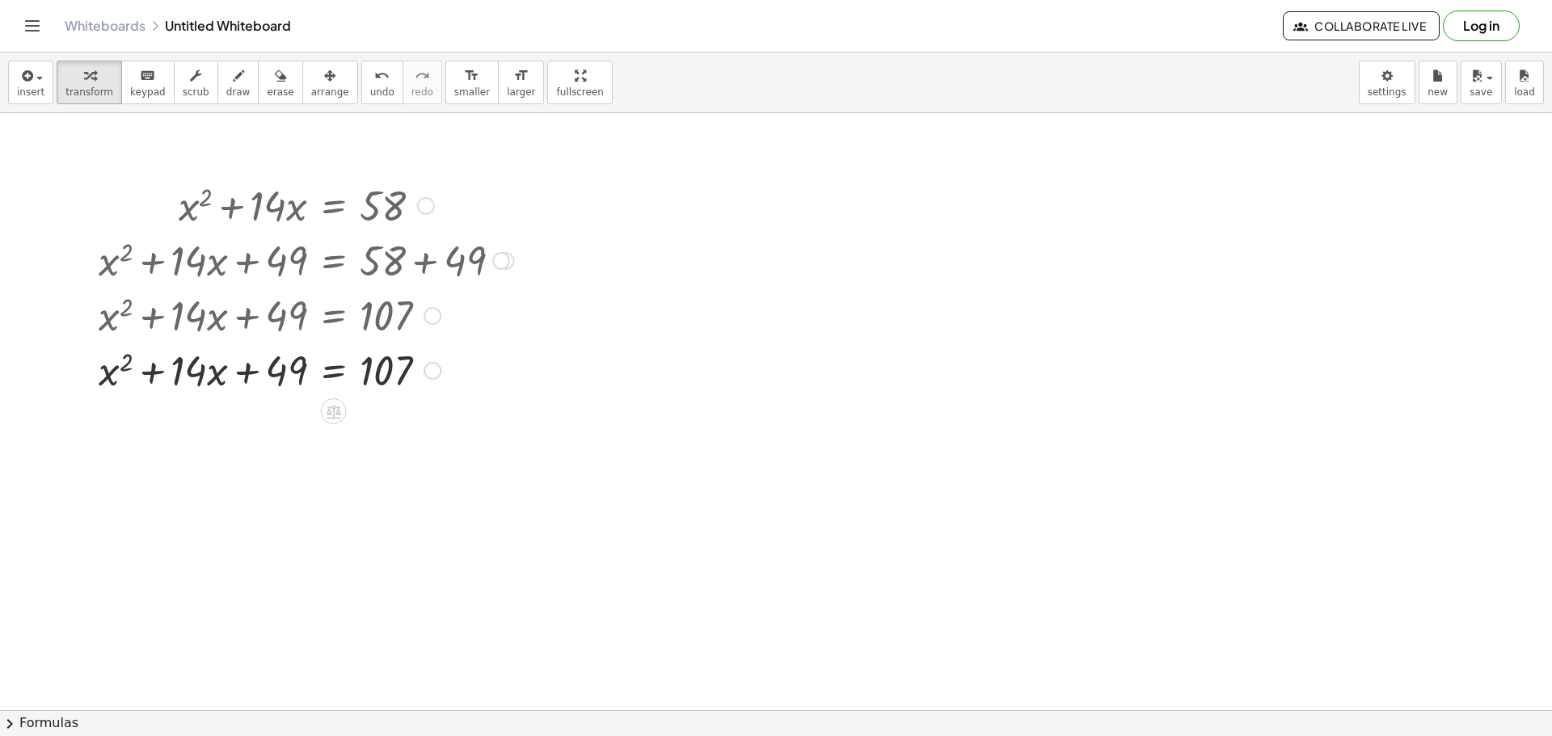
click at [350, 366] on div at bounding box center [307, 369] width 432 height 55
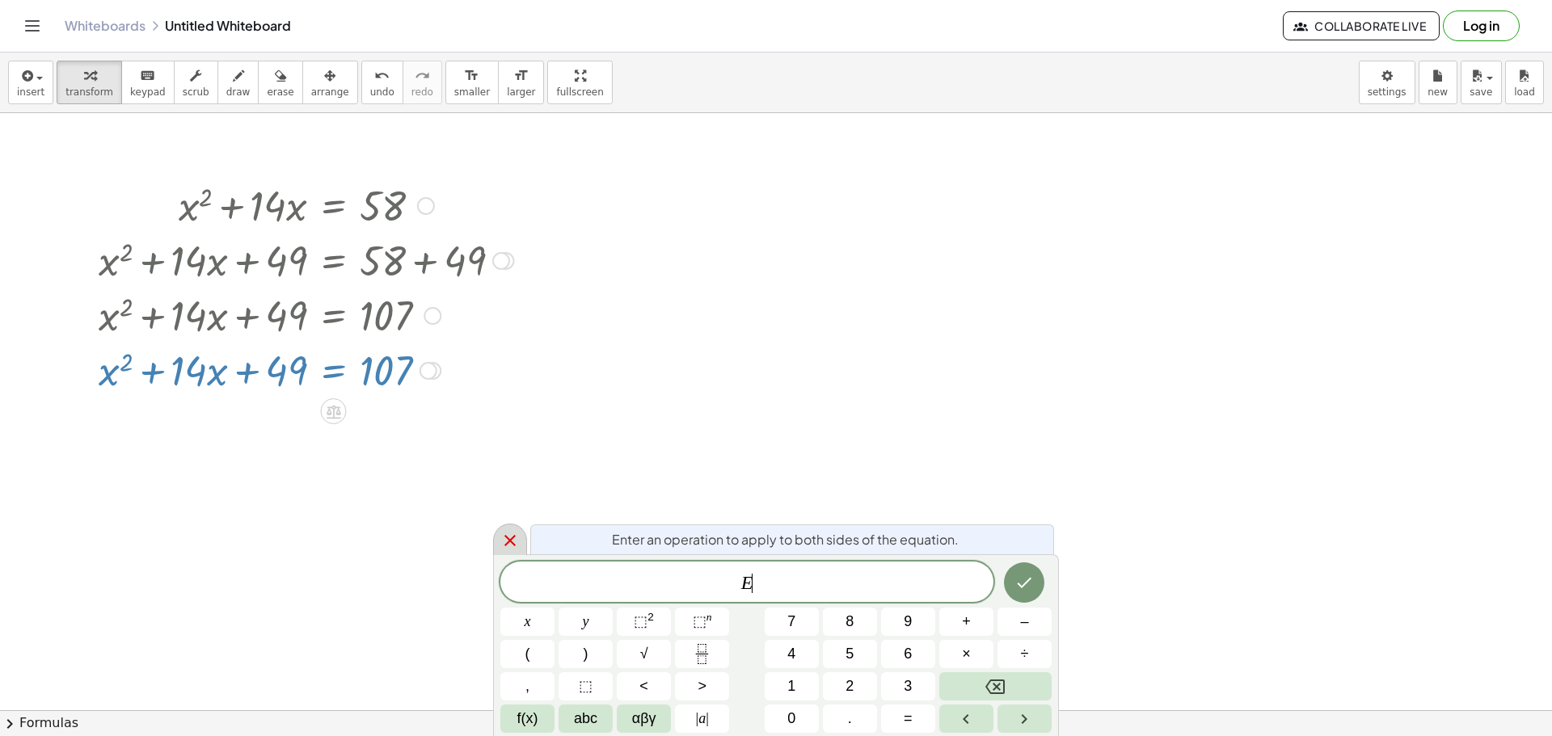
click at [504, 552] on div at bounding box center [510, 540] width 34 height 32
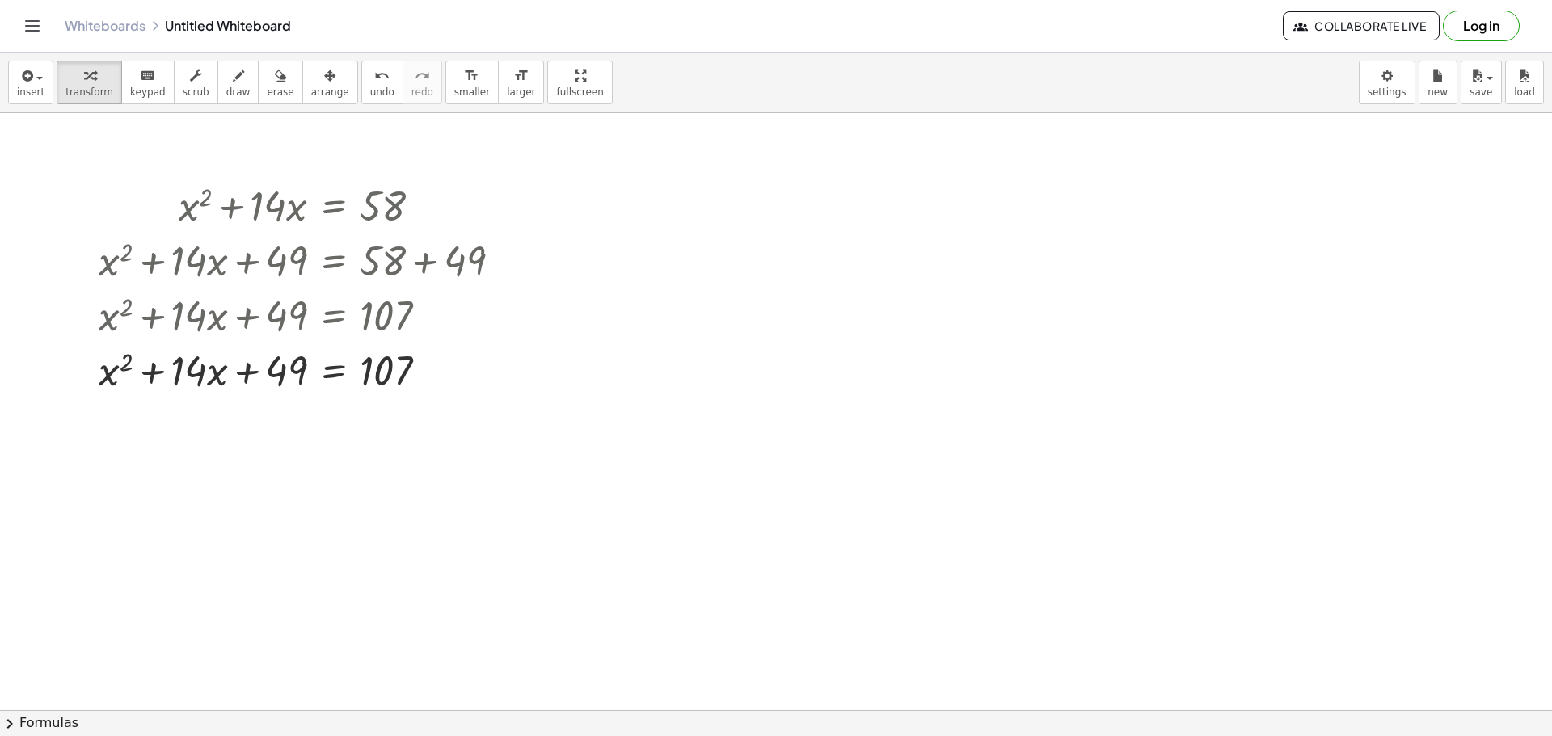
drag, startPoint x: 202, startPoint y: 424, endPoint x: 280, endPoint y: 427, distance: 77.7
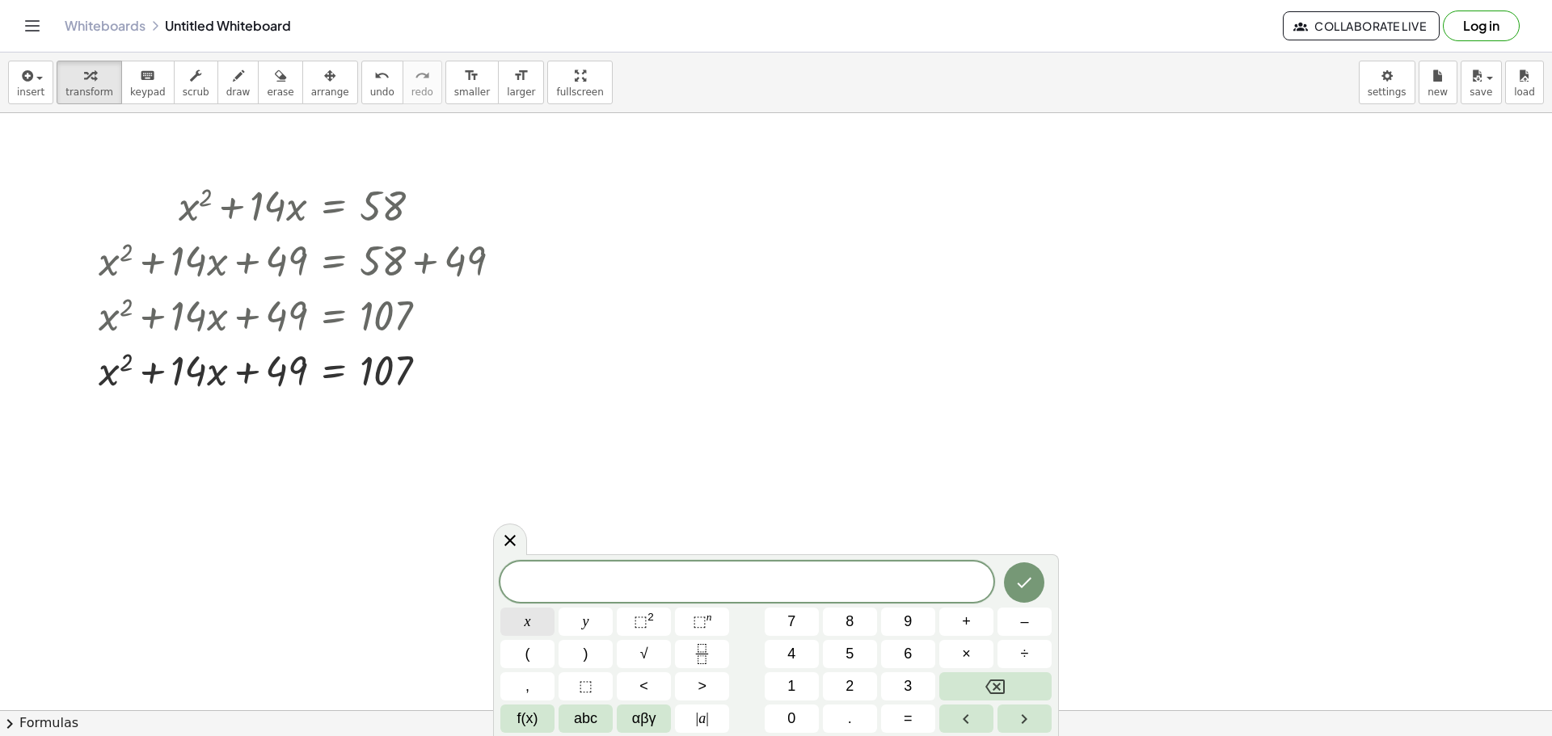
click at [526, 620] on span "x" at bounding box center [528, 622] width 6 height 22
click at [504, 536] on icon at bounding box center [509, 540] width 19 height 19
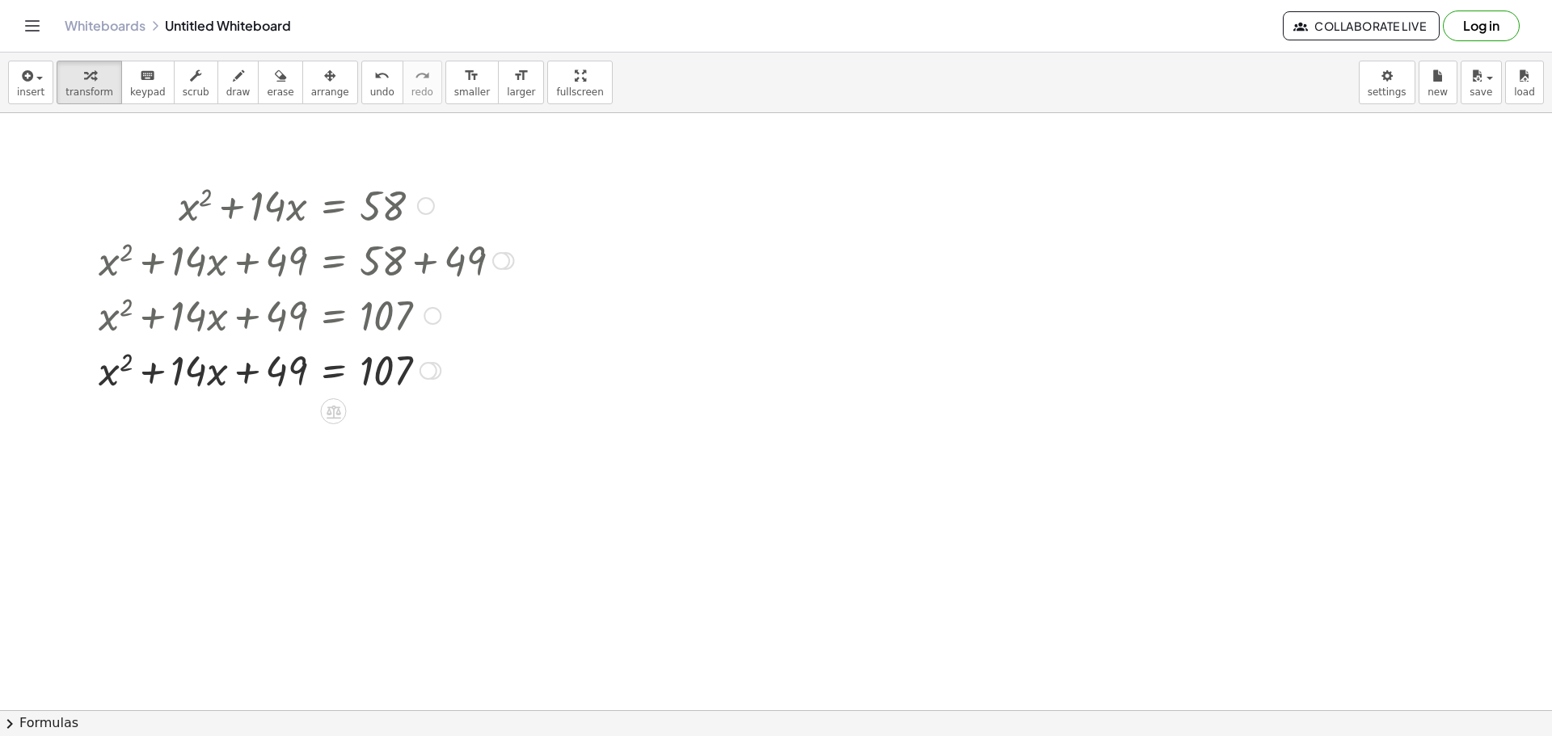
click at [407, 377] on div at bounding box center [307, 369] width 432 height 55
click at [332, 414] on icon at bounding box center [333, 411] width 17 height 17
click at [402, 417] on icon at bounding box center [397, 411] width 15 height 15
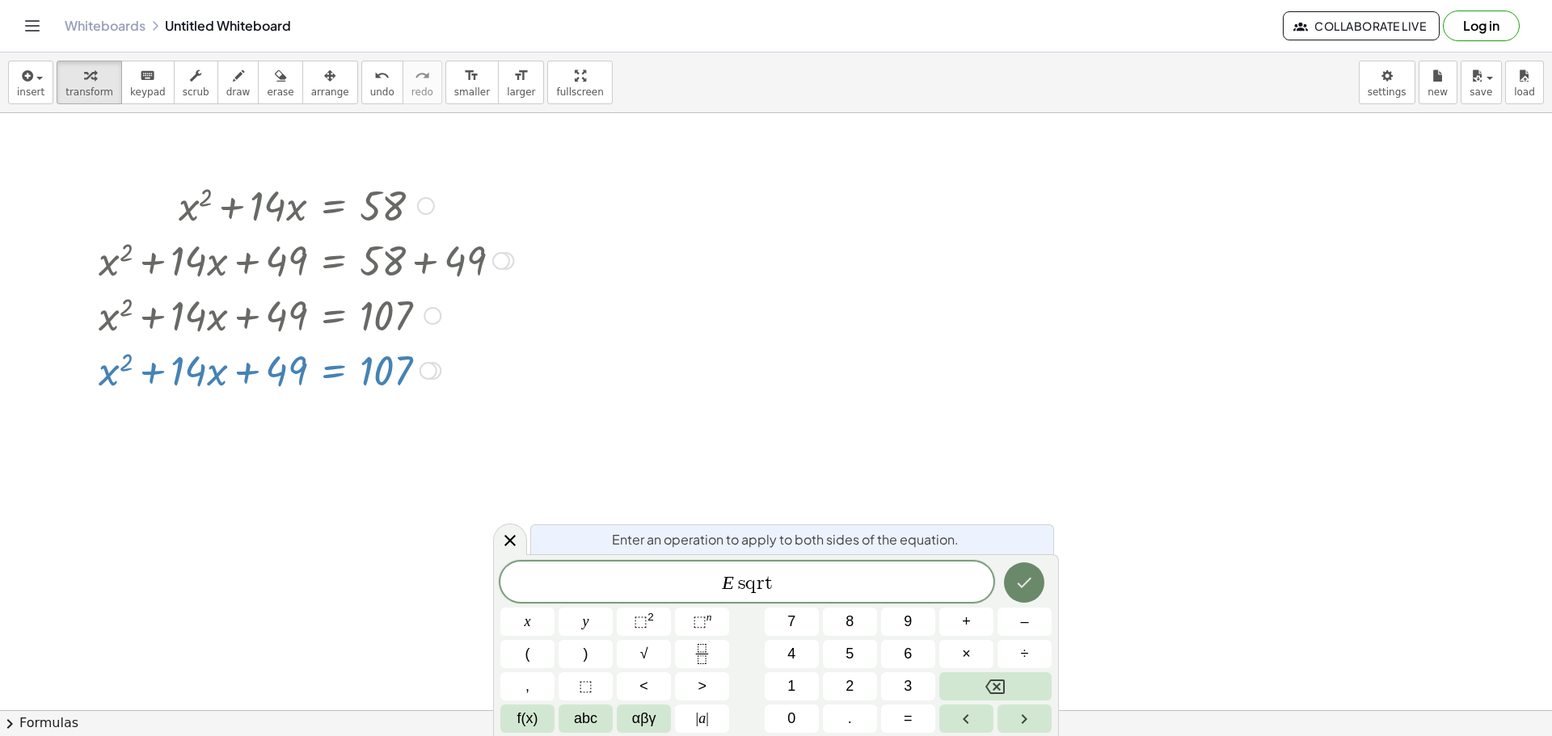
click at [1014, 586] on button "Done" at bounding box center [1024, 583] width 40 height 40
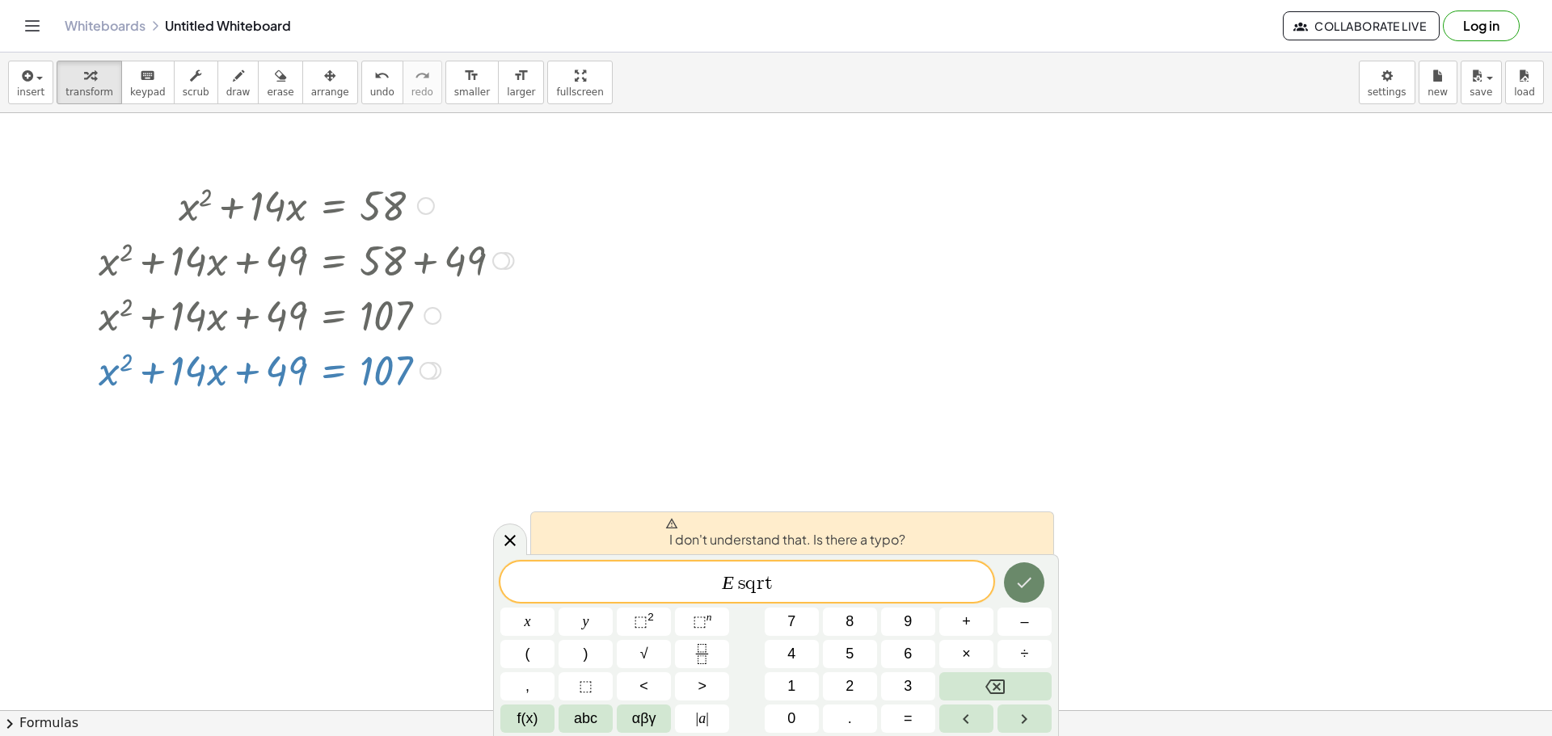
click at [1021, 586] on icon "Done" at bounding box center [1025, 583] width 15 height 11
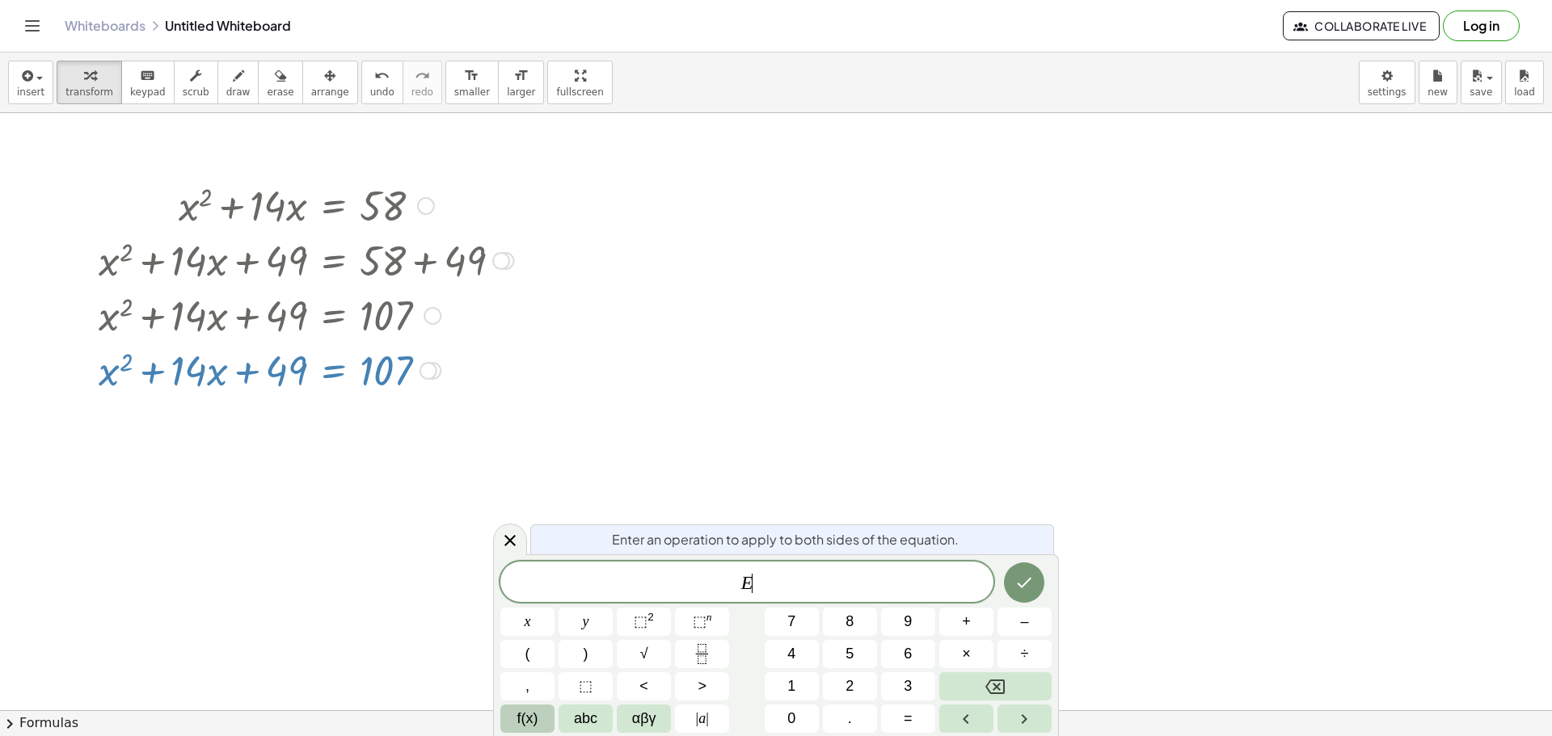
click at [542, 713] on button "f(x)" at bounding box center [527, 719] width 54 height 28
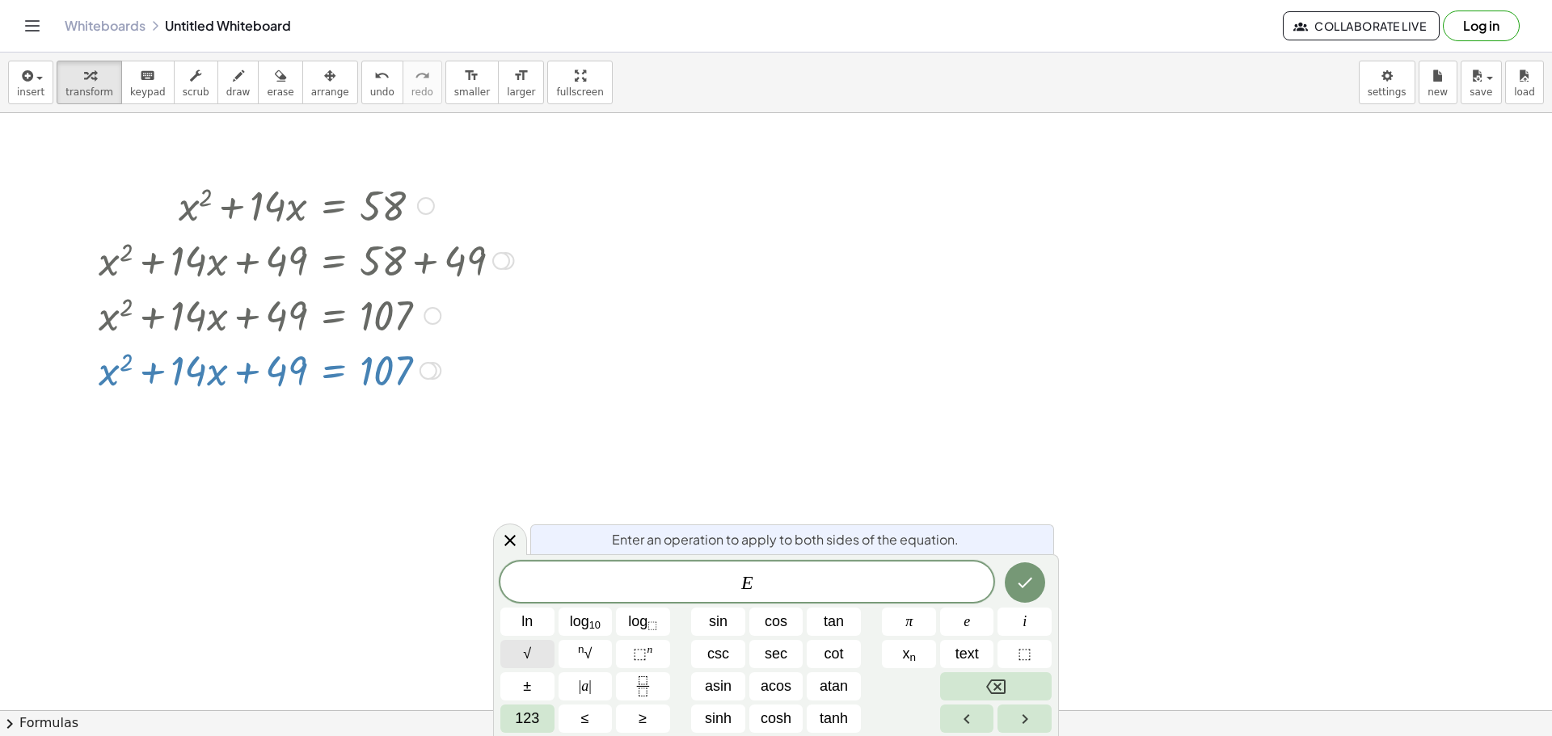
click at [541, 654] on button "√" at bounding box center [527, 654] width 54 height 28
click at [1036, 590] on button "Done" at bounding box center [1025, 582] width 40 height 40
click at [1020, 588] on icon "Done" at bounding box center [1024, 581] width 19 height 19
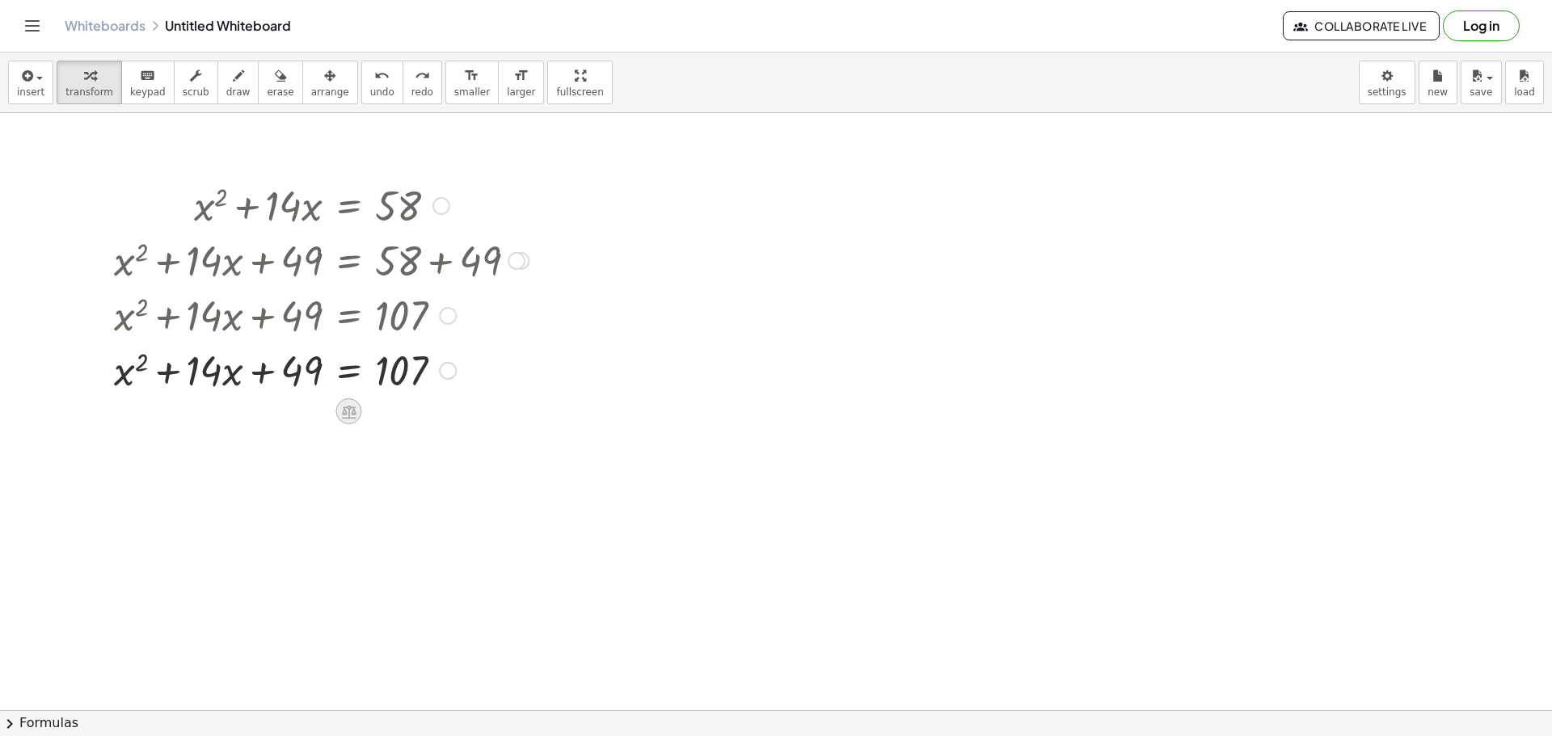
click at [344, 402] on div at bounding box center [348, 411] width 26 height 26
click at [407, 405] on icon at bounding box center [413, 411] width 15 height 15
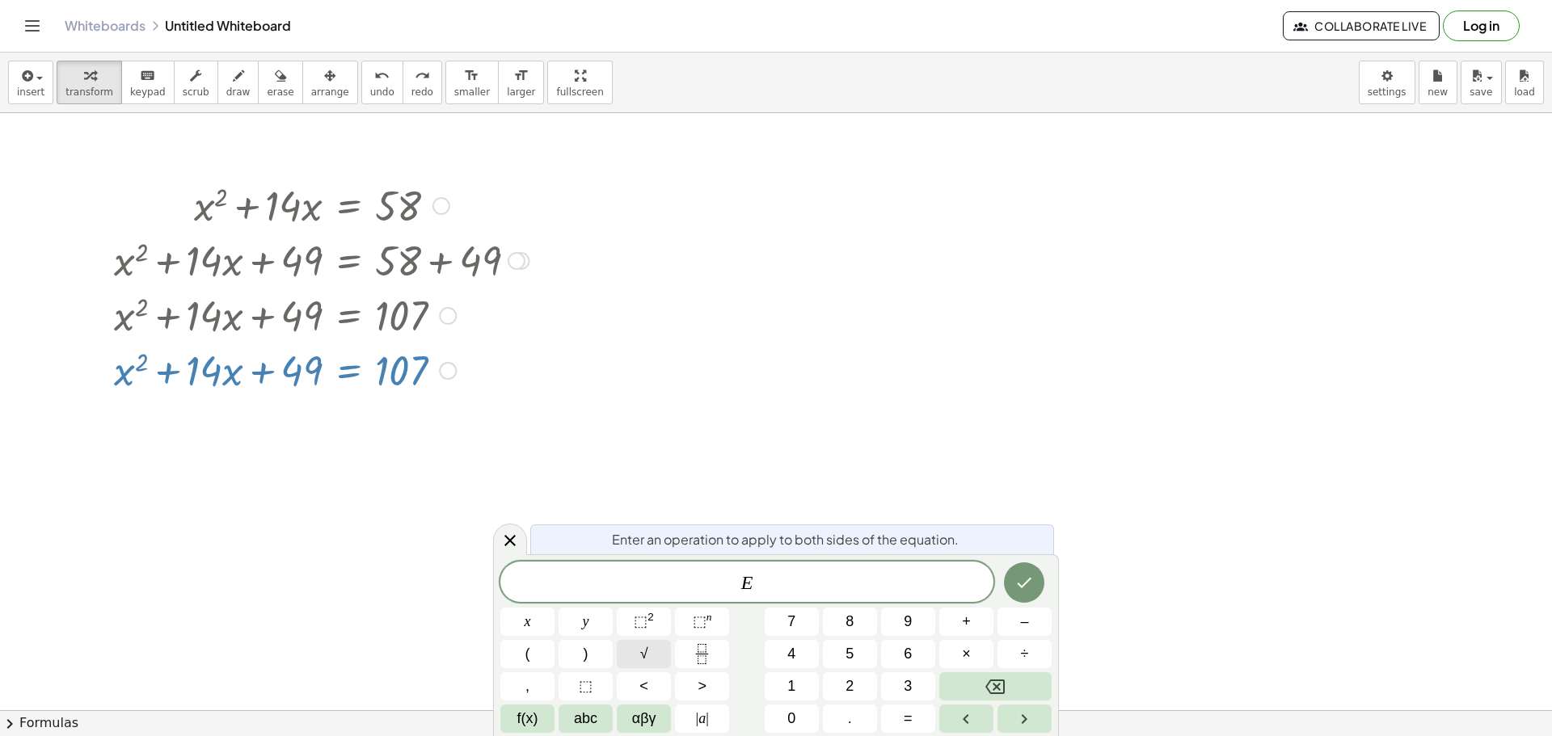
click at [657, 654] on button "√" at bounding box center [644, 654] width 54 height 28
click at [660, 650] on button "√" at bounding box center [644, 654] width 54 height 28
click at [585, 717] on span "abc" at bounding box center [585, 719] width 23 height 22
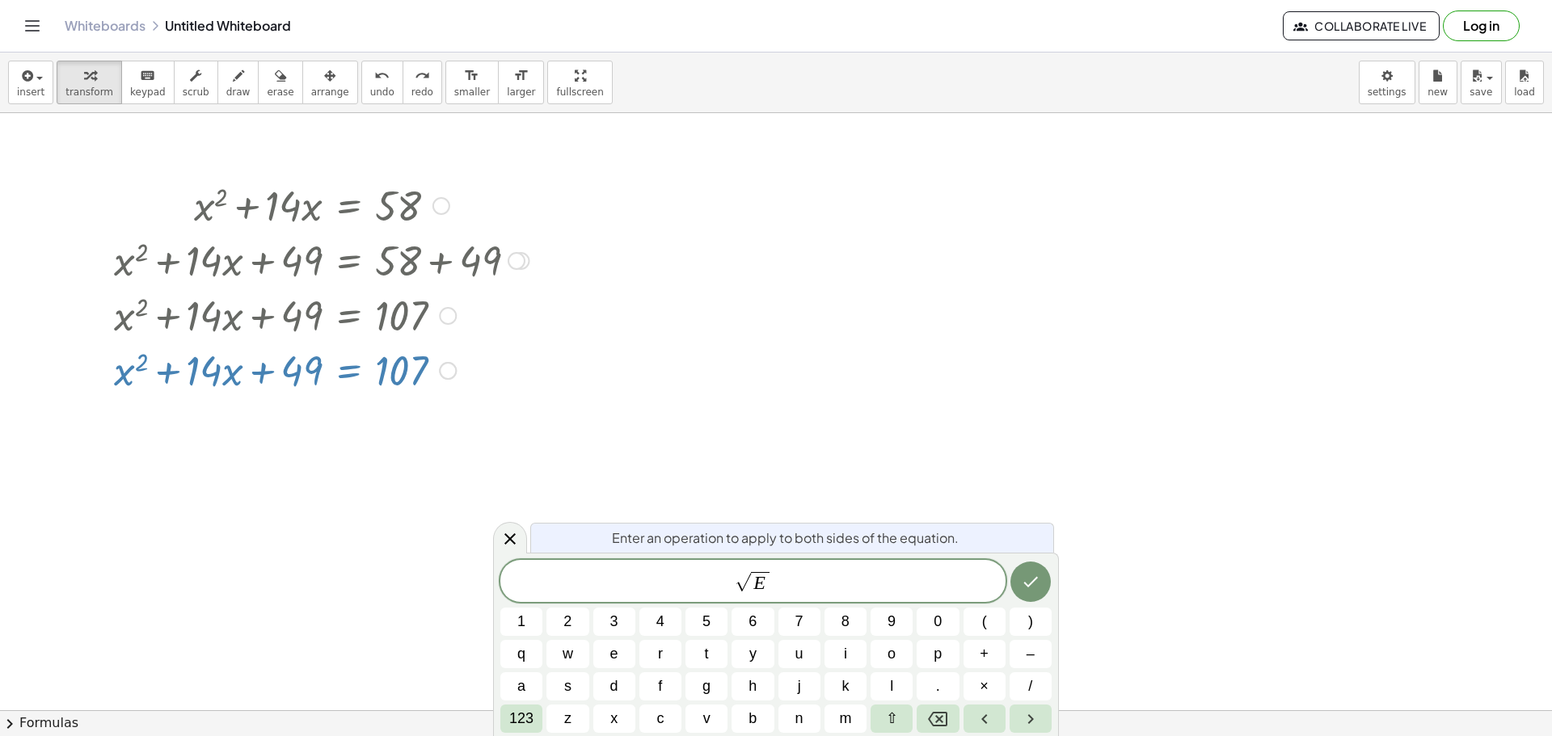
click at [1035, 586] on icon "Done" at bounding box center [1030, 581] width 19 height 19
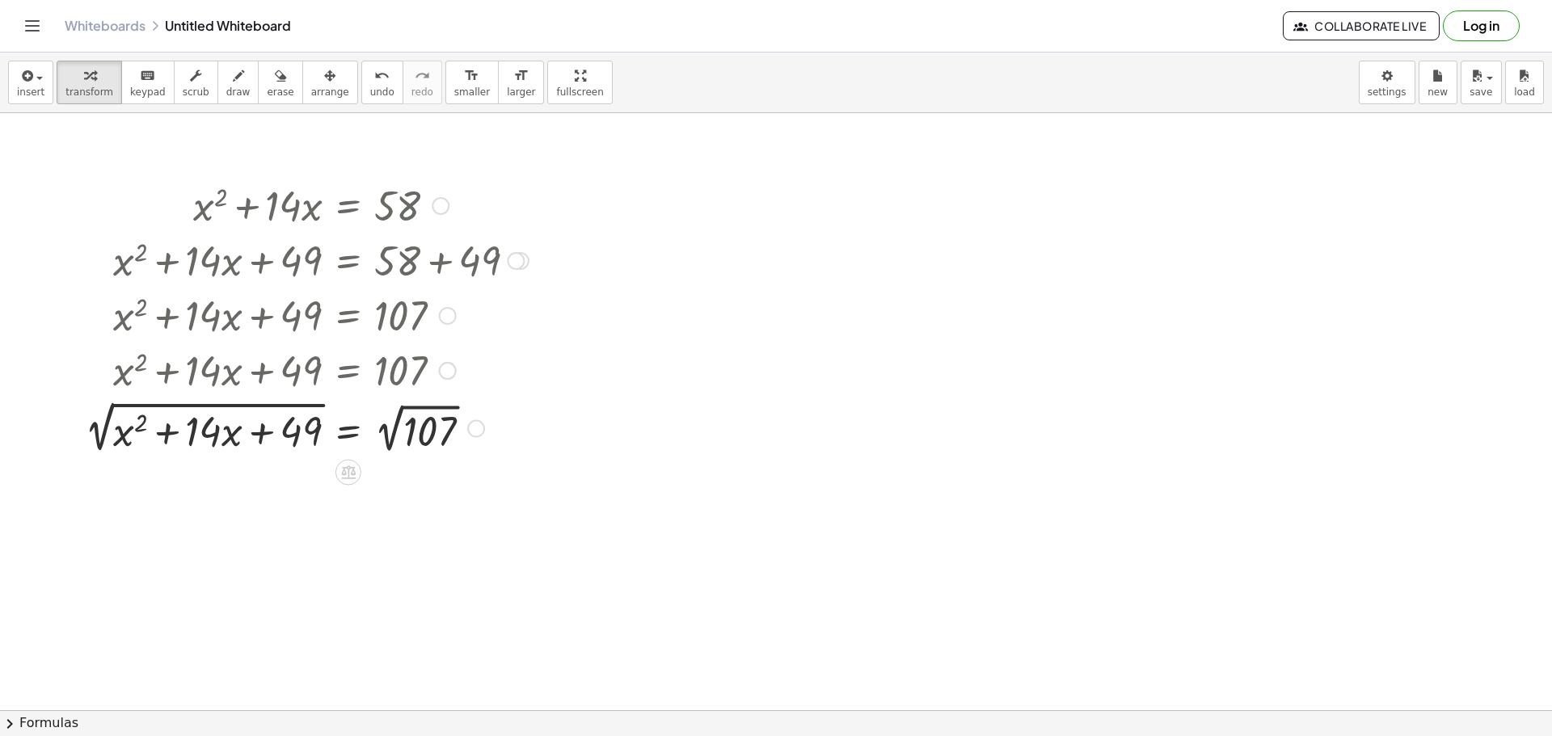
click at [266, 424] on div at bounding box center [307, 427] width 460 height 61
click at [184, 411] on div at bounding box center [307, 427] width 460 height 61
click at [187, 404] on div at bounding box center [307, 427] width 460 height 61
click at [190, 402] on div at bounding box center [307, 427] width 460 height 61
click at [445, 419] on div at bounding box center [307, 427] width 460 height 61
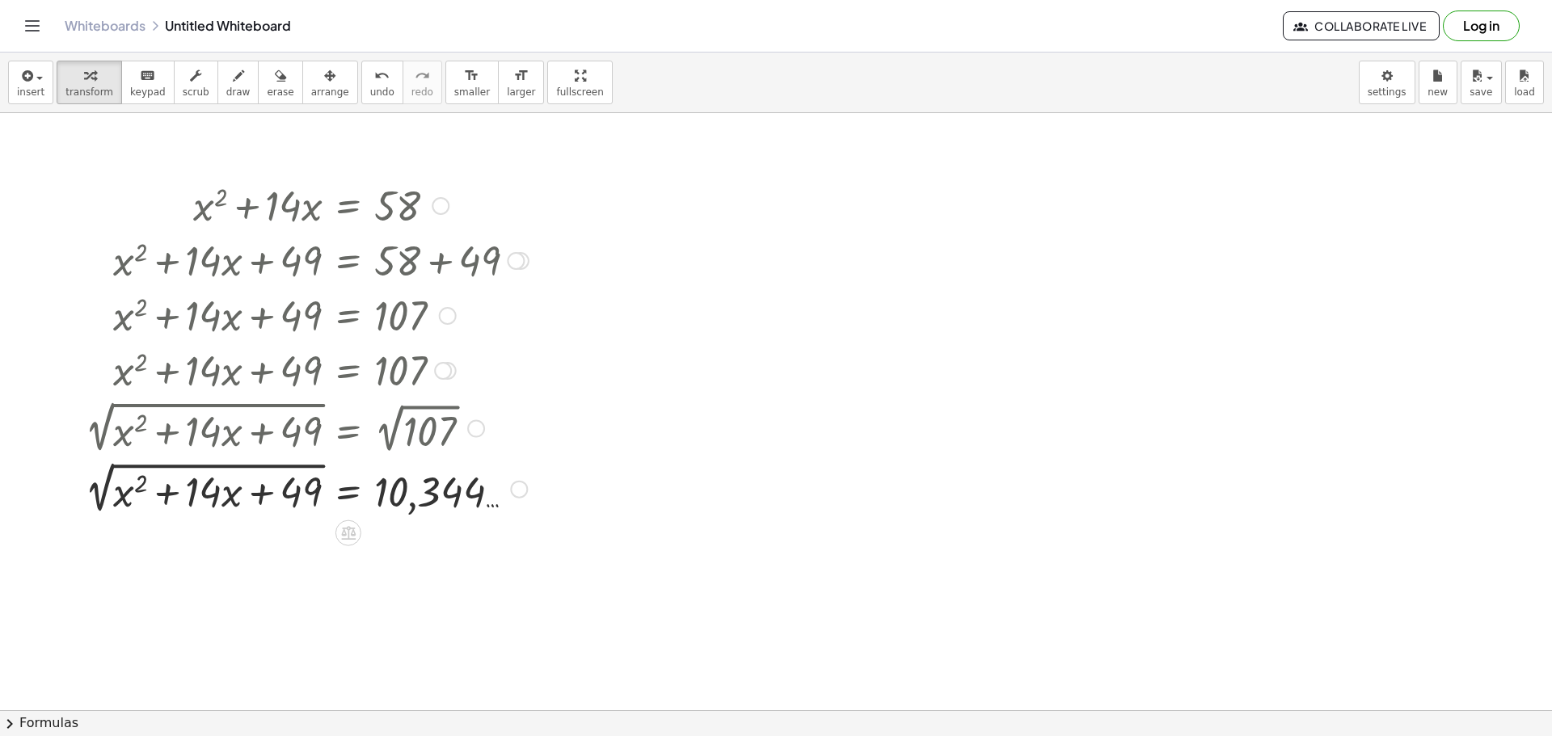
click at [263, 466] on div at bounding box center [307, 487] width 460 height 61
click at [179, 478] on div at bounding box center [307, 487] width 460 height 61
click at [234, 499] on div at bounding box center [307, 487] width 460 height 61
click at [324, 80] on icon "button" at bounding box center [329, 75] width 11 height 19
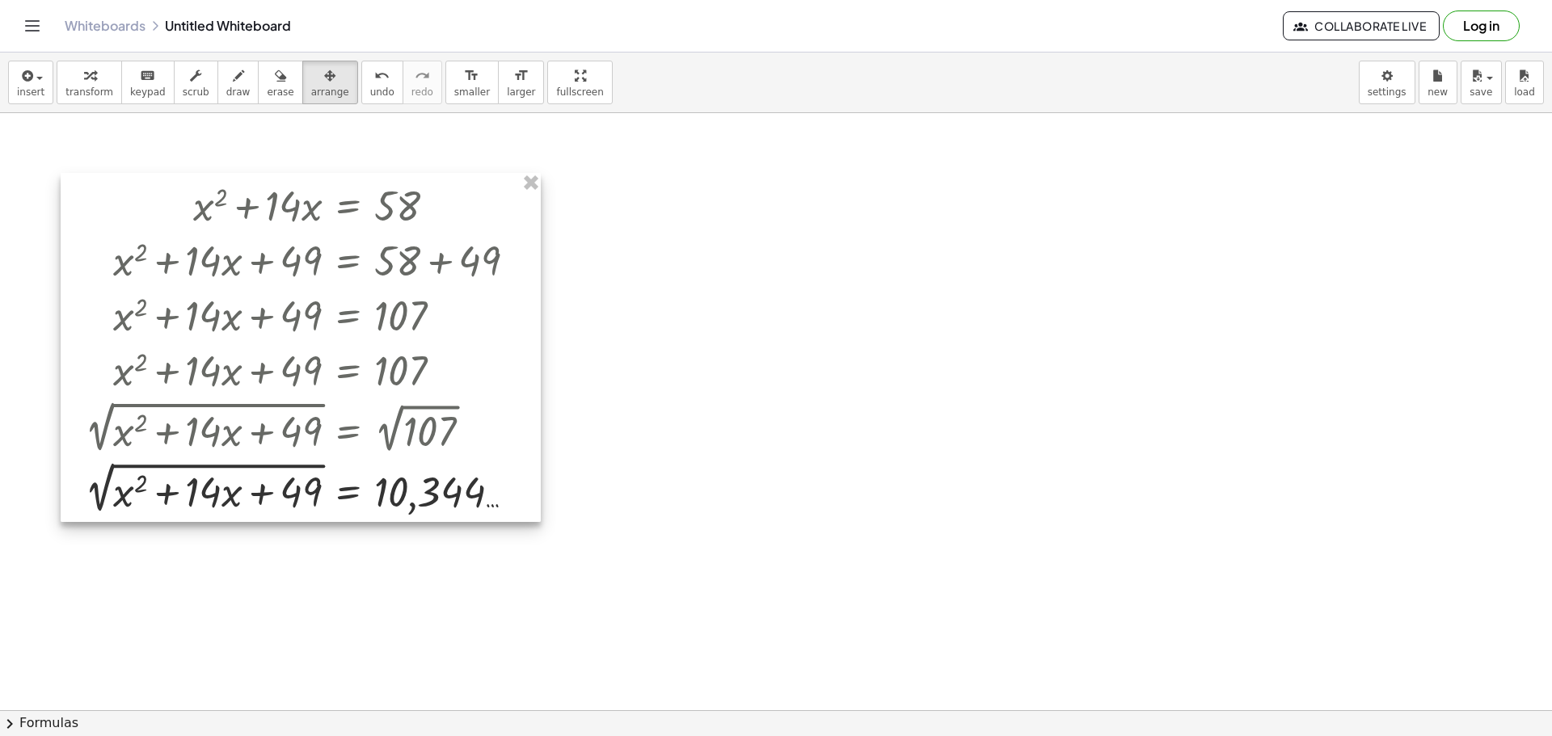
click at [221, 483] on div at bounding box center [301, 347] width 480 height 349
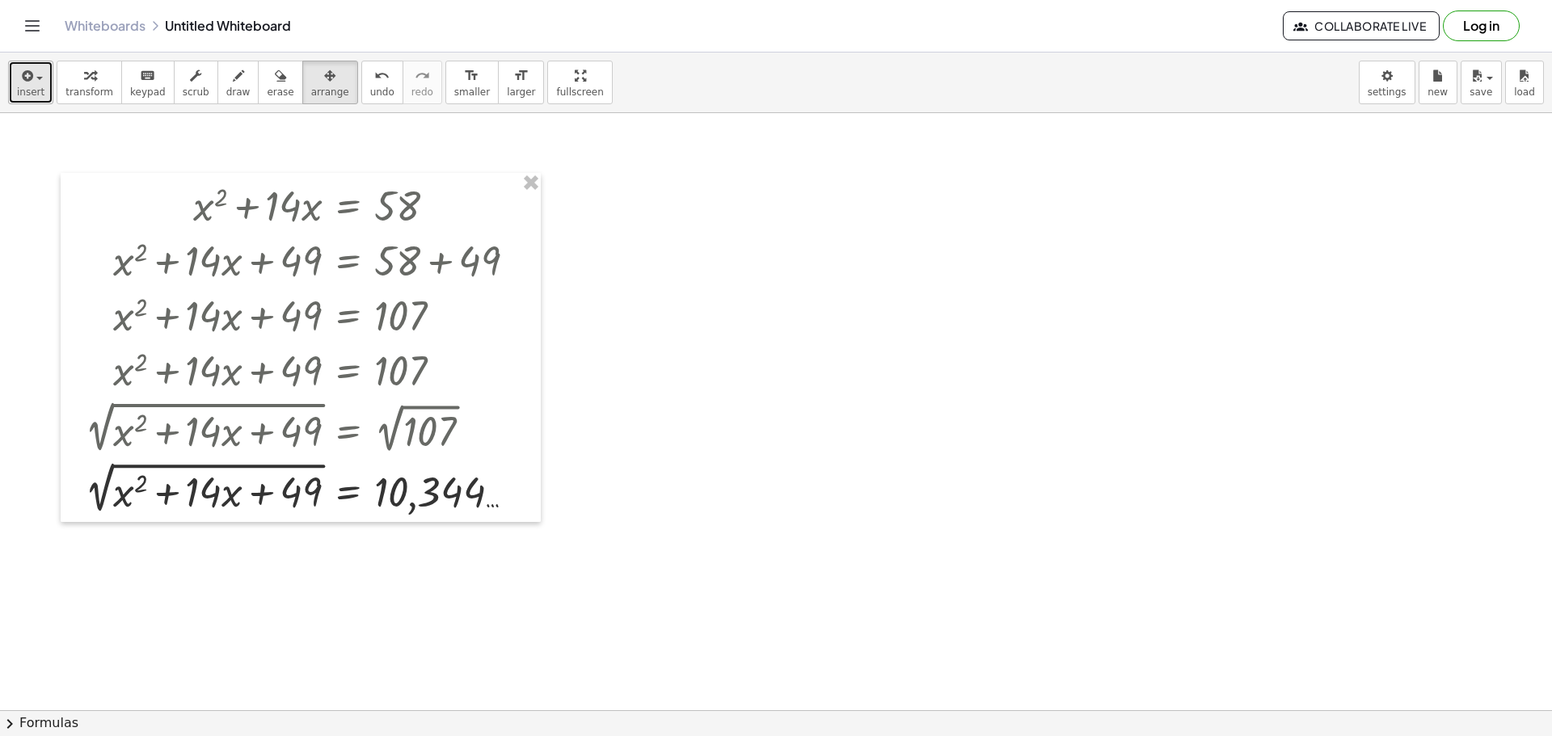
click at [38, 91] on span "insert" at bounding box center [30, 91] width 27 height 11
